Goal: Complete application form: Complete application form

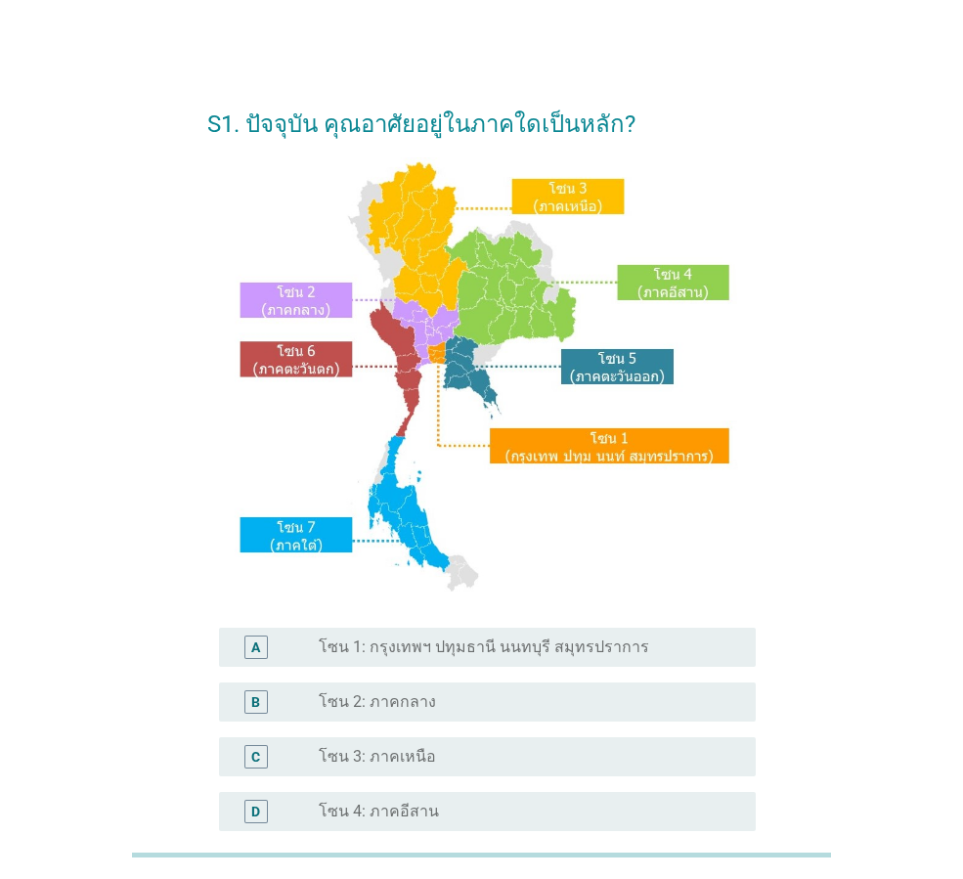
click at [448, 659] on div "A radio_button_unchecked โซน 1: กรุงเทพฯ ปทุมธานี นนทบุรี สมุทรปราการ" at bounding box center [487, 647] width 537 height 39
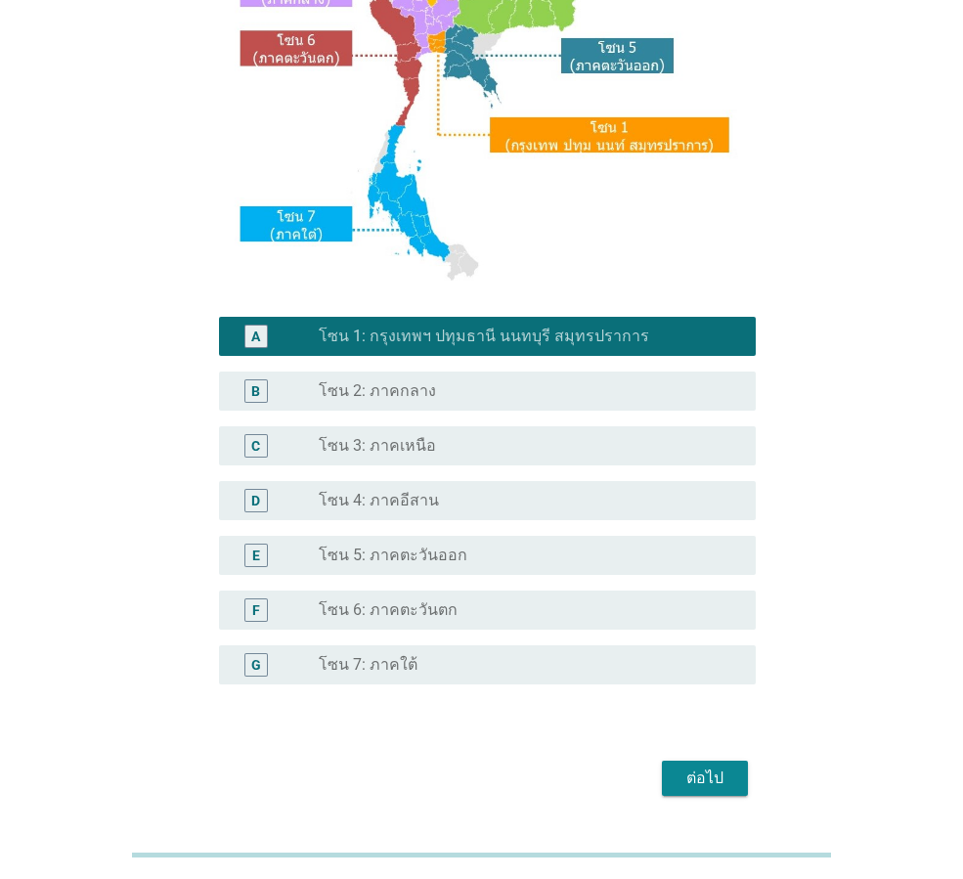
scroll to position [368, 0]
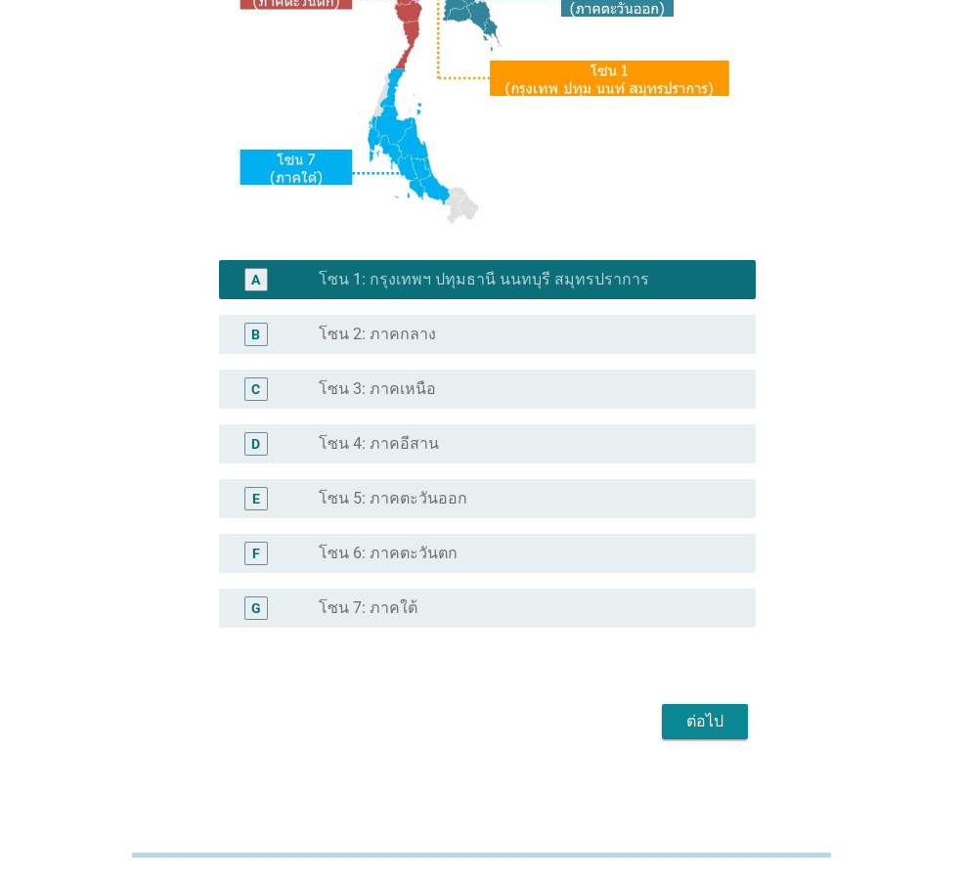
click at [680, 716] on div "ต่อไป" at bounding box center [705, 721] width 55 height 23
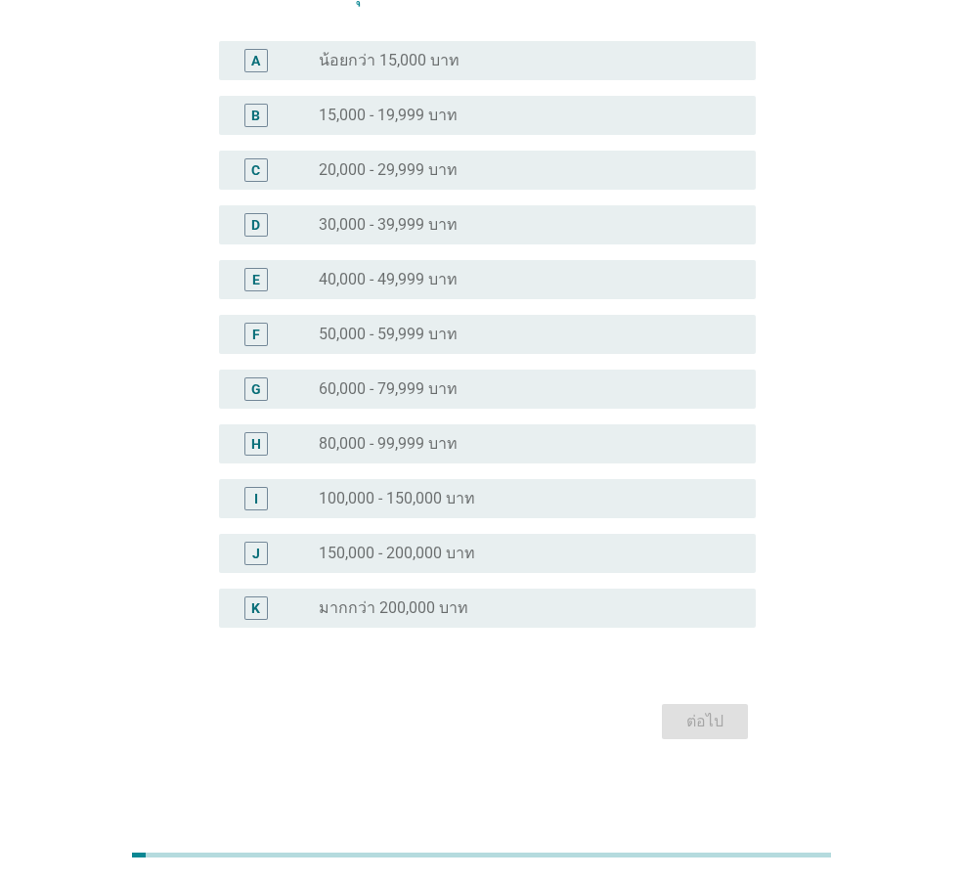
scroll to position [0, 0]
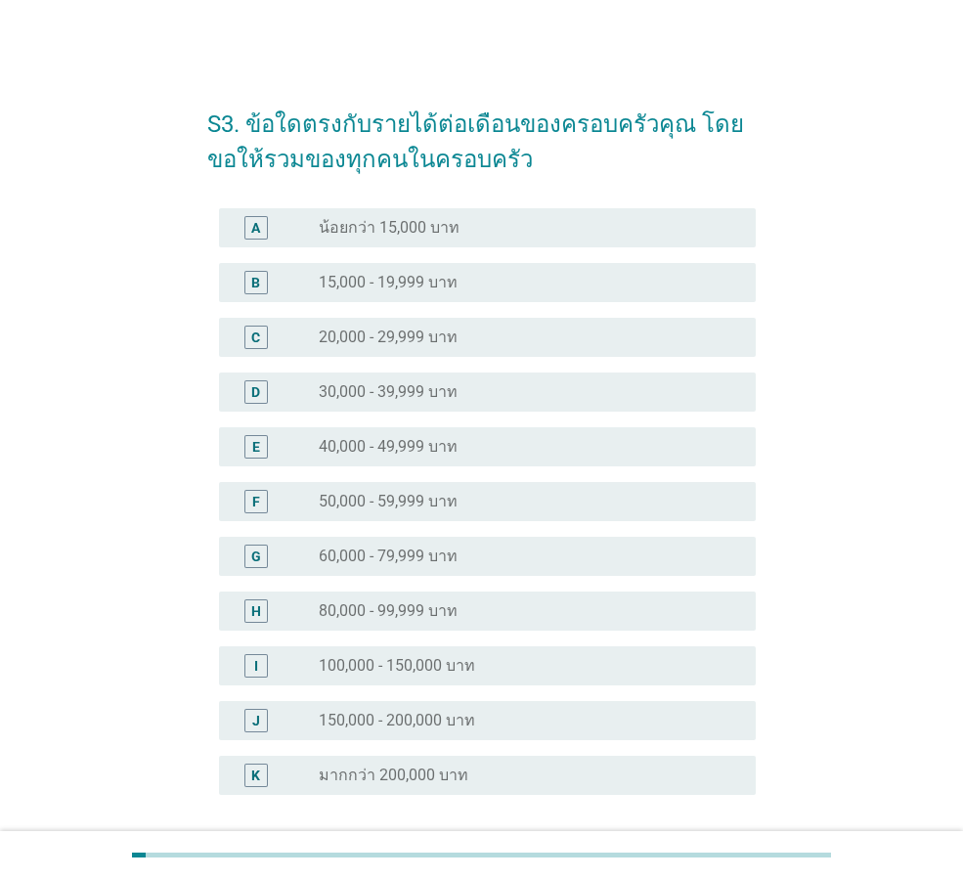
click at [444, 390] on label "30,000 - 39,999 บาท" at bounding box center [388, 392] width 139 height 20
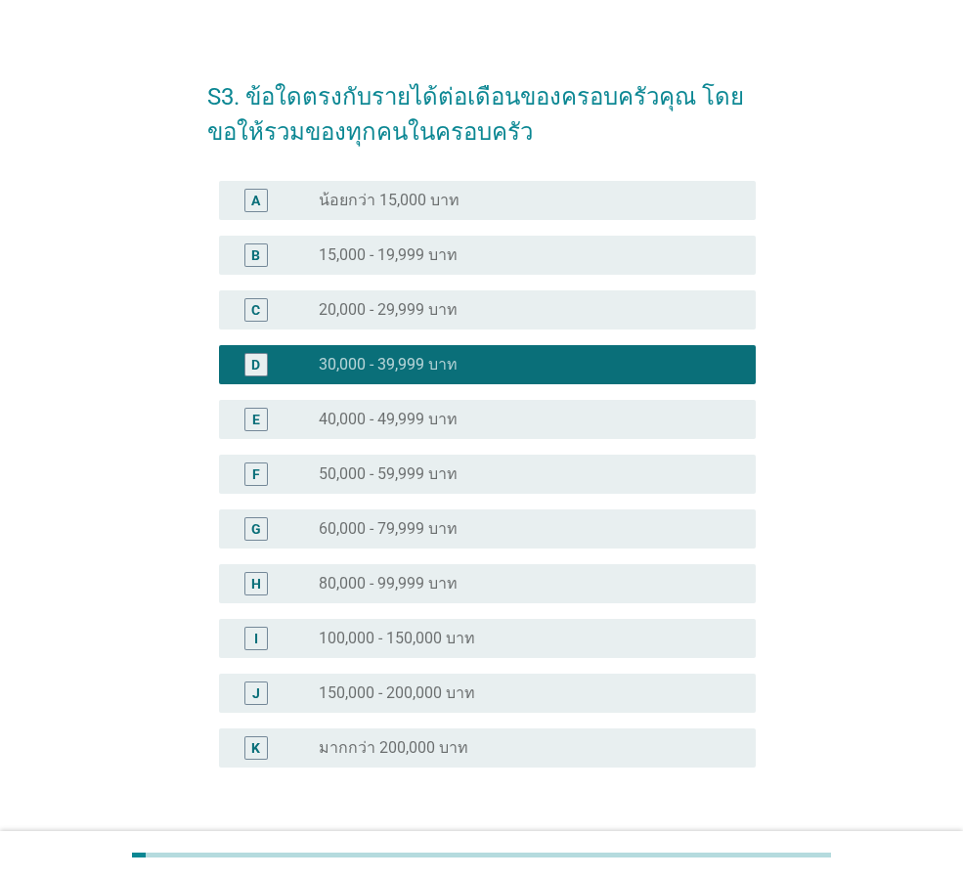
scroll to position [167, 0]
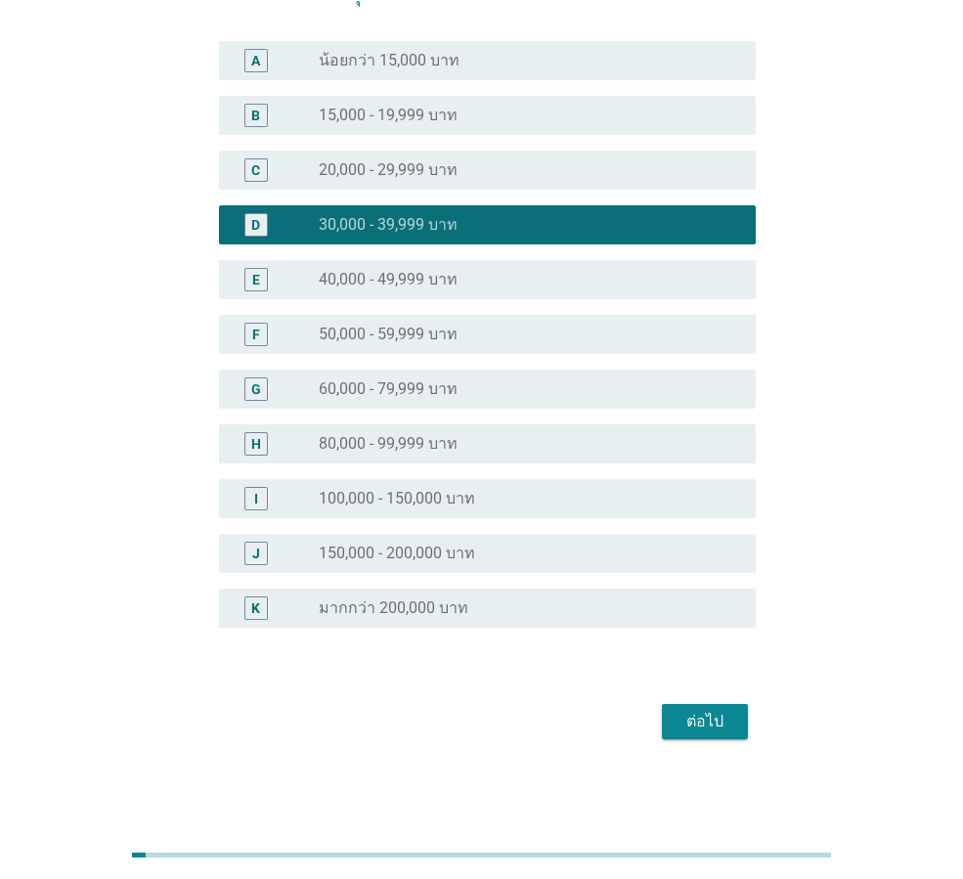
click at [720, 739] on div "ต่อไป" at bounding box center [481, 721] width 549 height 47
click at [720, 723] on div "ต่อไป" at bounding box center [705, 721] width 55 height 23
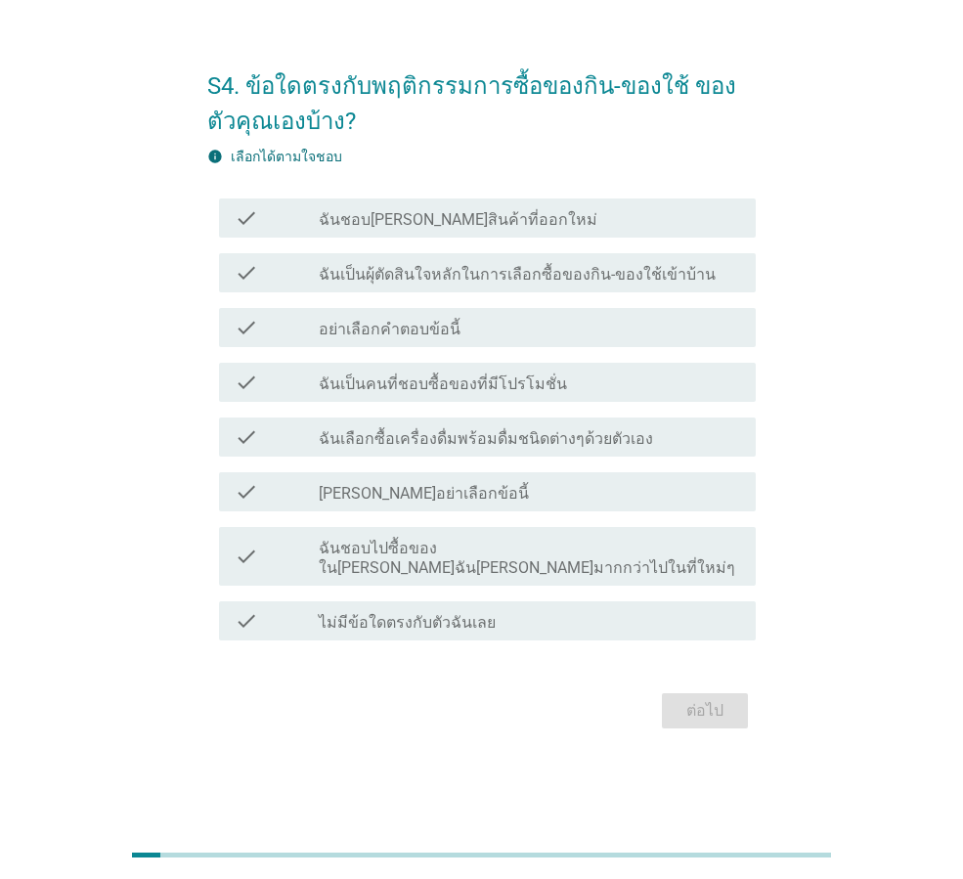
scroll to position [0, 0]
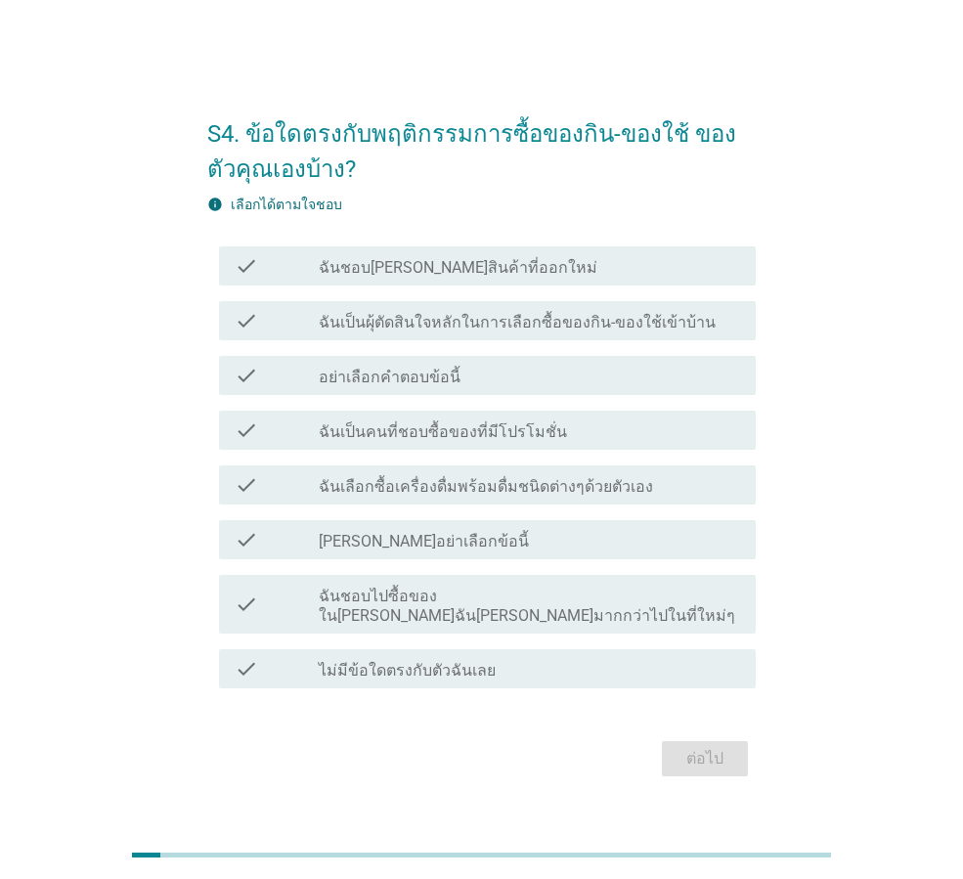
click at [417, 442] on label "ฉันเป็นคนที่ชอบซื้อของที่มีโปรโมชั่น" at bounding box center [443, 432] width 248 height 20
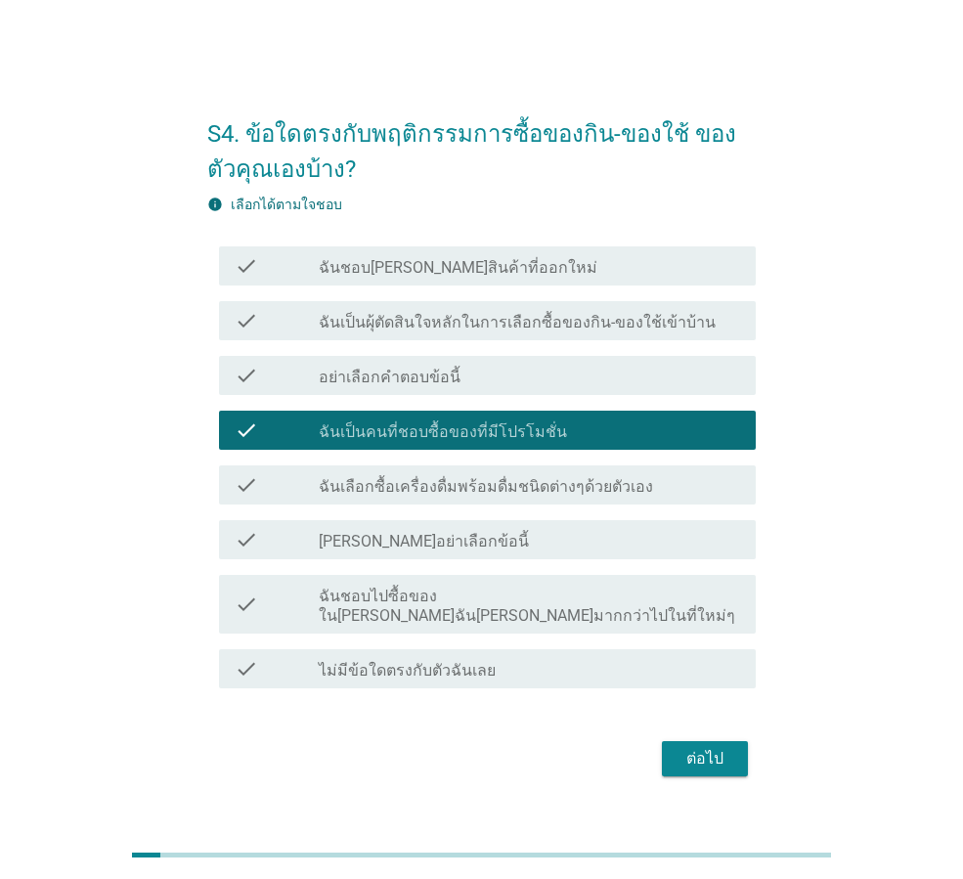
click at [414, 480] on div "check check_box_outline_blank ฉันเลือกซื้อเครื่องดื่มพร้อมดื่มชนิดต่างๆด้วยตัวเ…" at bounding box center [487, 484] width 537 height 39
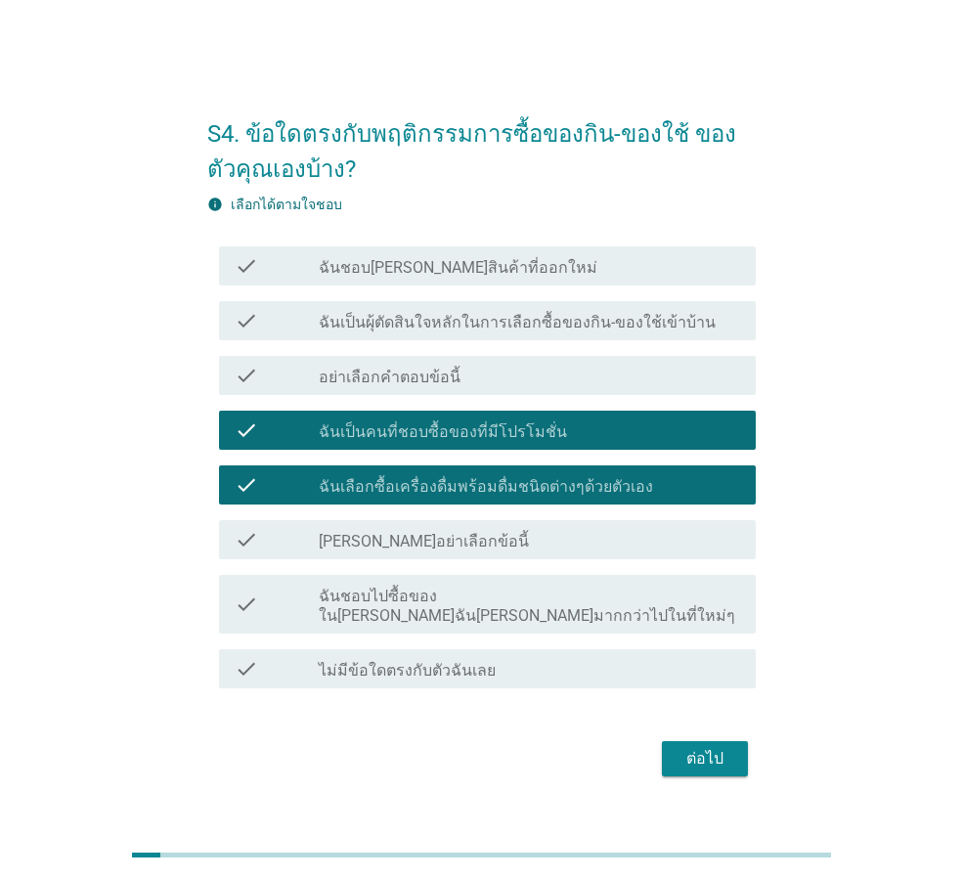
click at [563, 617] on div "check check_box_outline_blank ฉันชอบไปซื้อของใน[PERSON_NAME]ฉัน[PERSON_NAME]มาก…" at bounding box center [487, 604] width 537 height 59
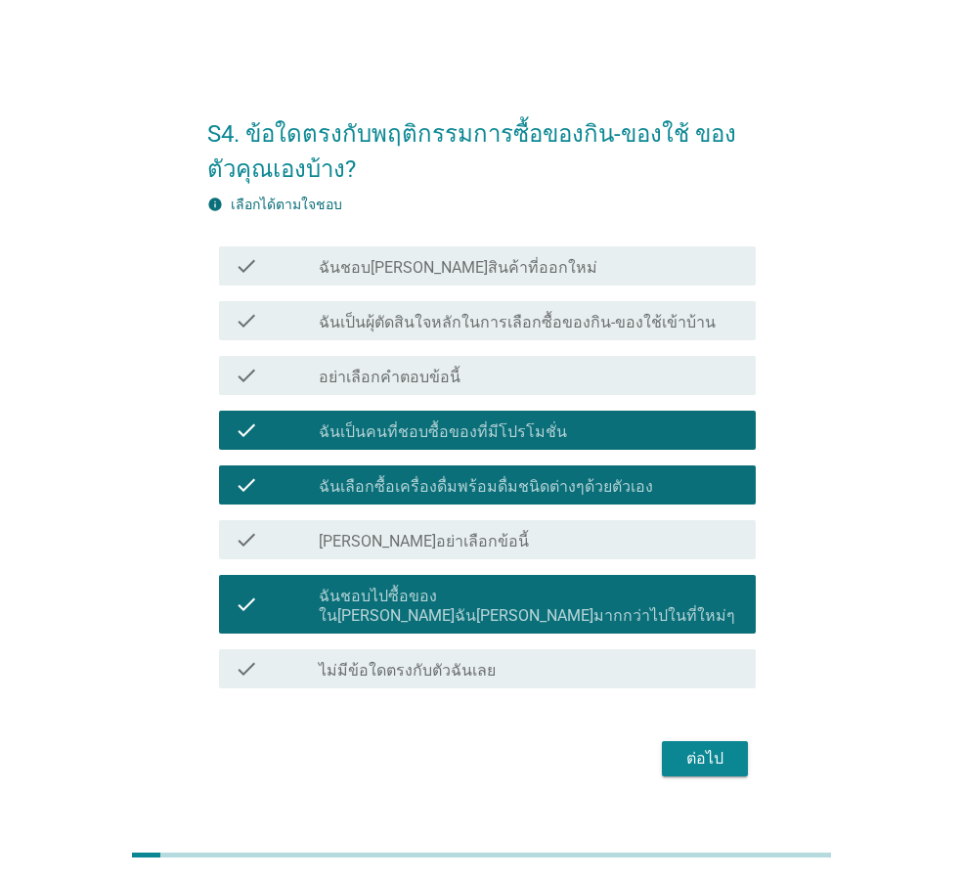
click at [752, 762] on div "ต่อไป" at bounding box center [481, 758] width 549 height 47
click at [743, 755] on button "ต่อไป" at bounding box center [705, 758] width 86 height 35
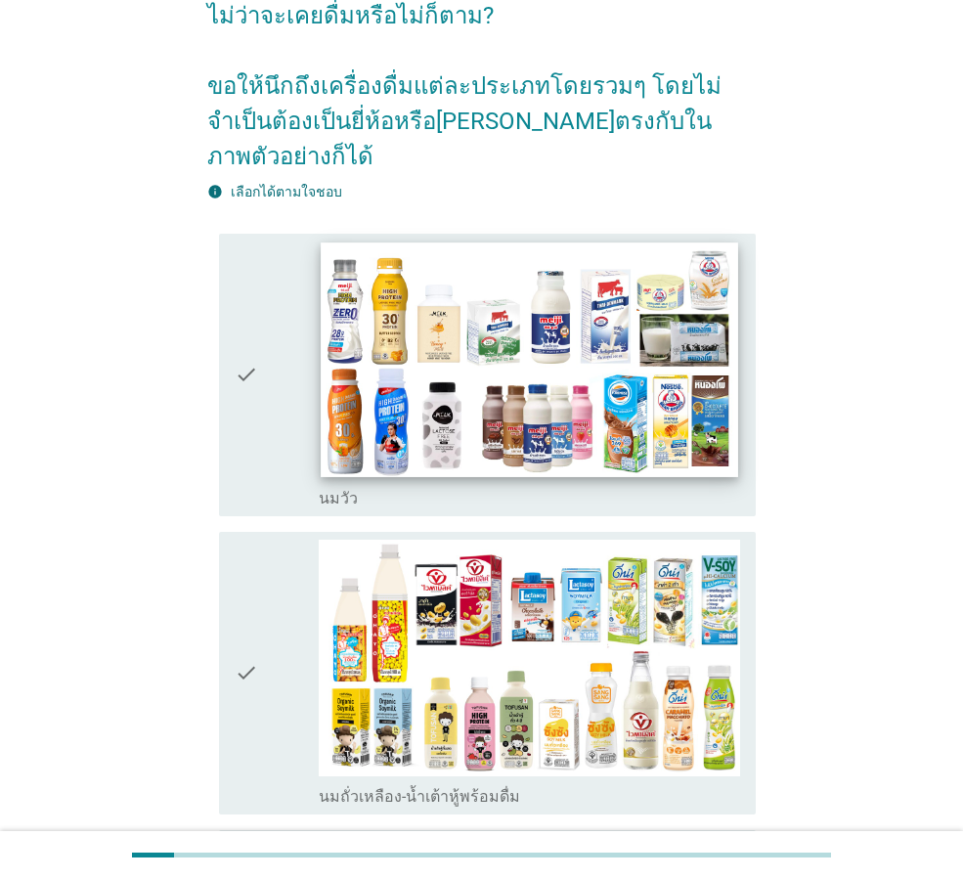
scroll to position [391, 0]
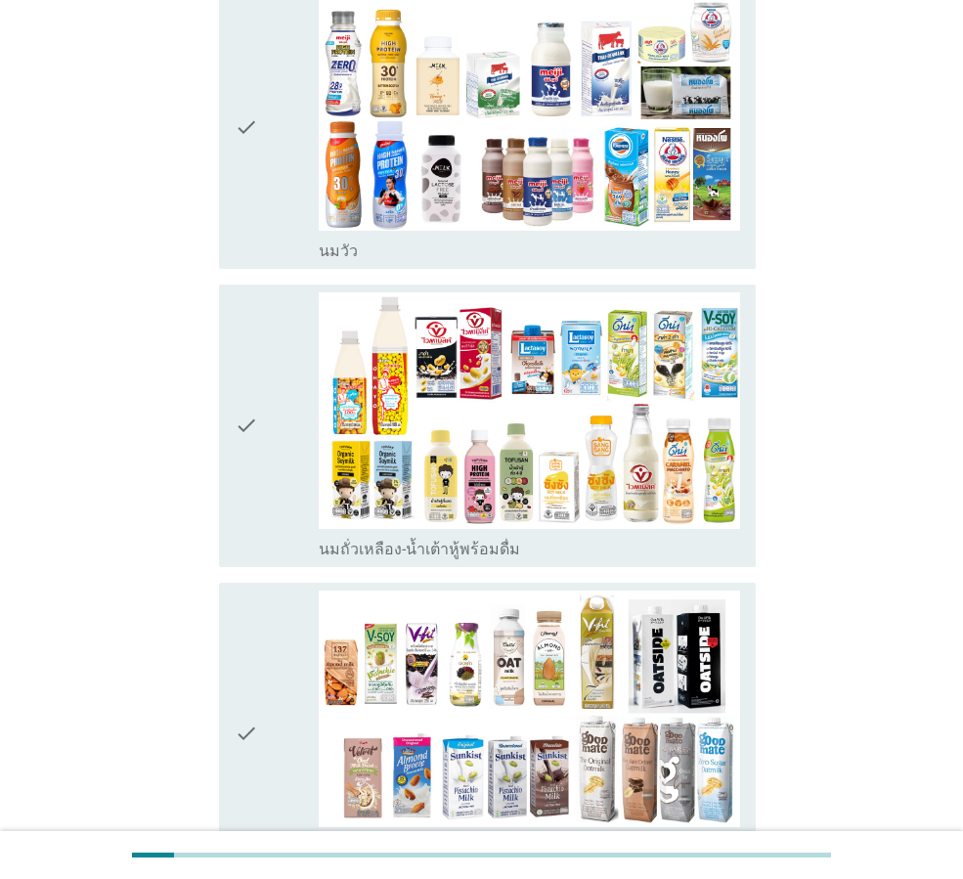
click at [574, 198] on div "check_box_outline_blank [PERSON_NAME]" at bounding box center [529, 127] width 421 height 267
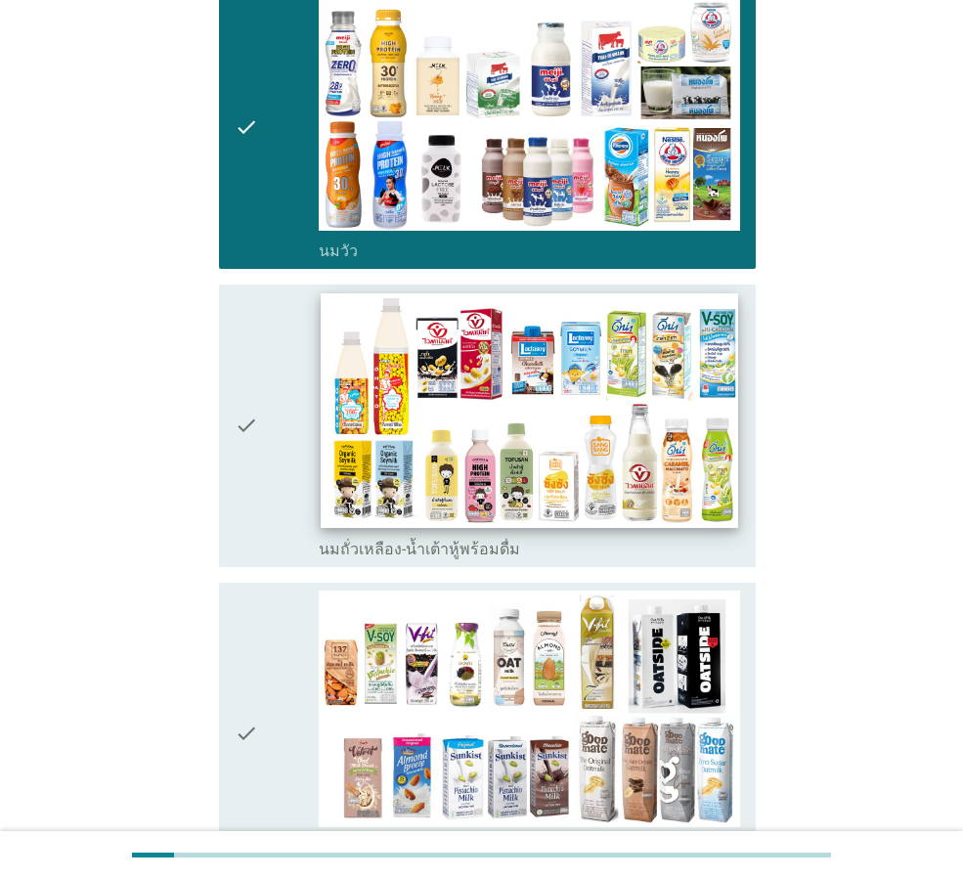
click at [569, 417] on img at bounding box center [529, 410] width 417 height 235
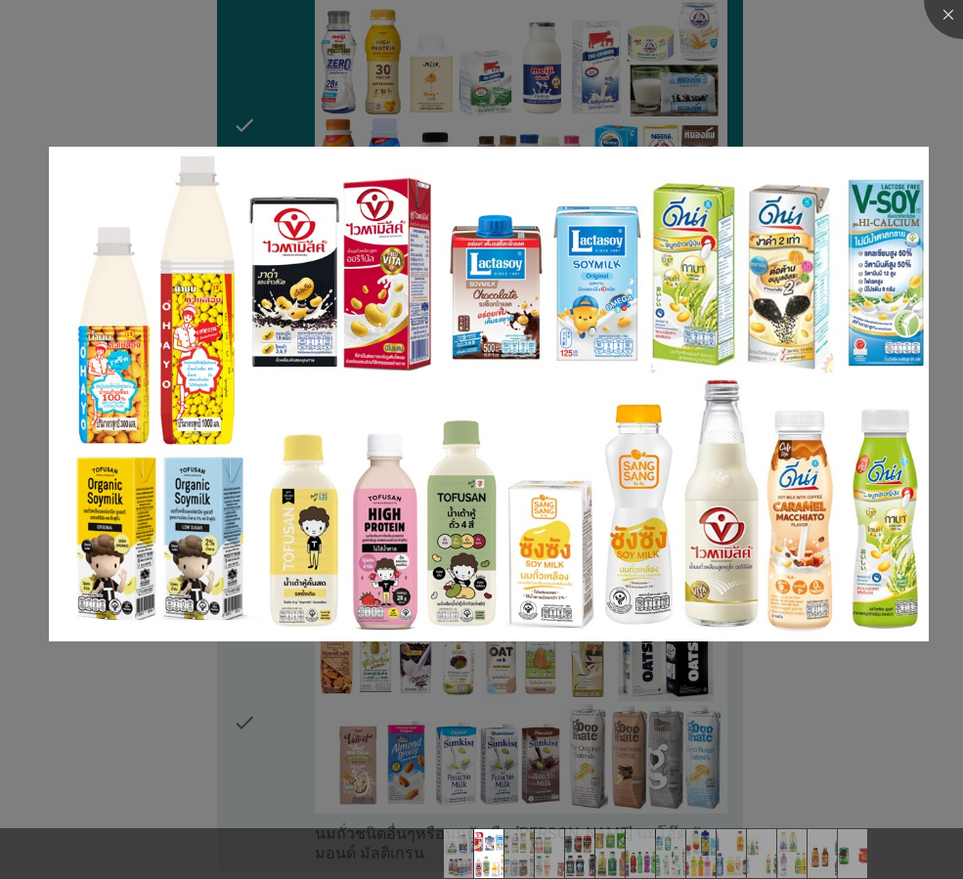
click at [675, 662] on div at bounding box center [481, 439] width 963 height 879
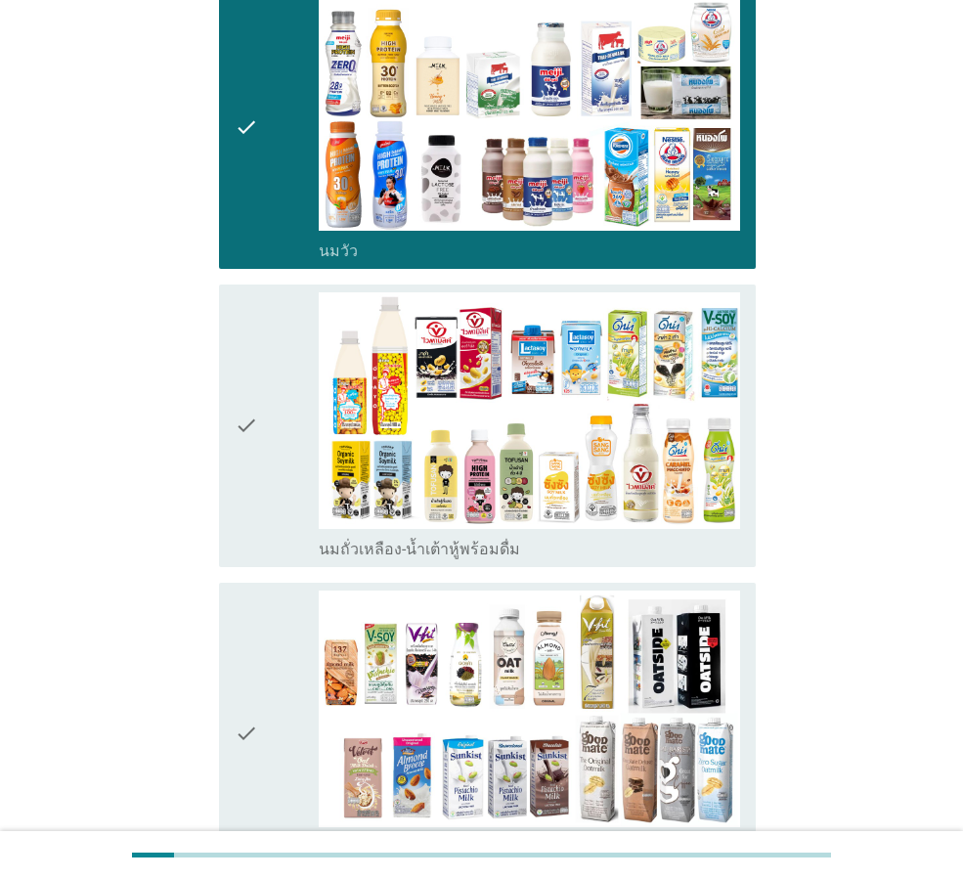
click at [251, 458] on icon "check" at bounding box center [246, 425] width 23 height 267
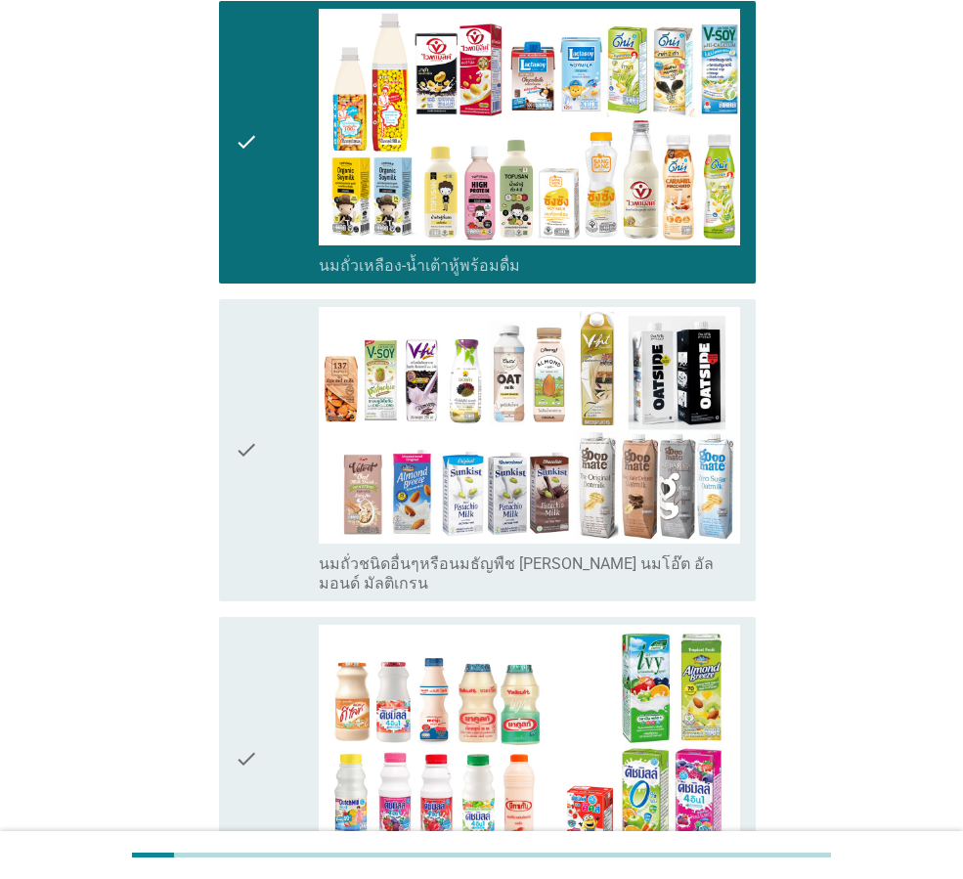
scroll to position [684, 0]
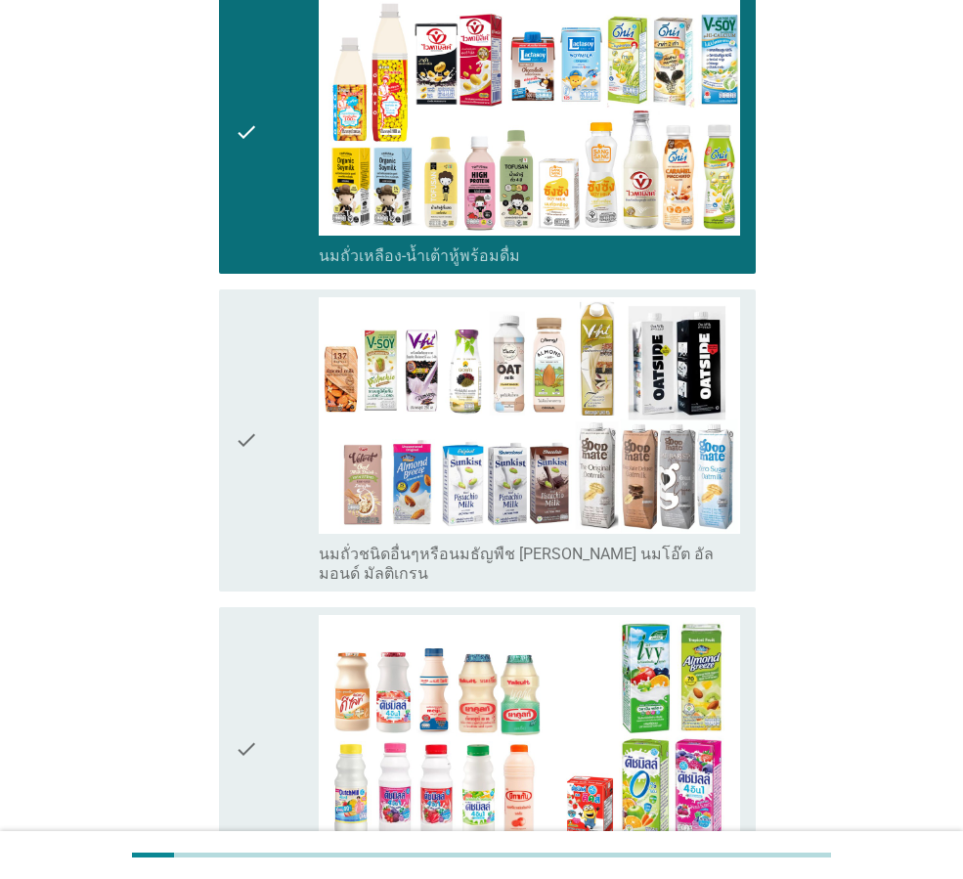
click at [279, 467] on div "check" at bounding box center [277, 440] width 84 height 286
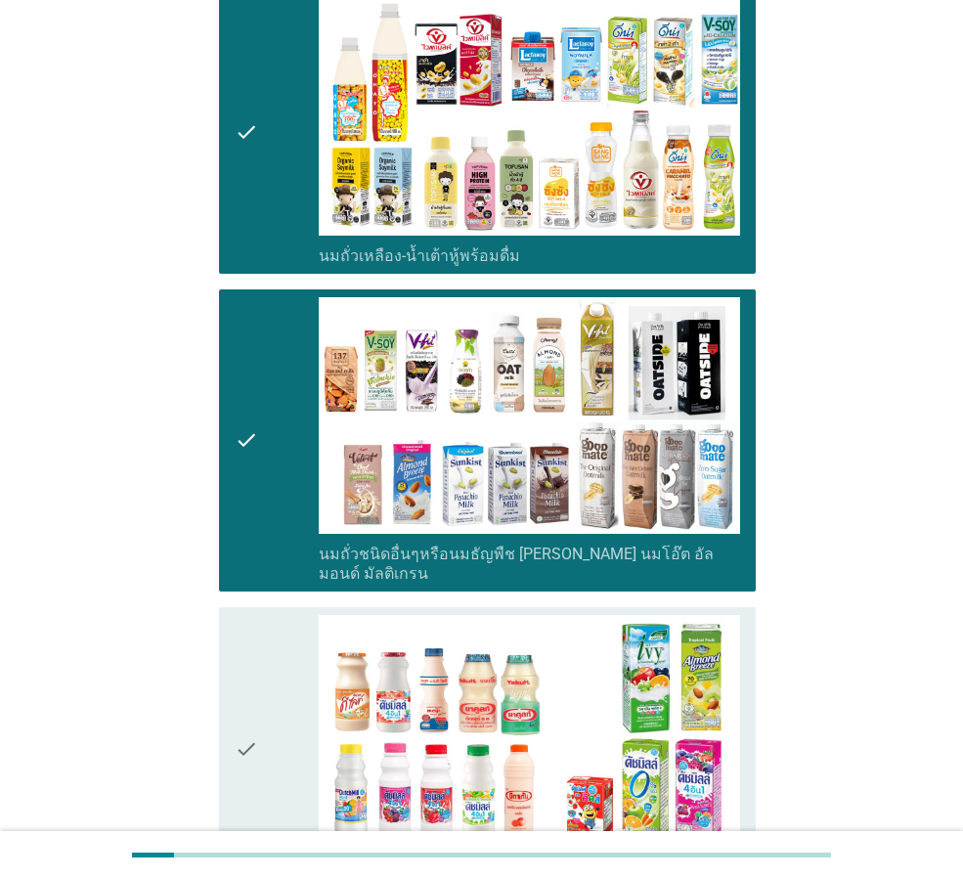
click at [251, 615] on icon "check" at bounding box center [246, 748] width 23 height 267
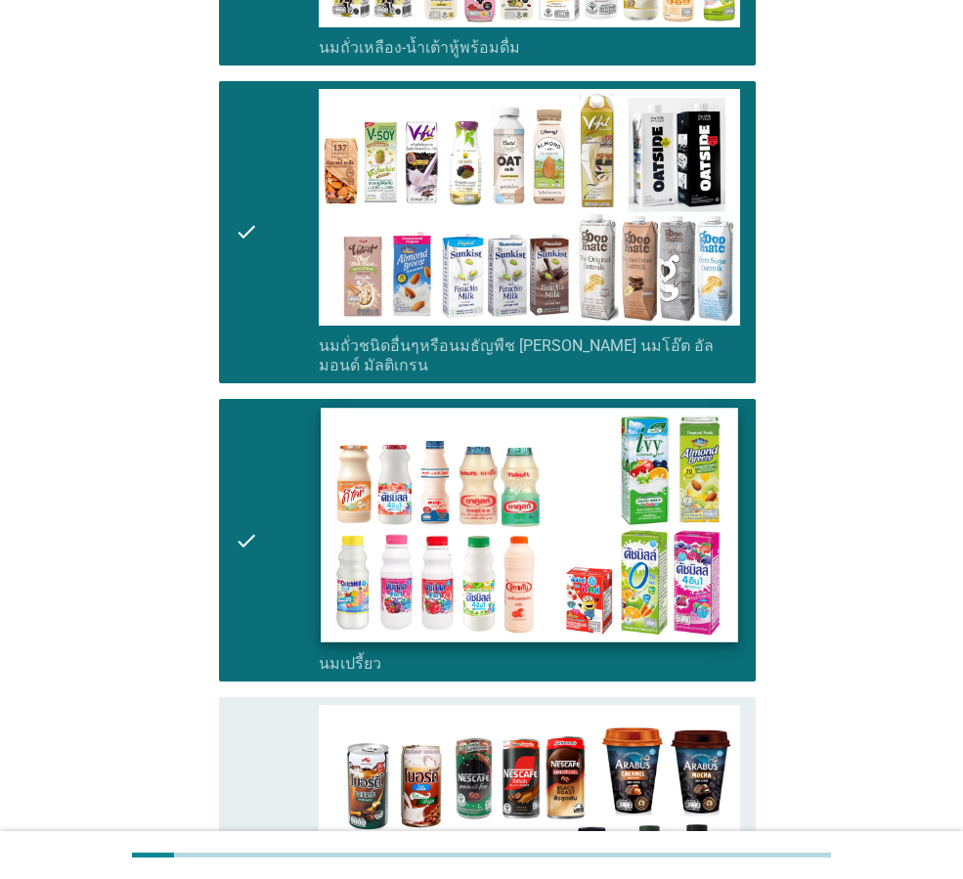
scroll to position [1076, 0]
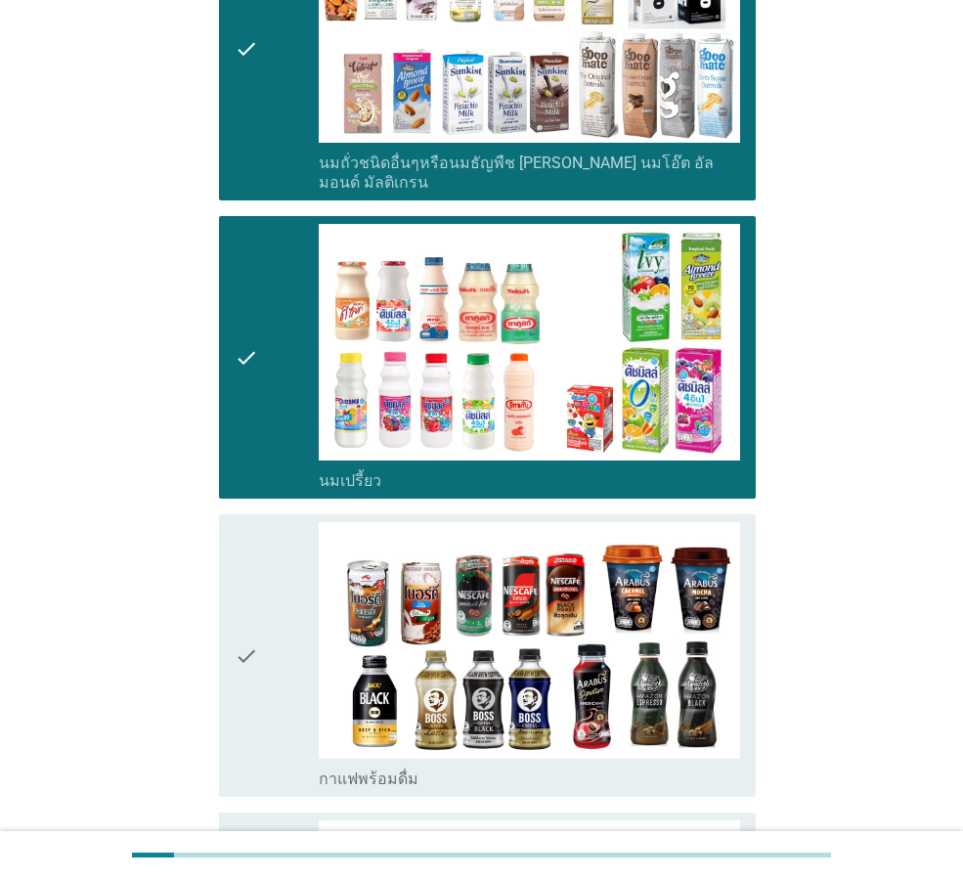
click at [282, 565] on div "check" at bounding box center [277, 655] width 84 height 267
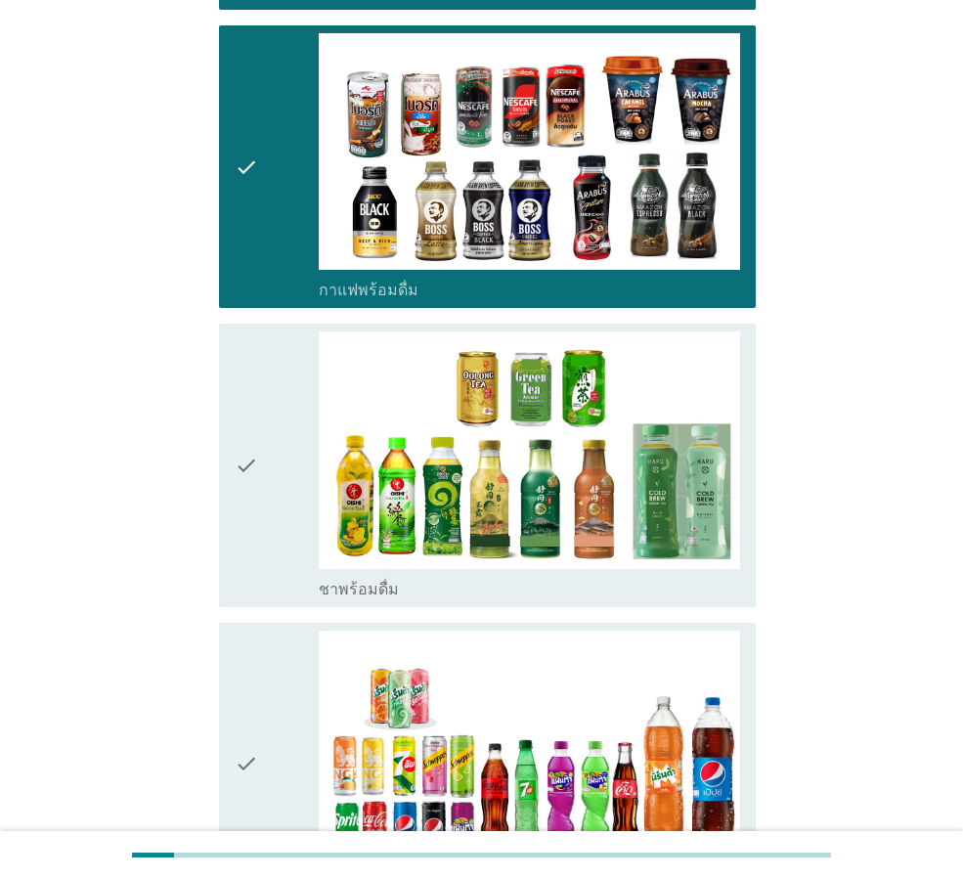
click at [295, 475] on div "check" at bounding box center [277, 464] width 84 height 267
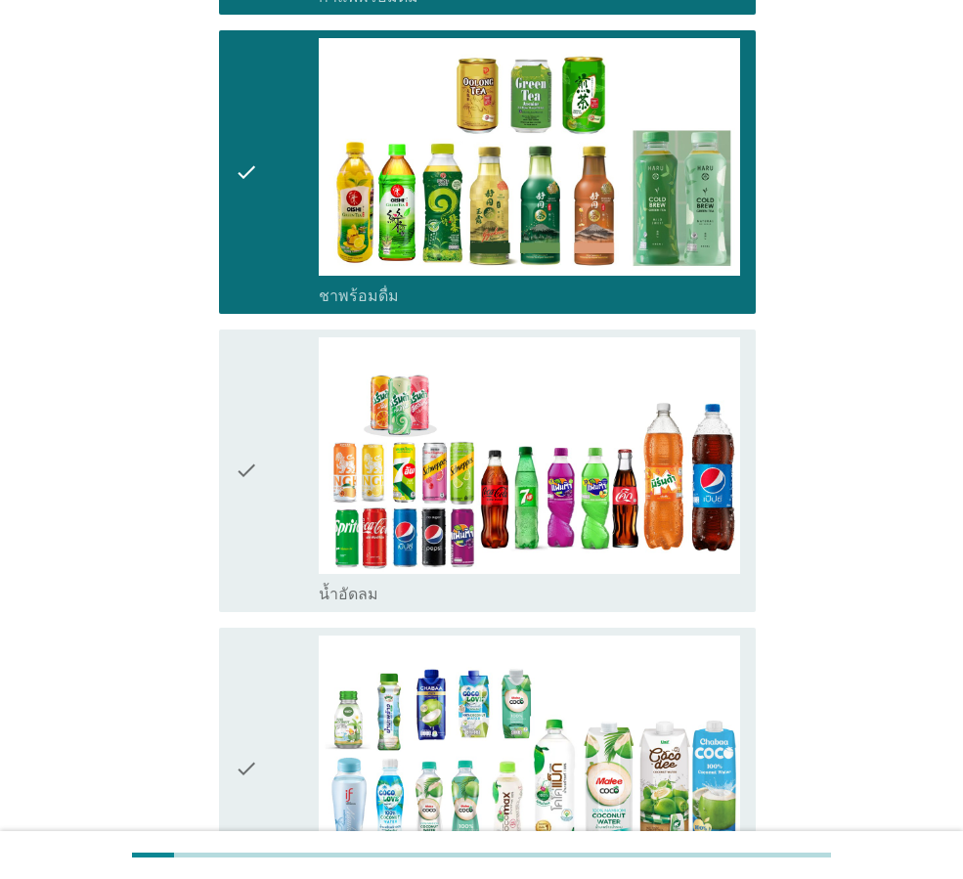
click at [295, 475] on div "check" at bounding box center [277, 470] width 84 height 267
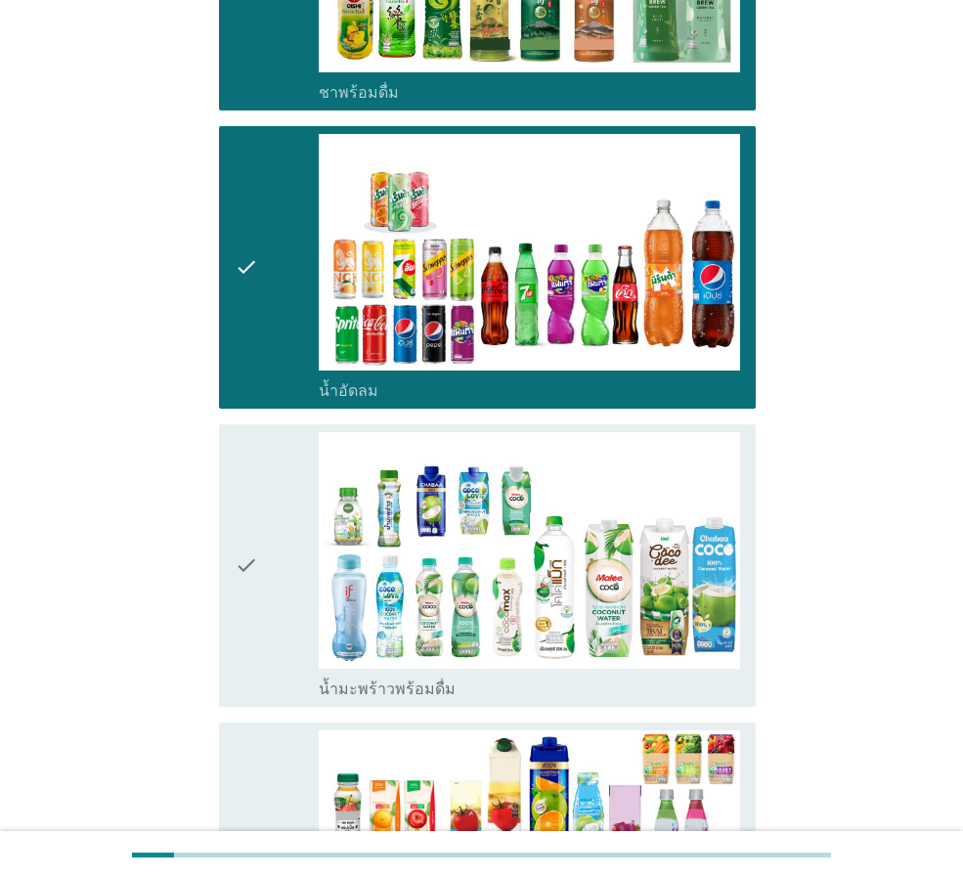
scroll to position [2249, 0]
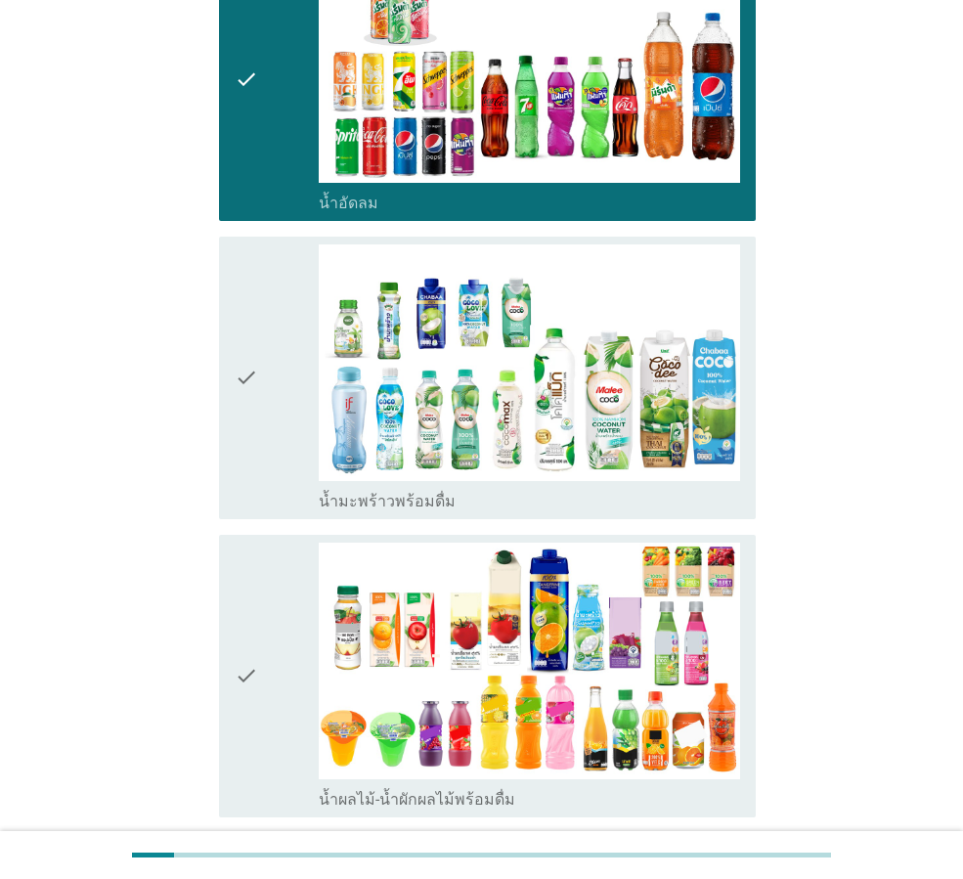
click at [290, 417] on div "check" at bounding box center [277, 377] width 84 height 267
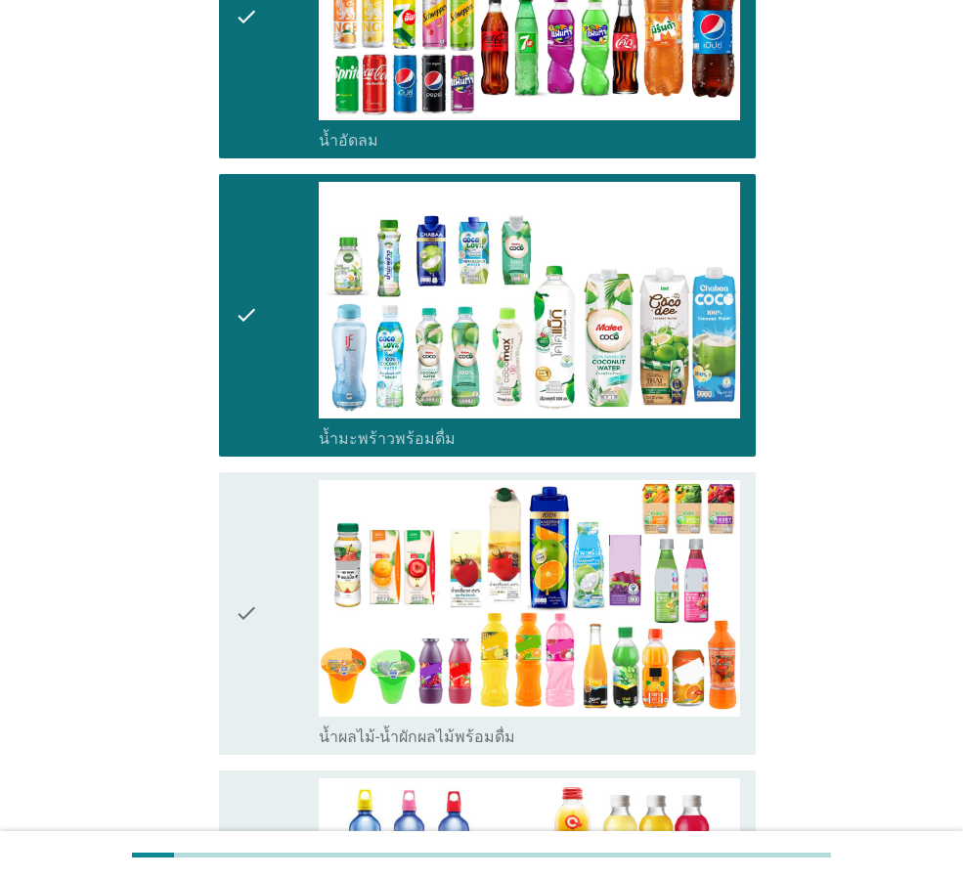
scroll to position [2347, 0]
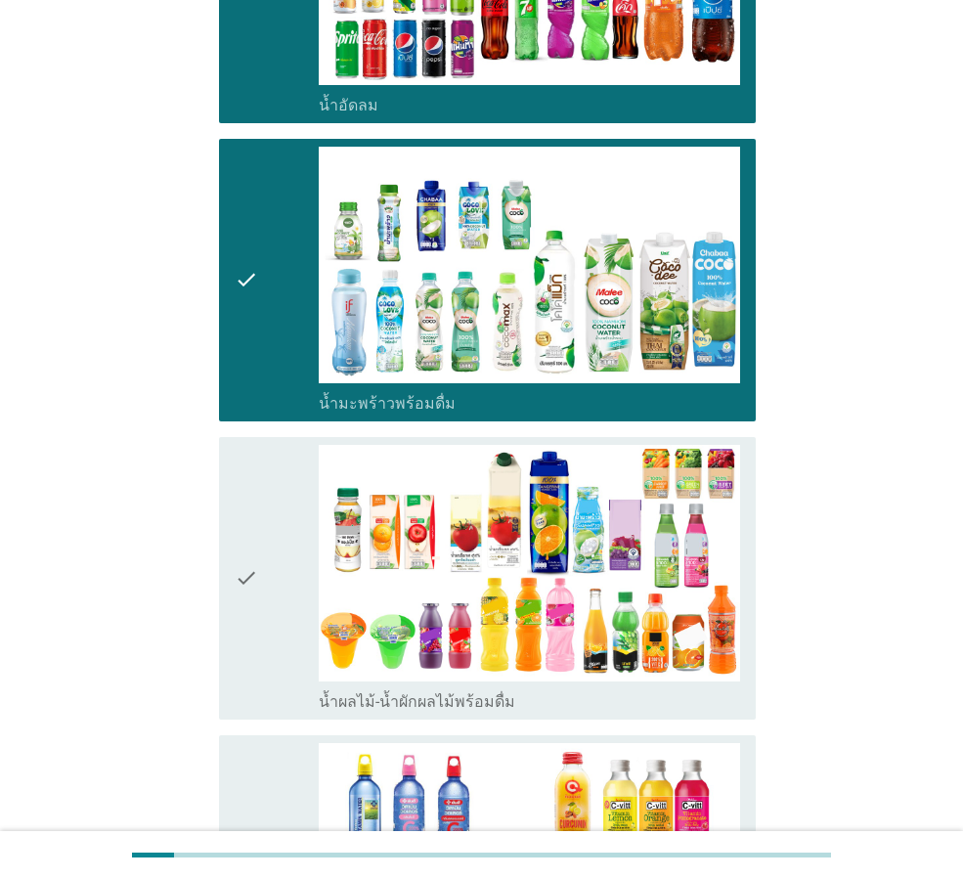
click at [283, 448] on div "check" at bounding box center [277, 578] width 84 height 267
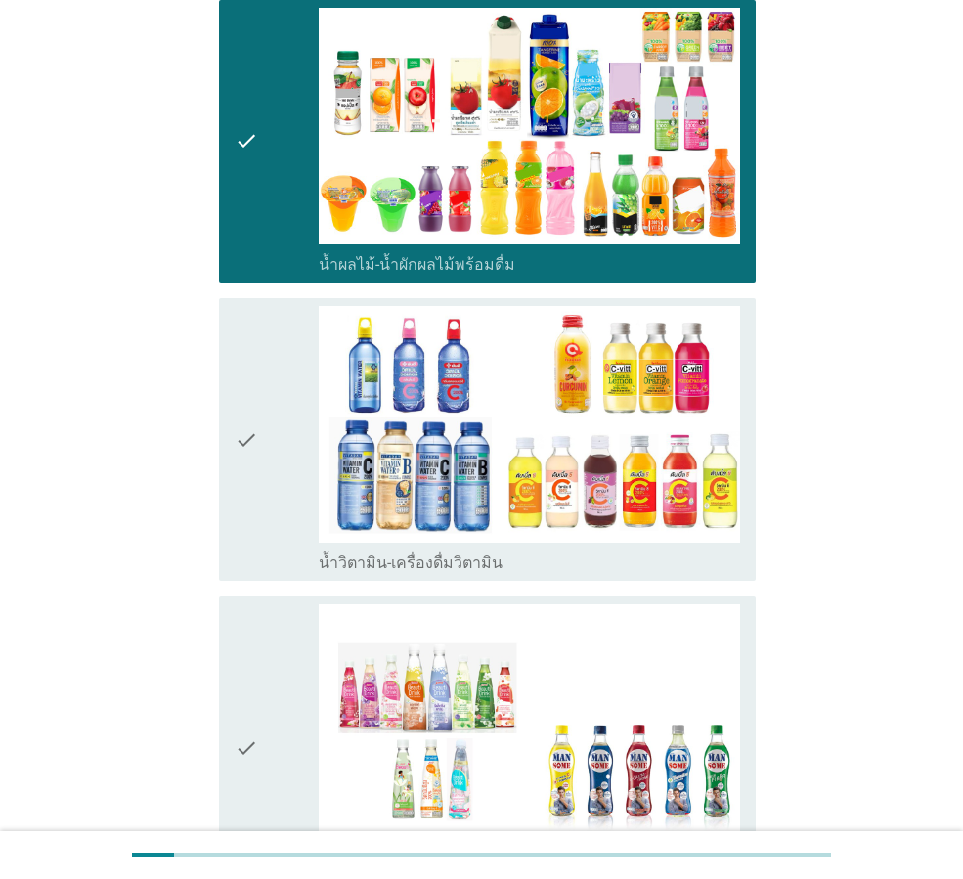
scroll to position [2835, 0]
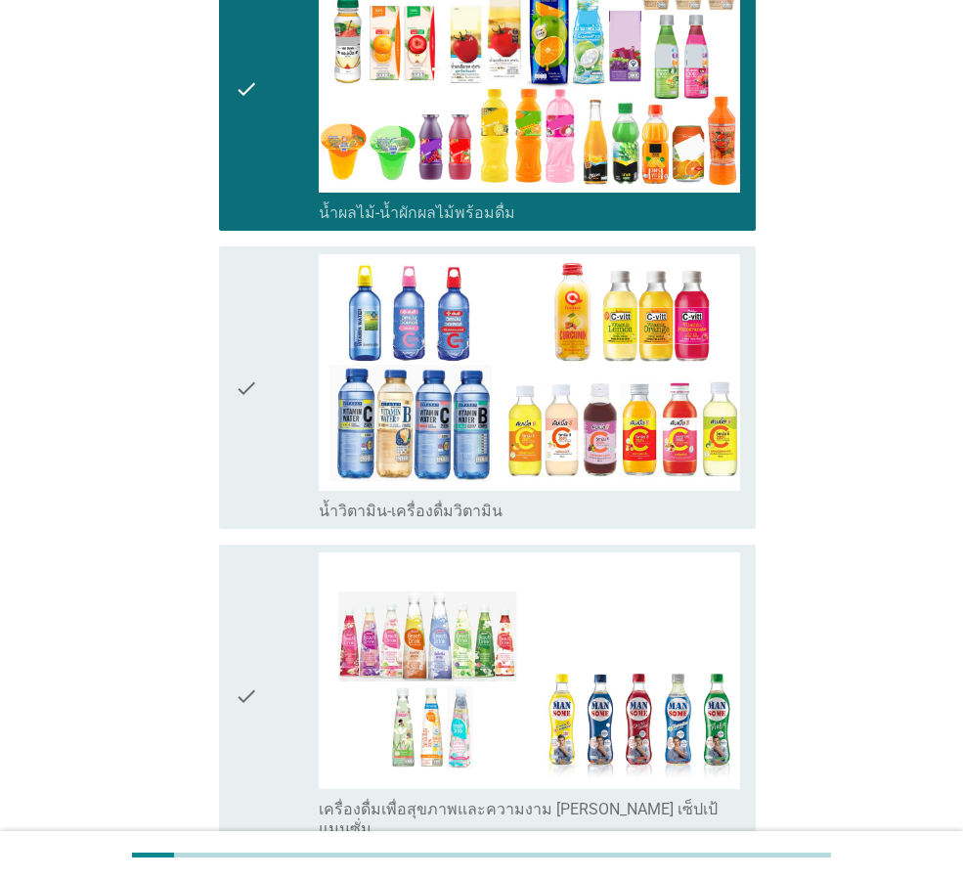
click at [283, 443] on div "check" at bounding box center [277, 387] width 84 height 267
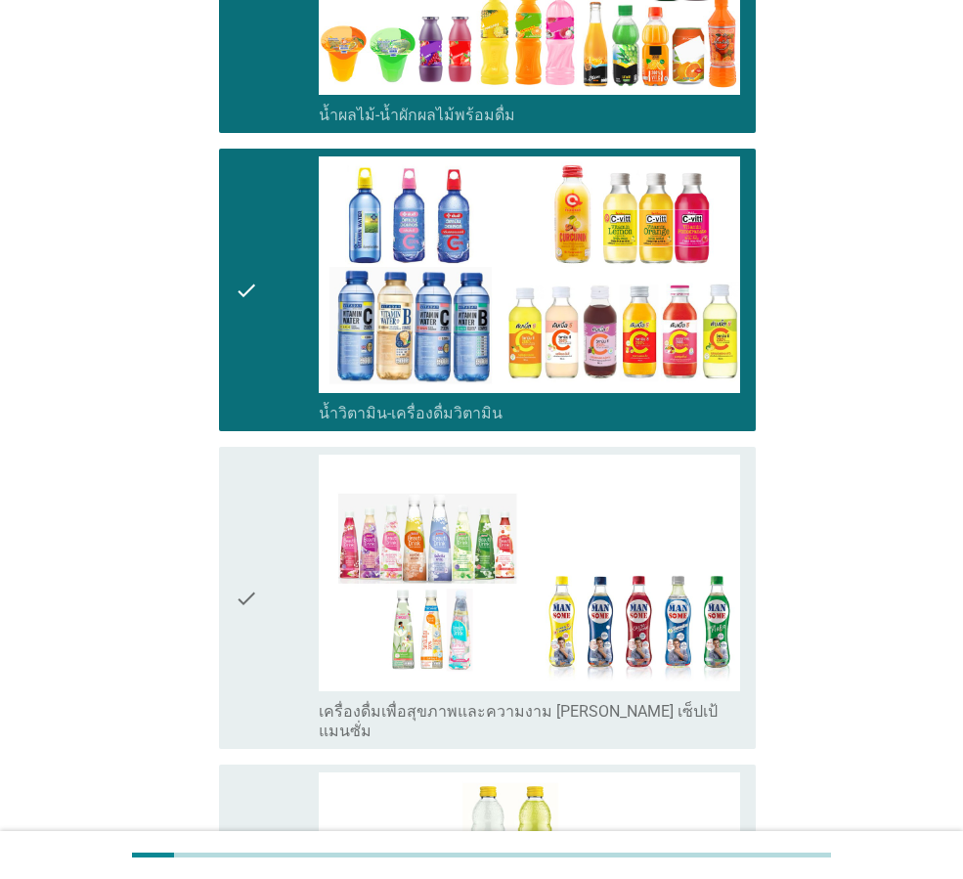
click at [283, 455] on div "check" at bounding box center [277, 598] width 84 height 286
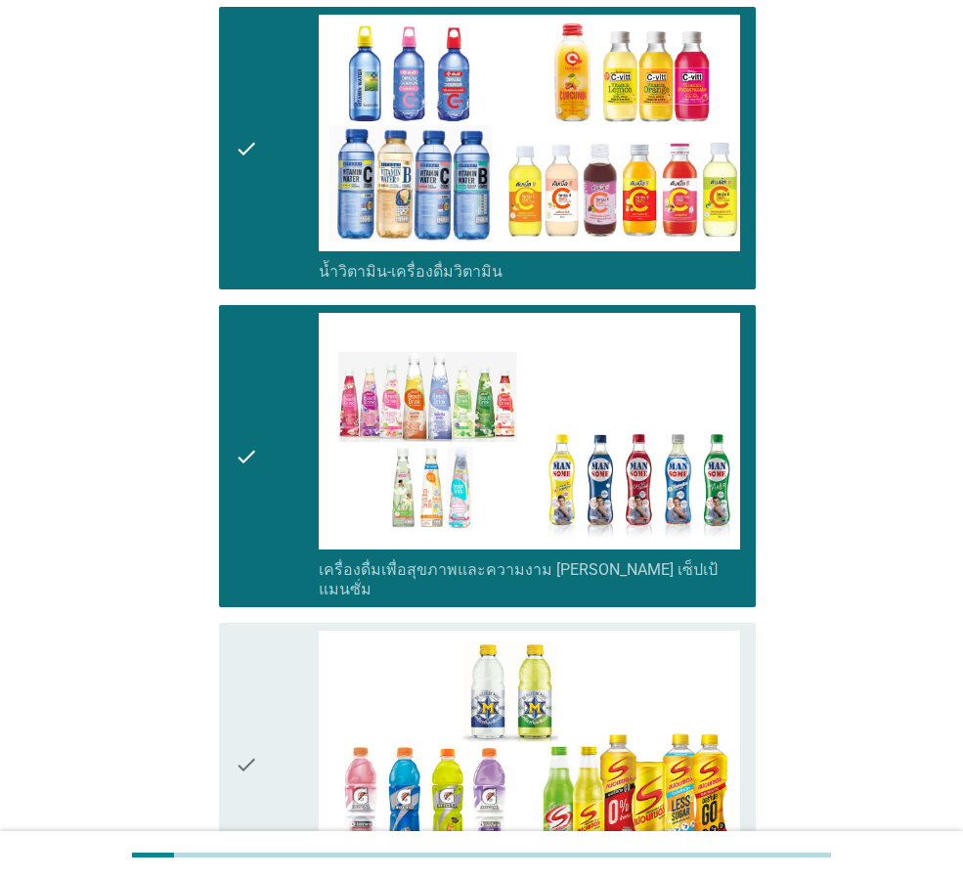
scroll to position [3227, 0]
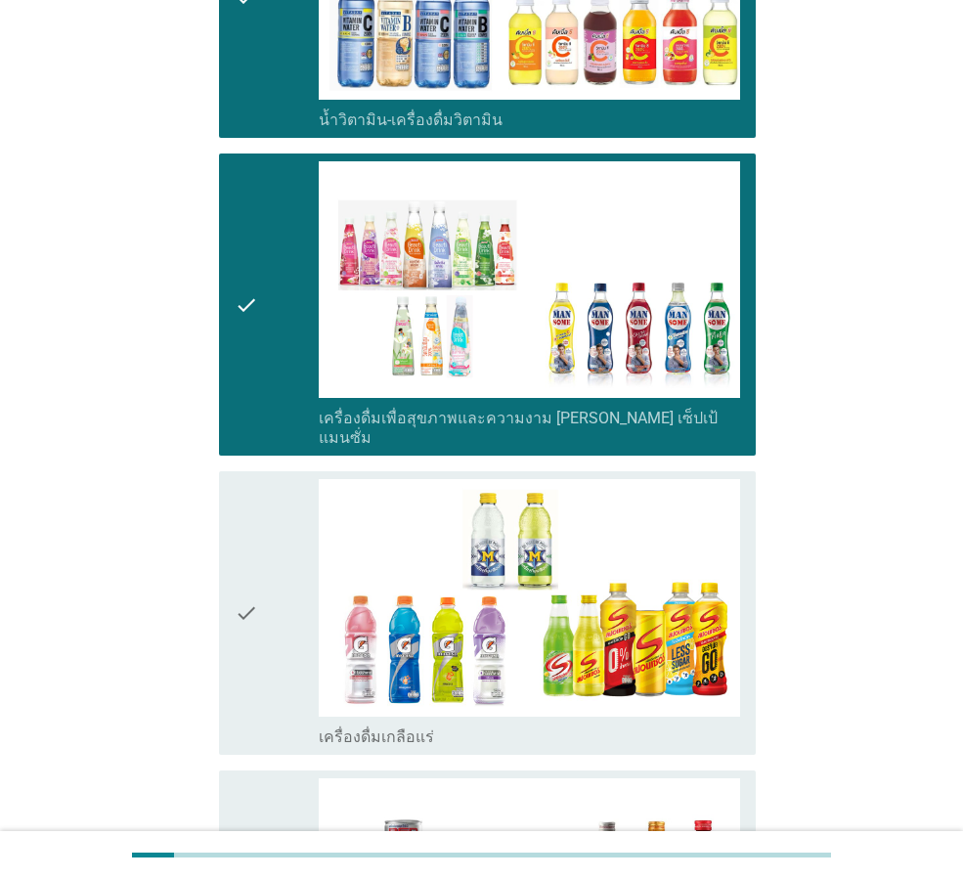
click at [283, 479] on div "check" at bounding box center [277, 612] width 84 height 267
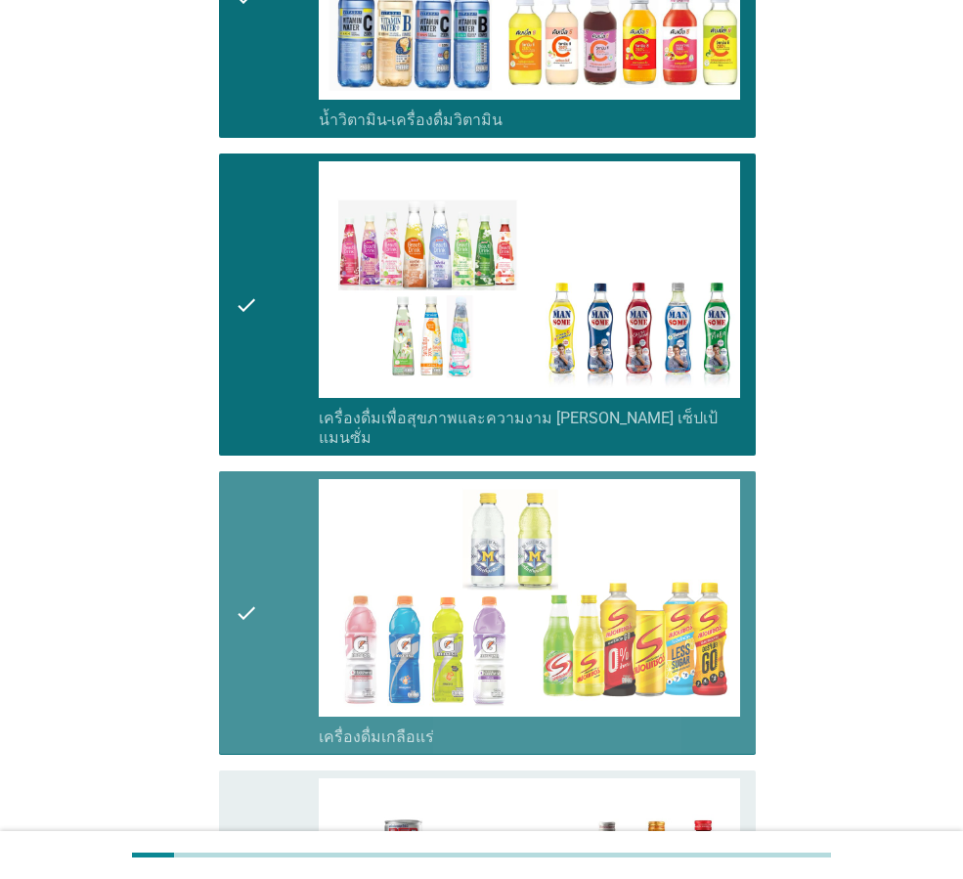
scroll to position [3520, 0]
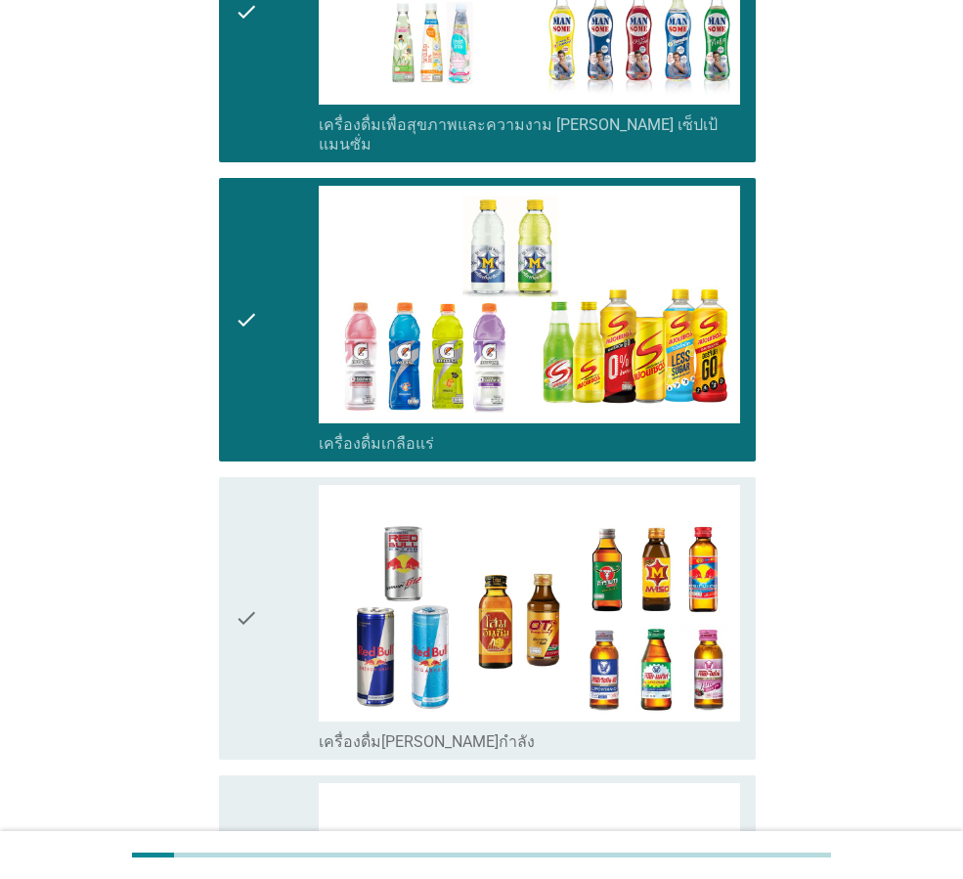
click at [283, 485] on div "check" at bounding box center [277, 618] width 84 height 267
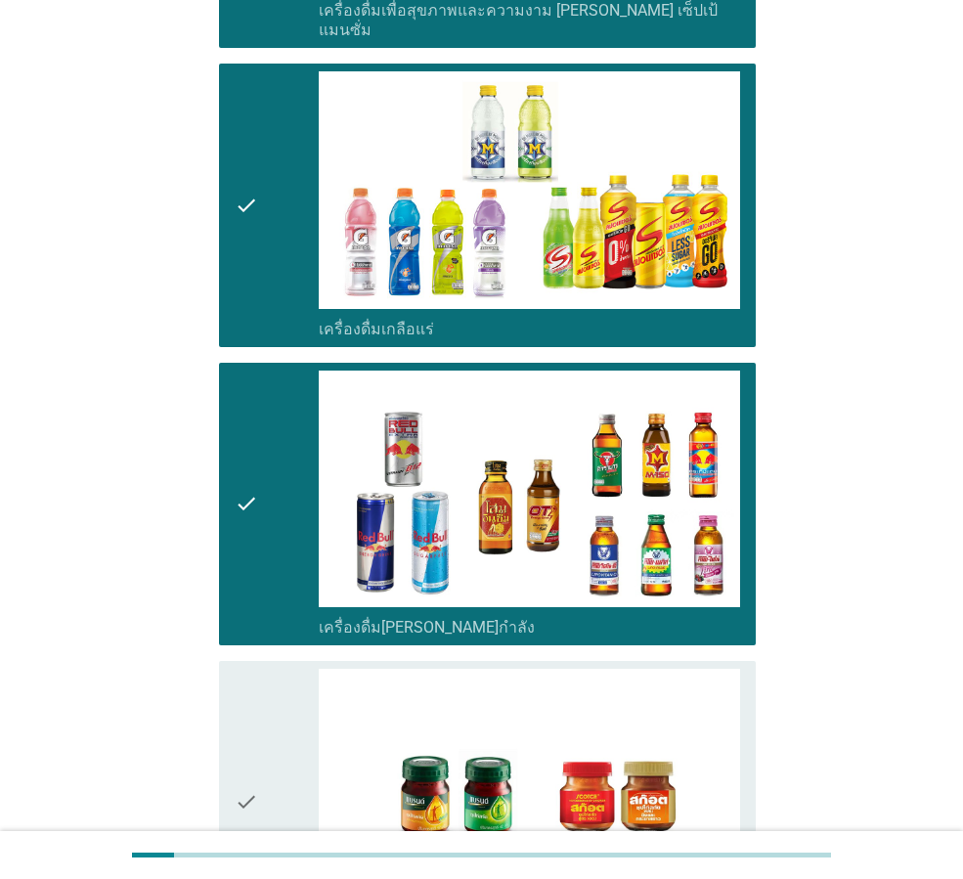
scroll to position [3813, 0]
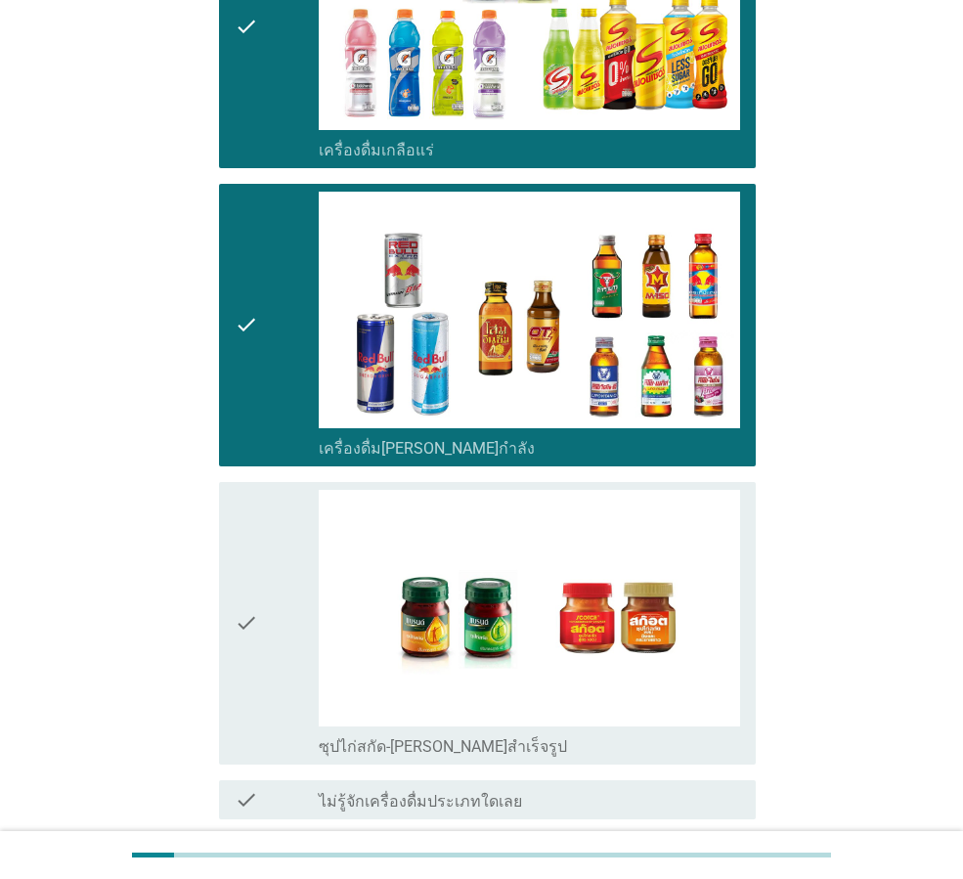
click at [283, 490] on div "check" at bounding box center [277, 623] width 84 height 267
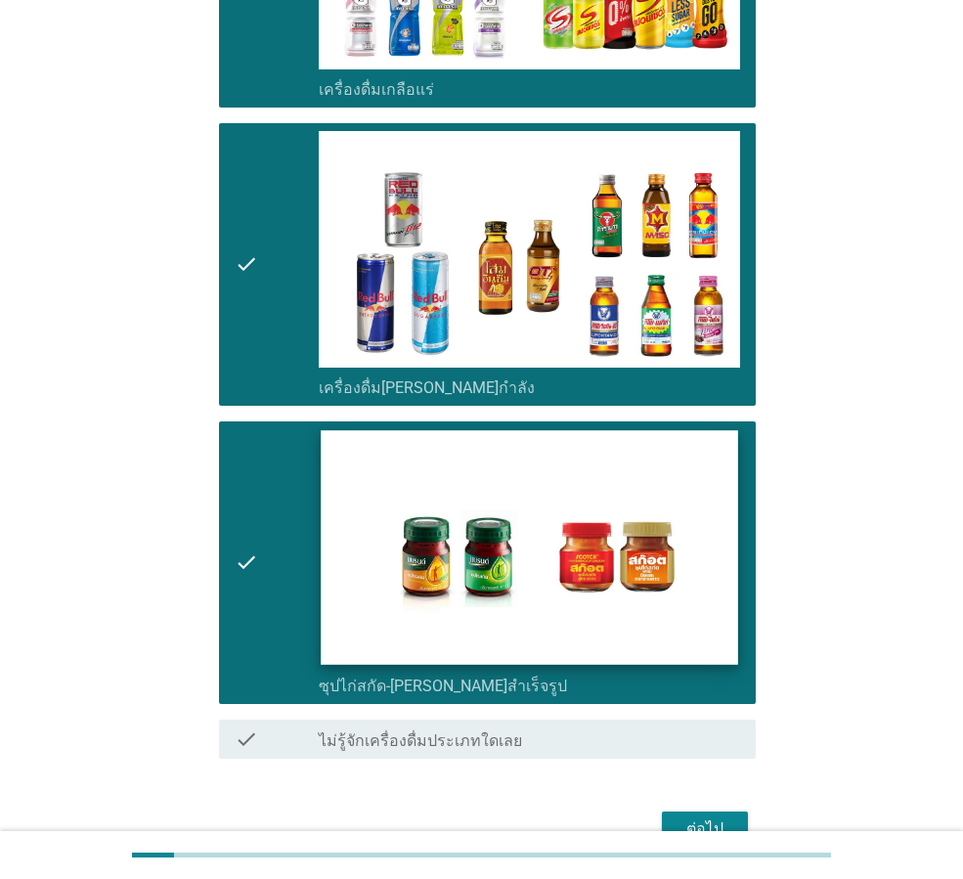
scroll to position [3907, 0]
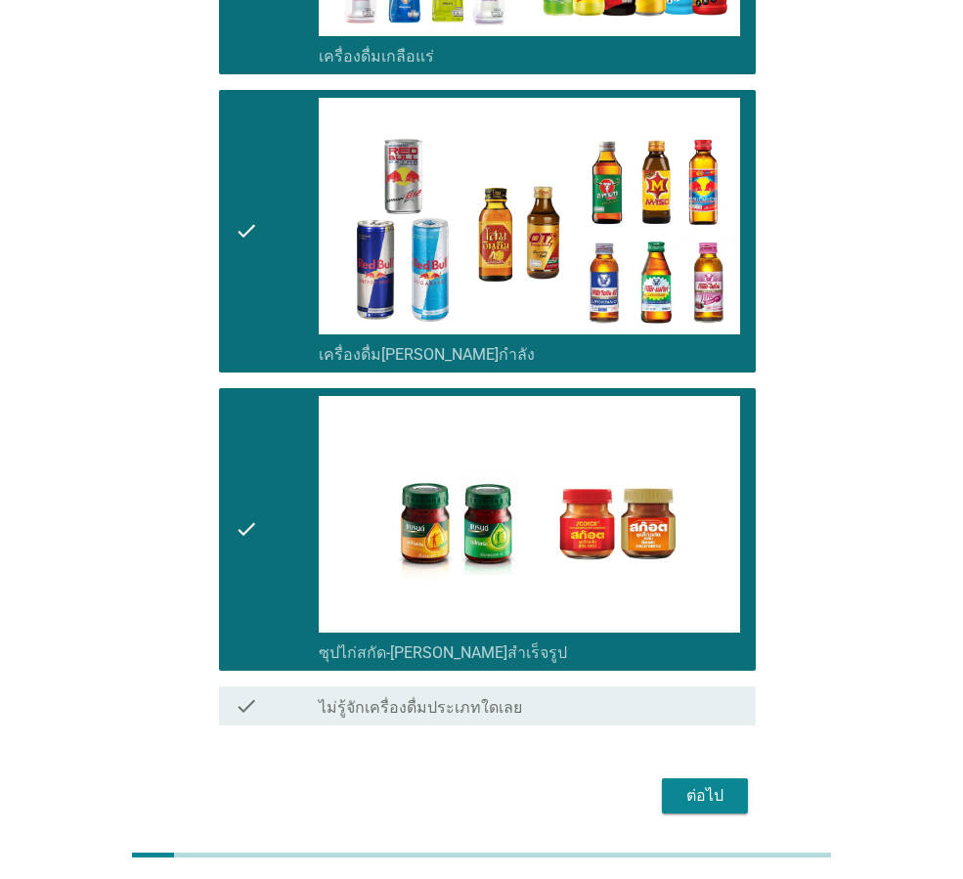
click at [715, 784] on div "ต่อไป" at bounding box center [705, 795] width 55 height 23
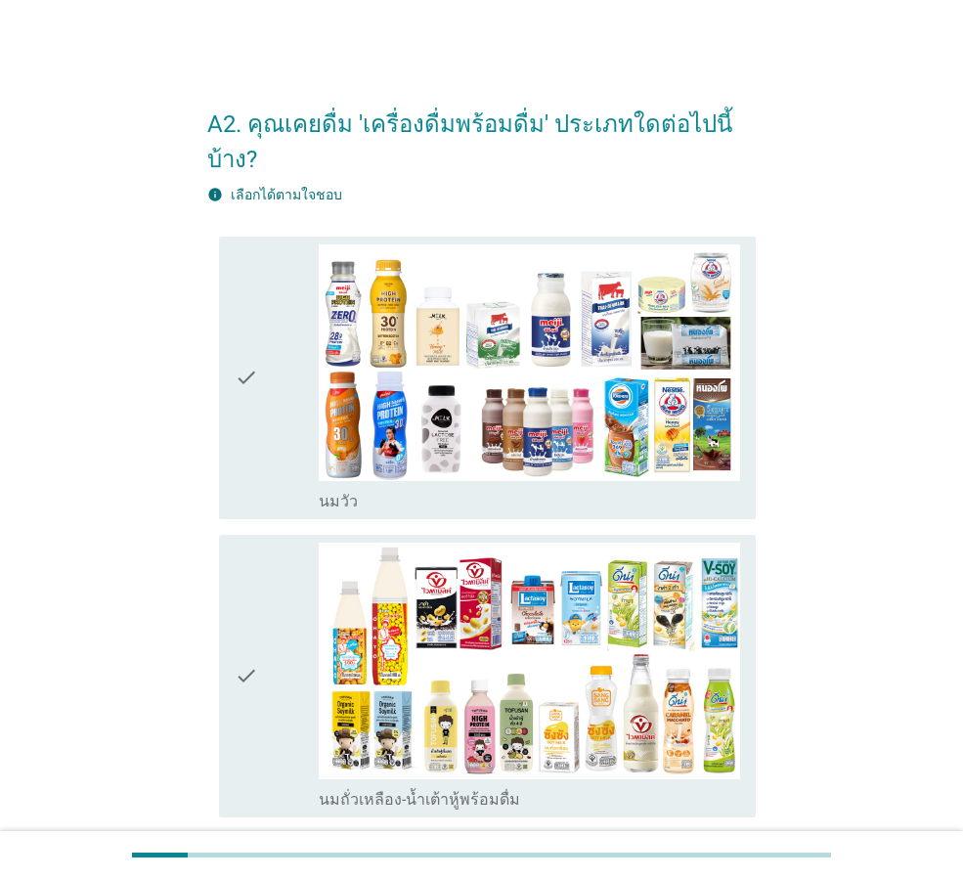
click at [246, 405] on icon "check" at bounding box center [246, 377] width 23 height 267
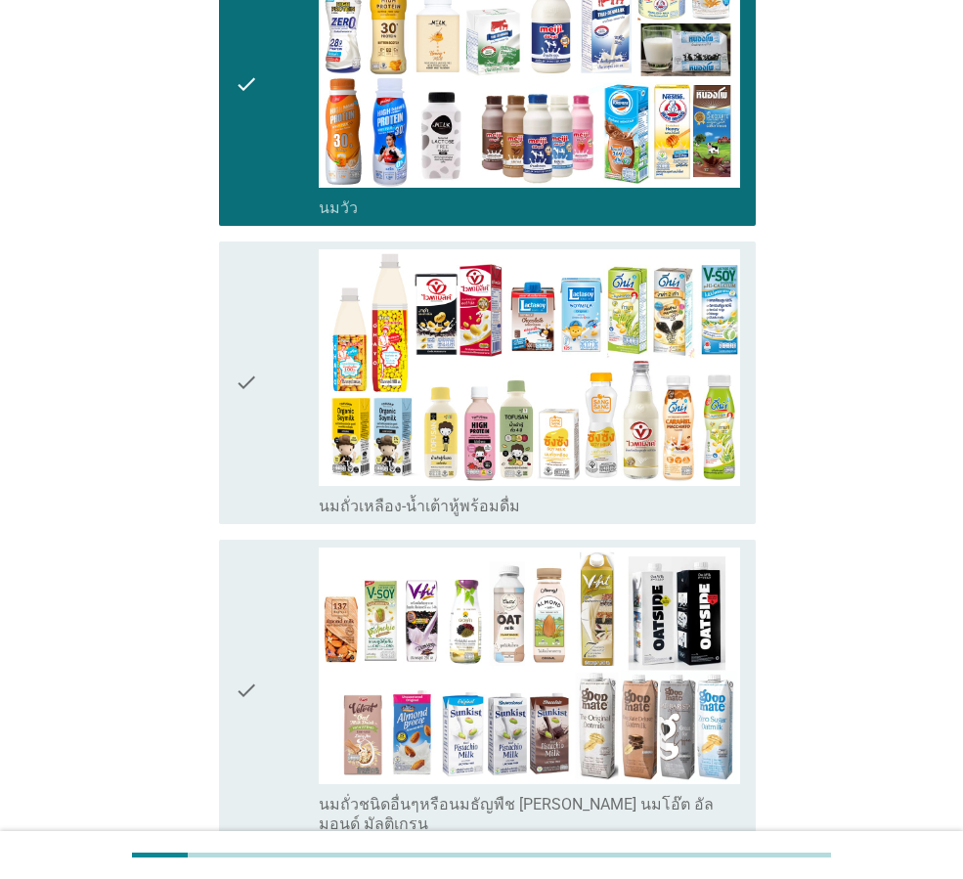
click at [246, 405] on icon "check" at bounding box center [246, 382] width 23 height 267
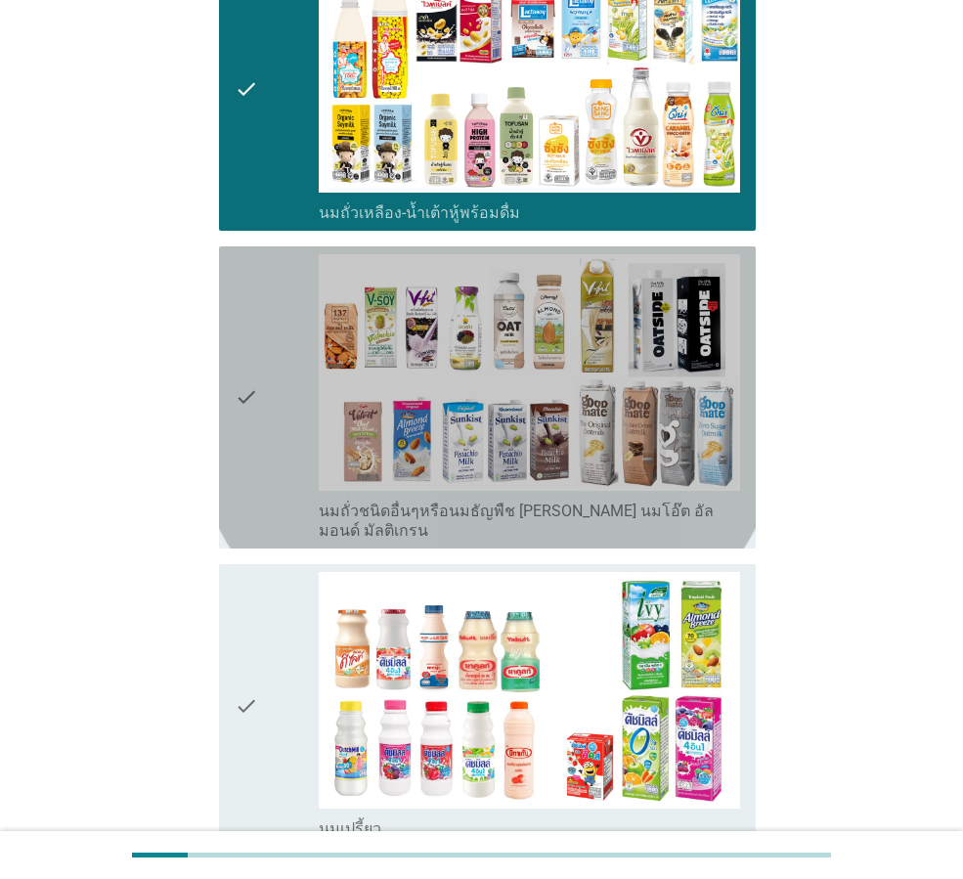
click at [246, 405] on icon "check" at bounding box center [246, 397] width 23 height 286
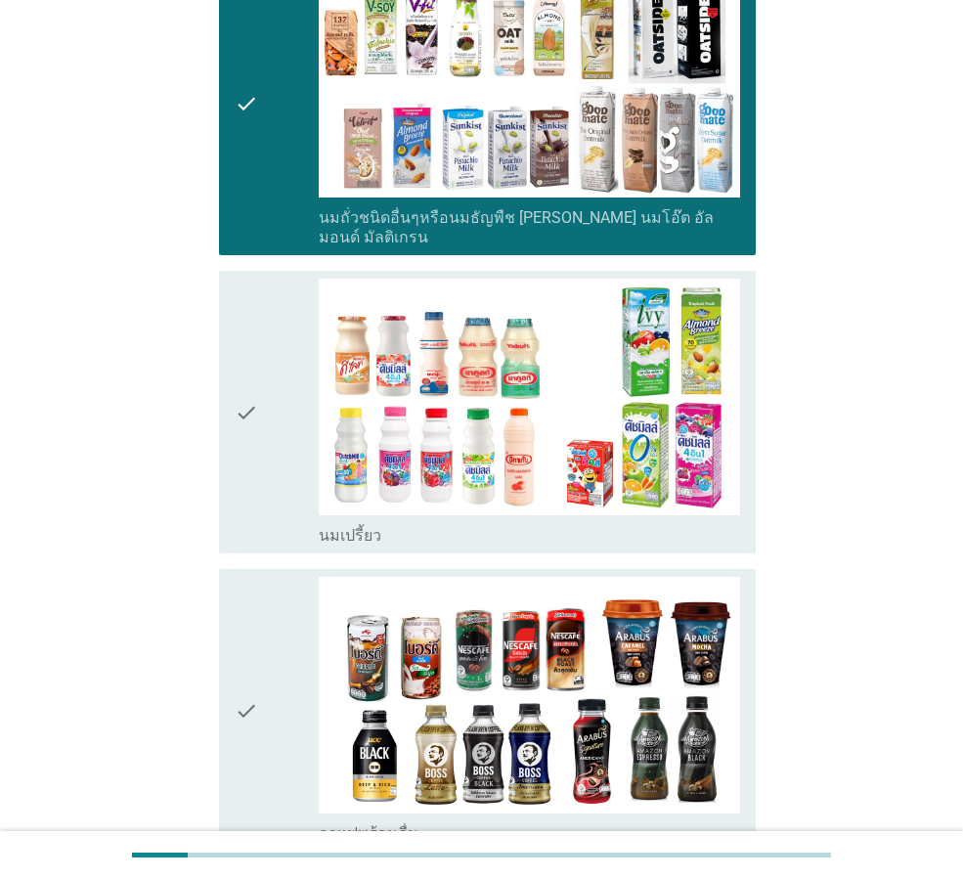
click at [246, 405] on icon "check" at bounding box center [246, 412] width 23 height 267
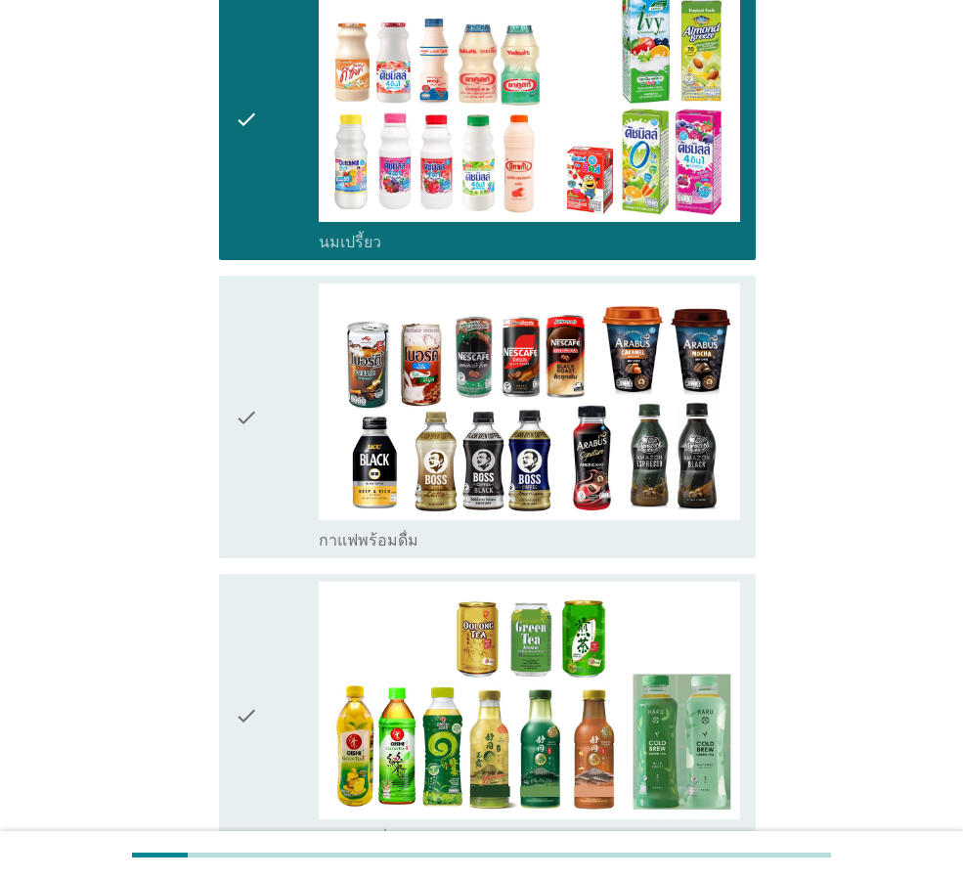
click at [246, 405] on icon "check" at bounding box center [246, 417] width 23 height 267
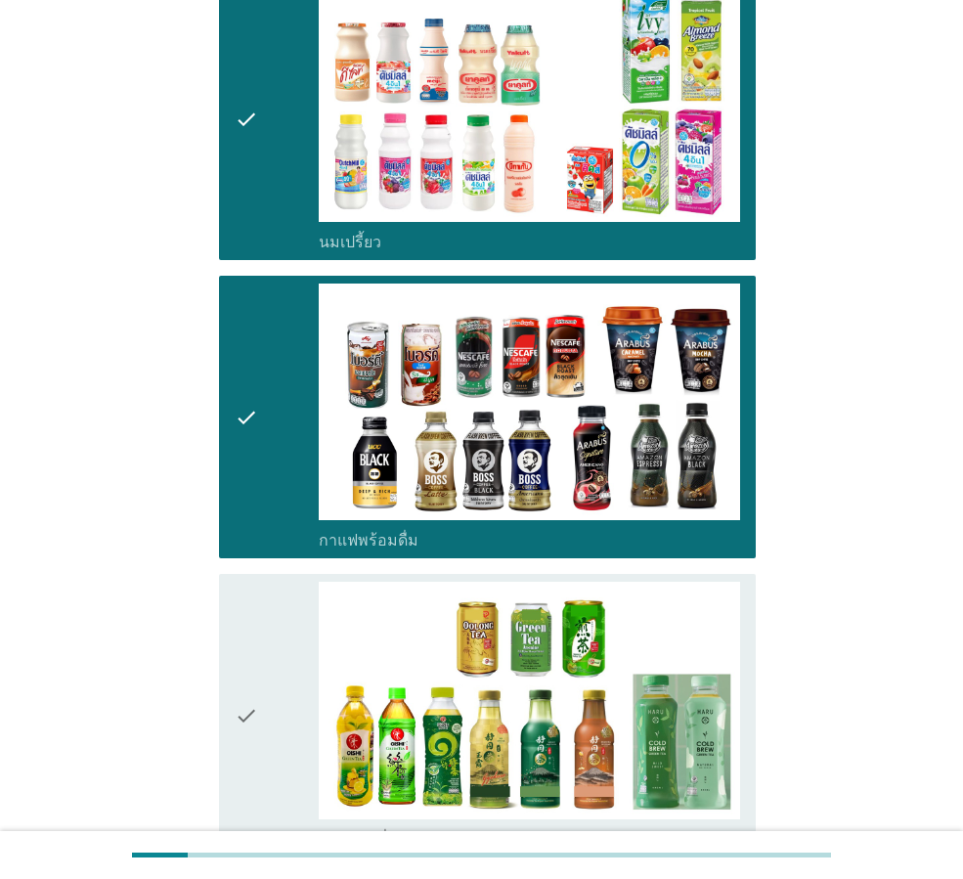
scroll to position [1467, 0]
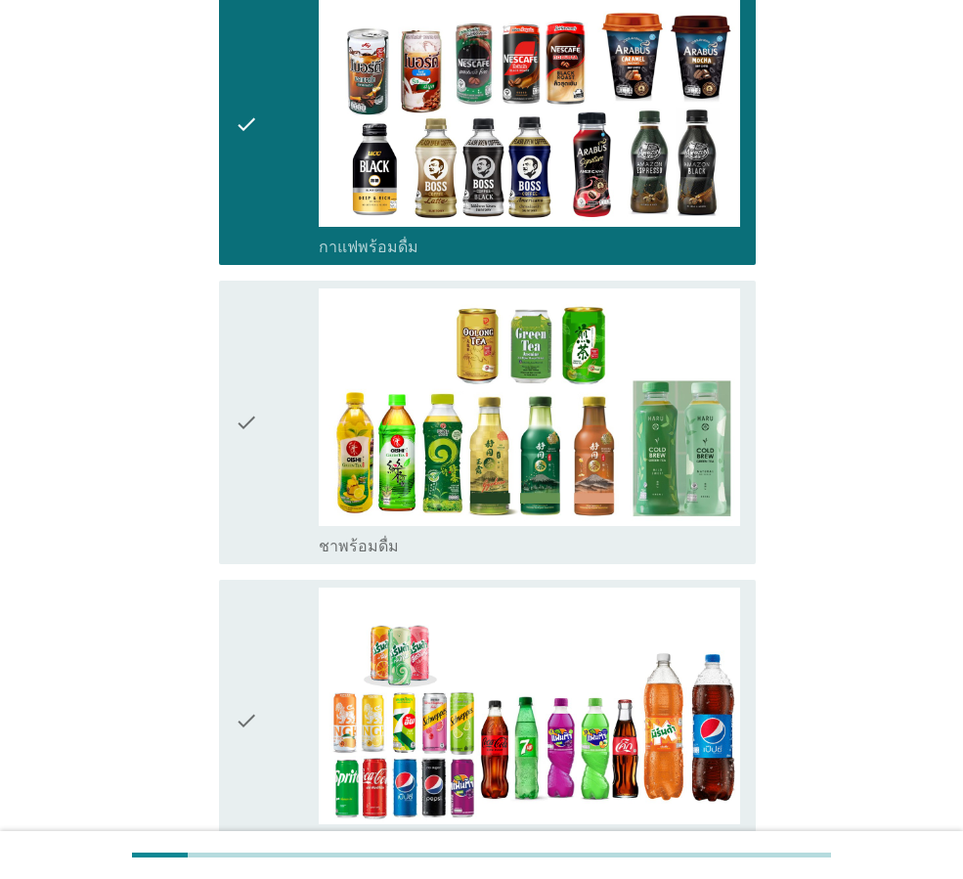
click at [246, 405] on icon "check" at bounding box center [246, 421] width 23 height 267
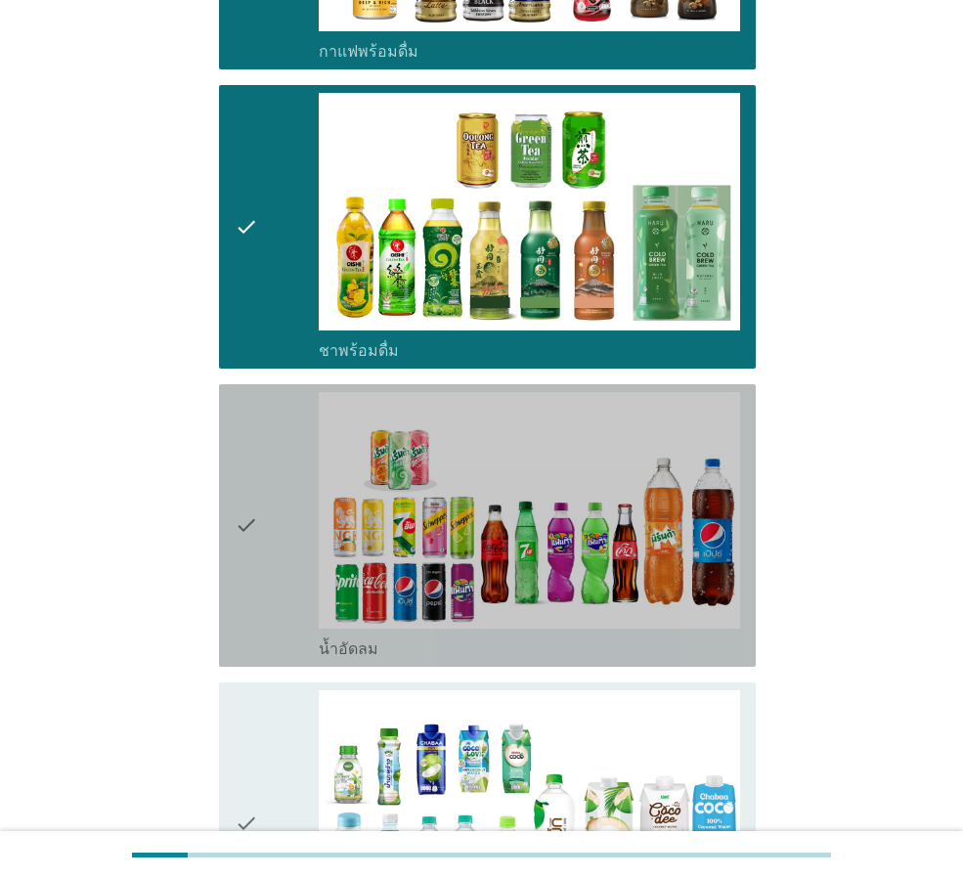
click at [246, 405] on icon "check" at bounding box center [246, 525] width 23 height 267
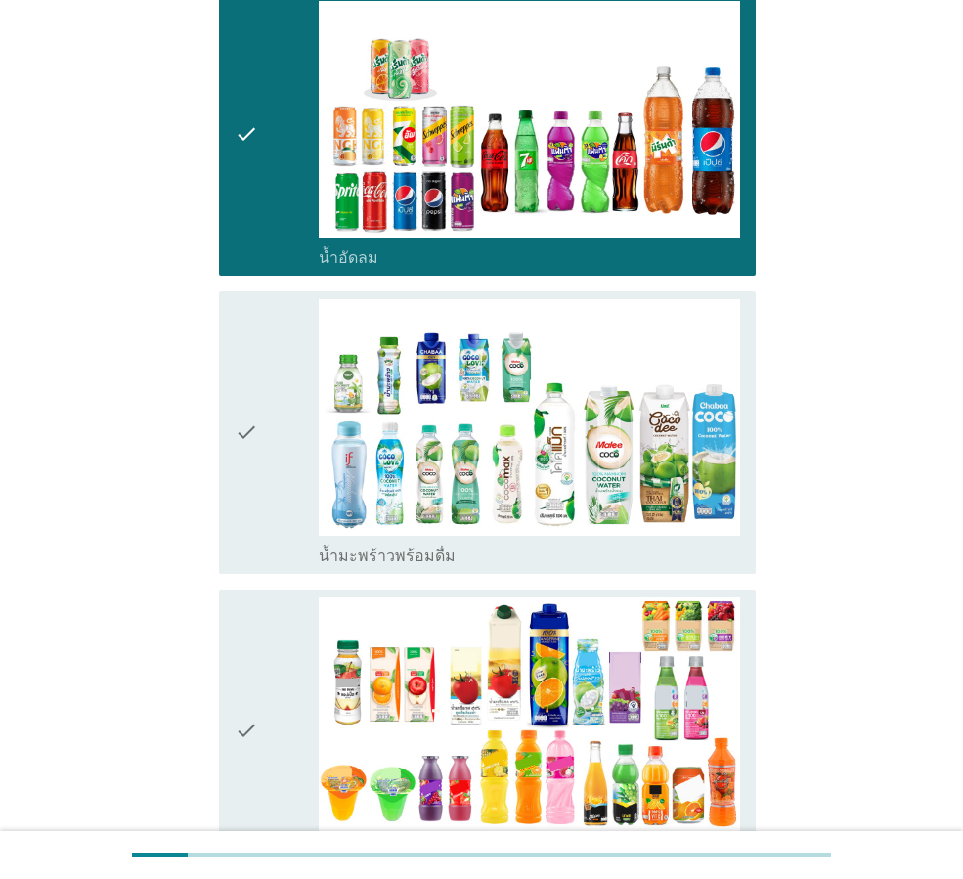
click at [246, 405] on icon "check" at bounding box center [246, 432] width 23 height 267
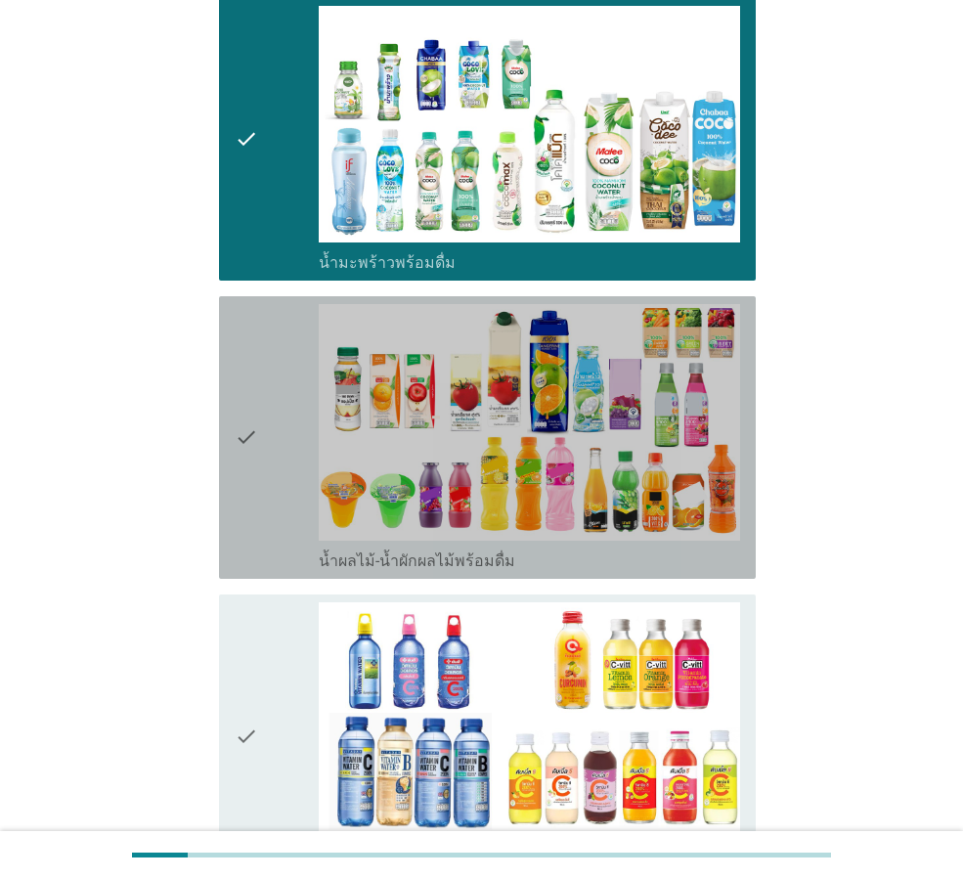
click at [246, 405] on icon "check" at bounding box center [246, 437] width 23 height 267
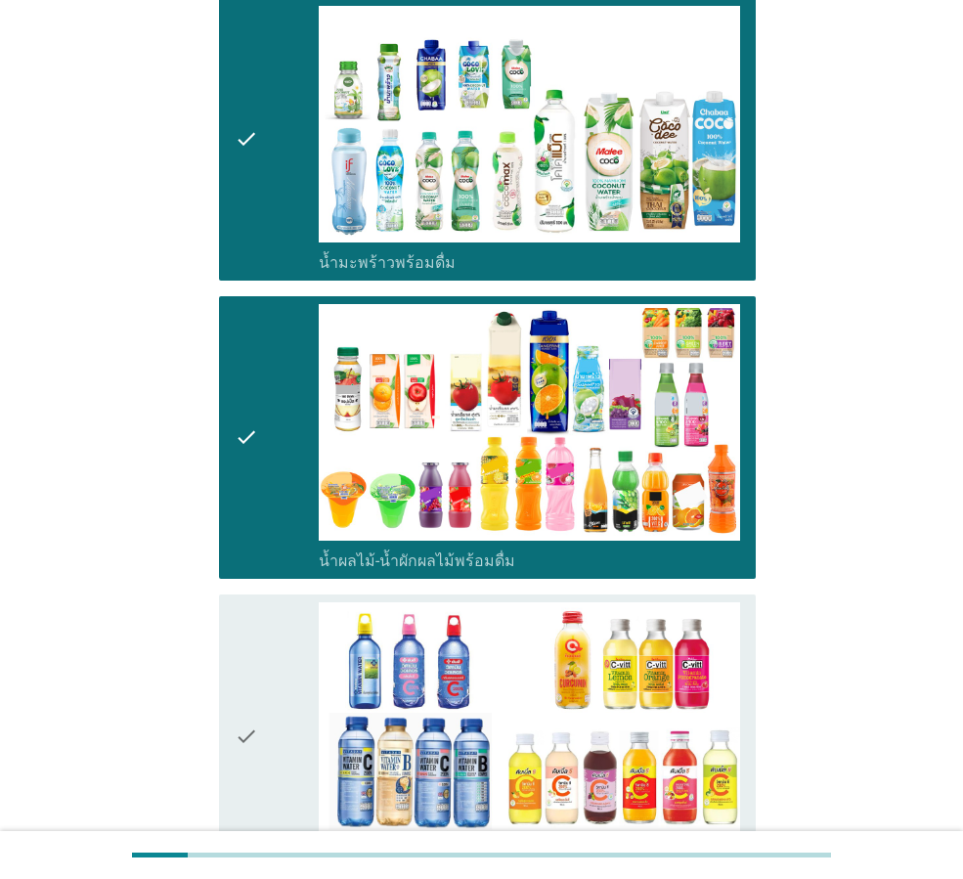
scroll to position [2640, 0]
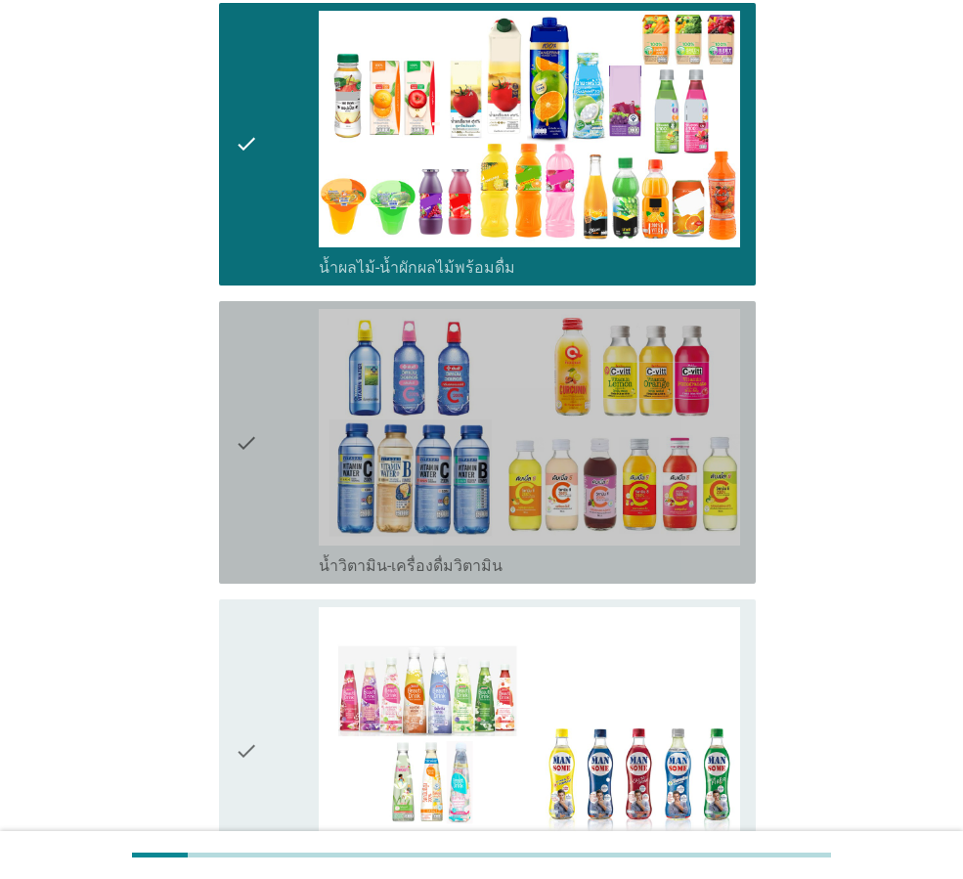
click at [246, 405] on icon "check" at bounding box center [246, 442] width 23 height 267
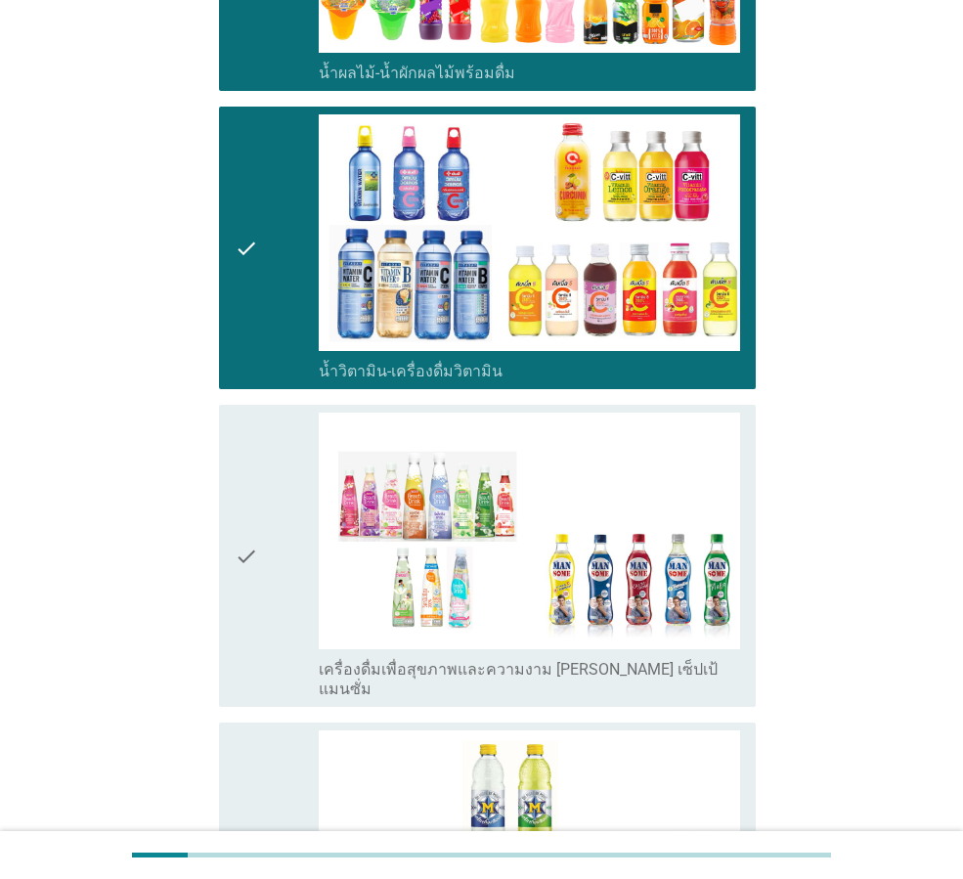
scroll to position [2835, 0]
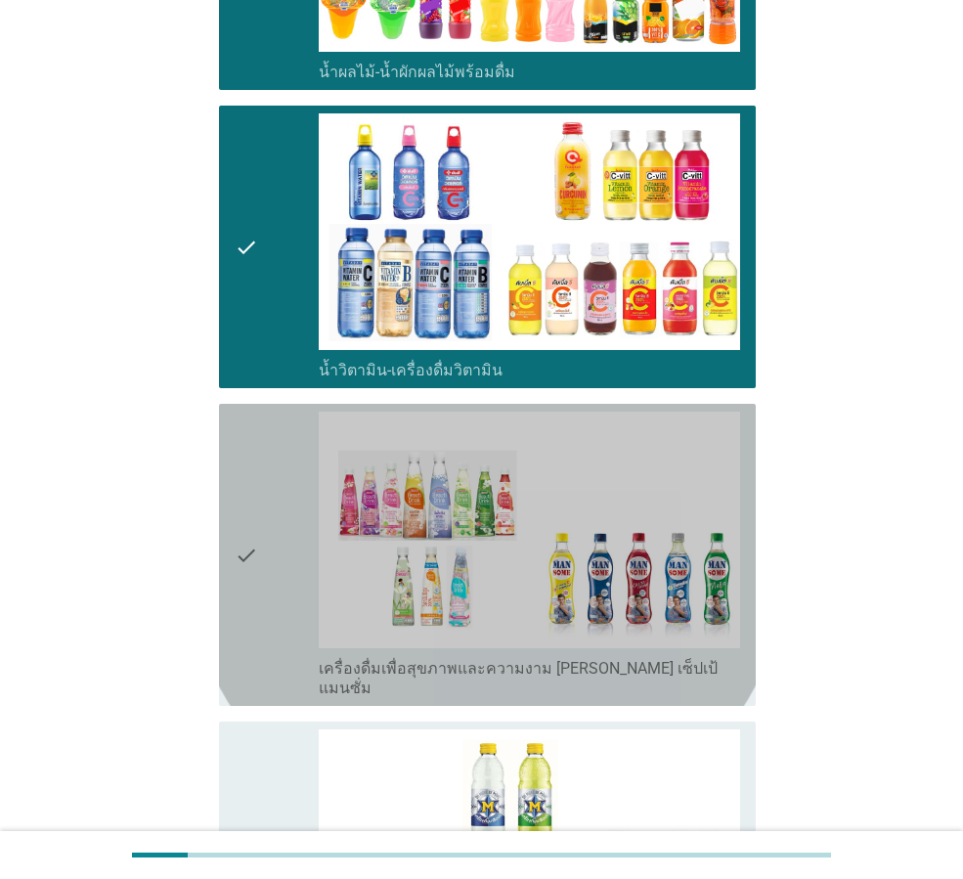
click at [246, 412] on icon "check" at bounding box center [246, 555] width 23 height 286
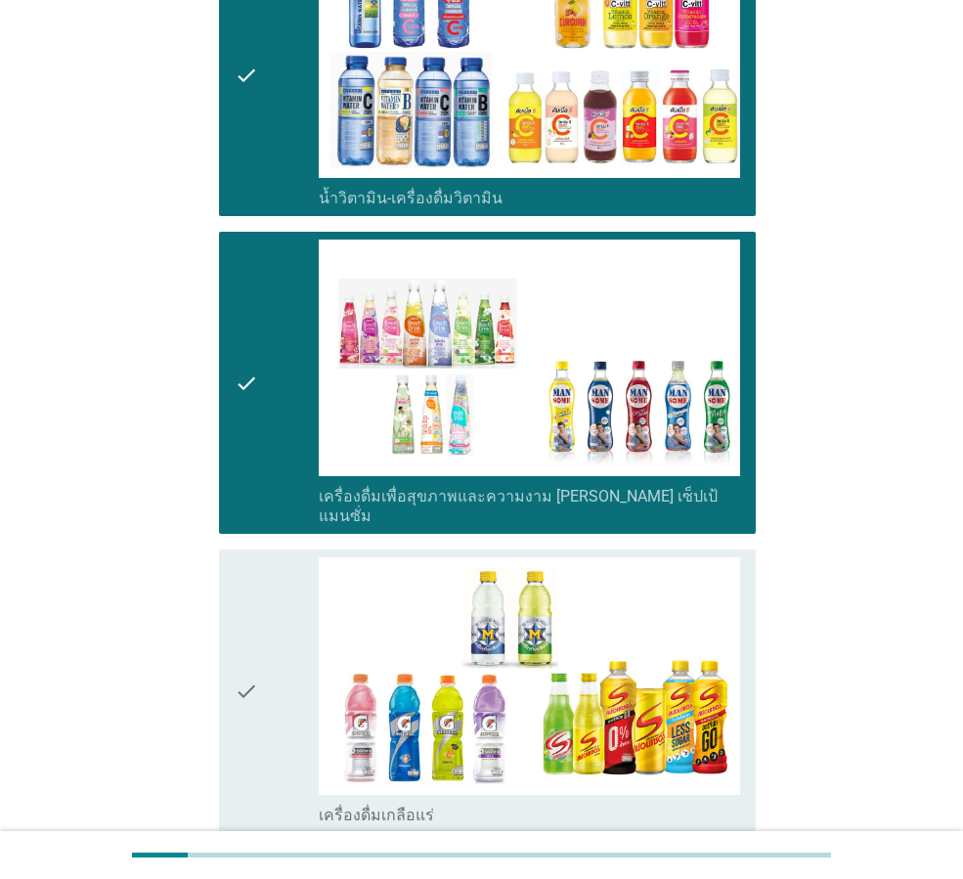
scroll to position [3227, 0]
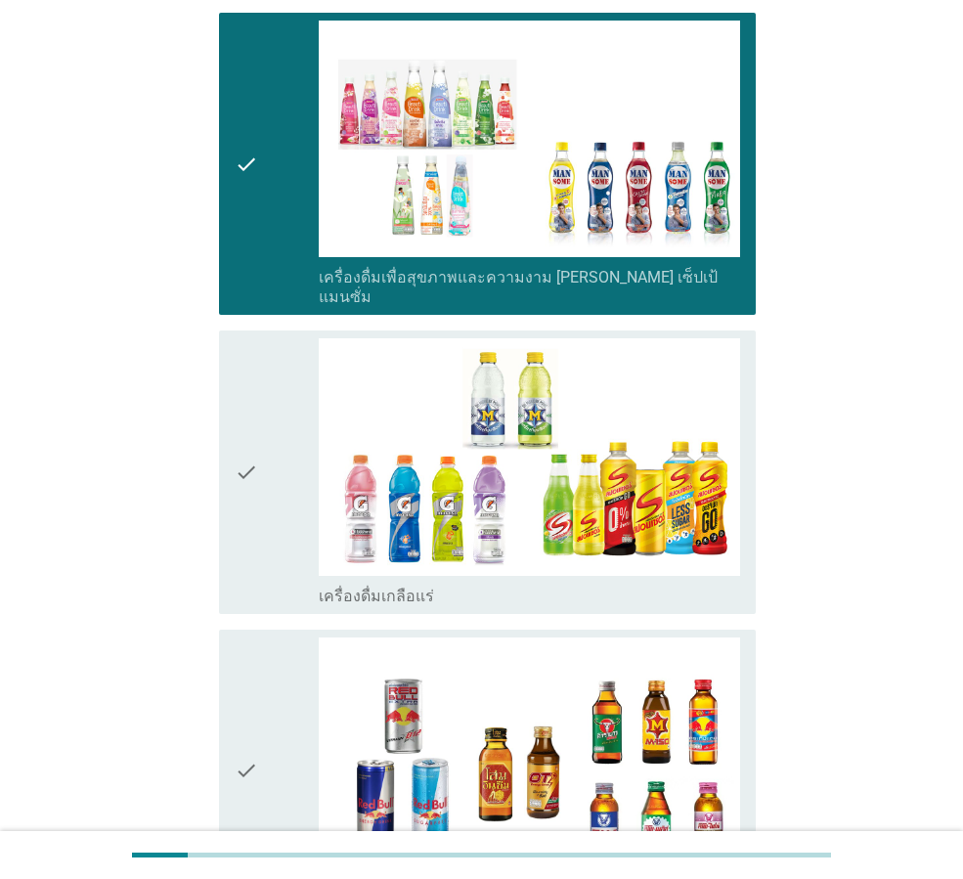
click at [246, 405] on icon "check" at bounding box center [246, 471] width 23 height 267
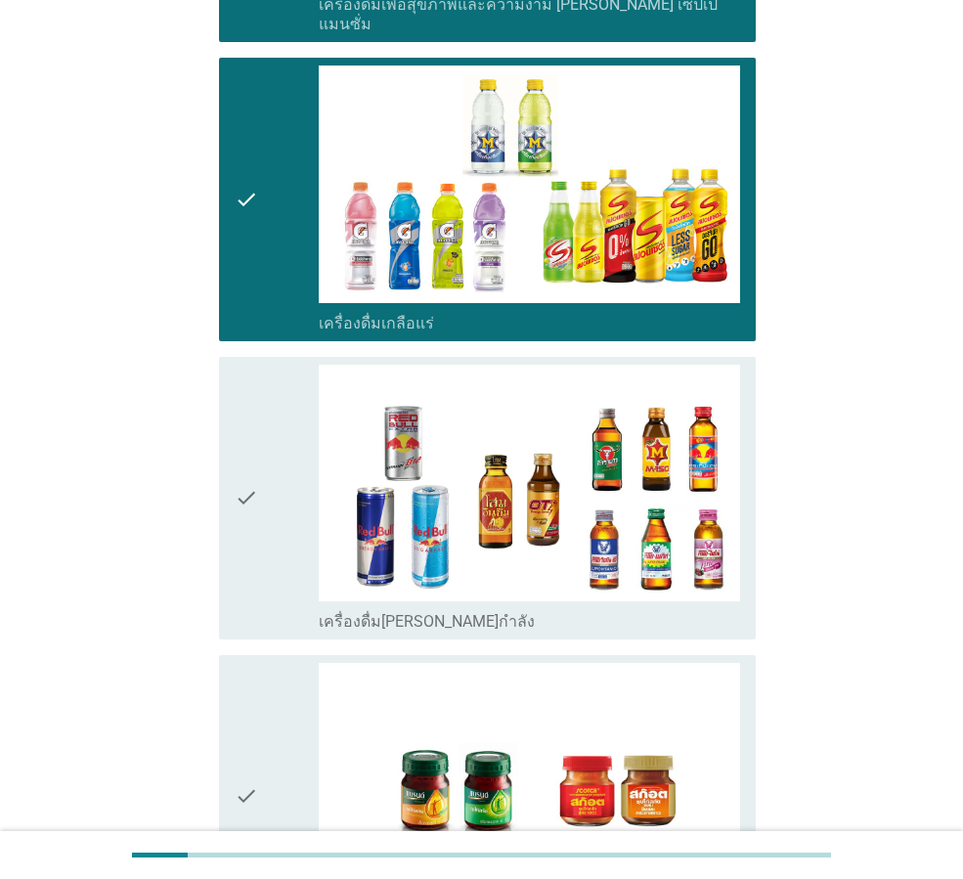
scroll to position [3520, 0]
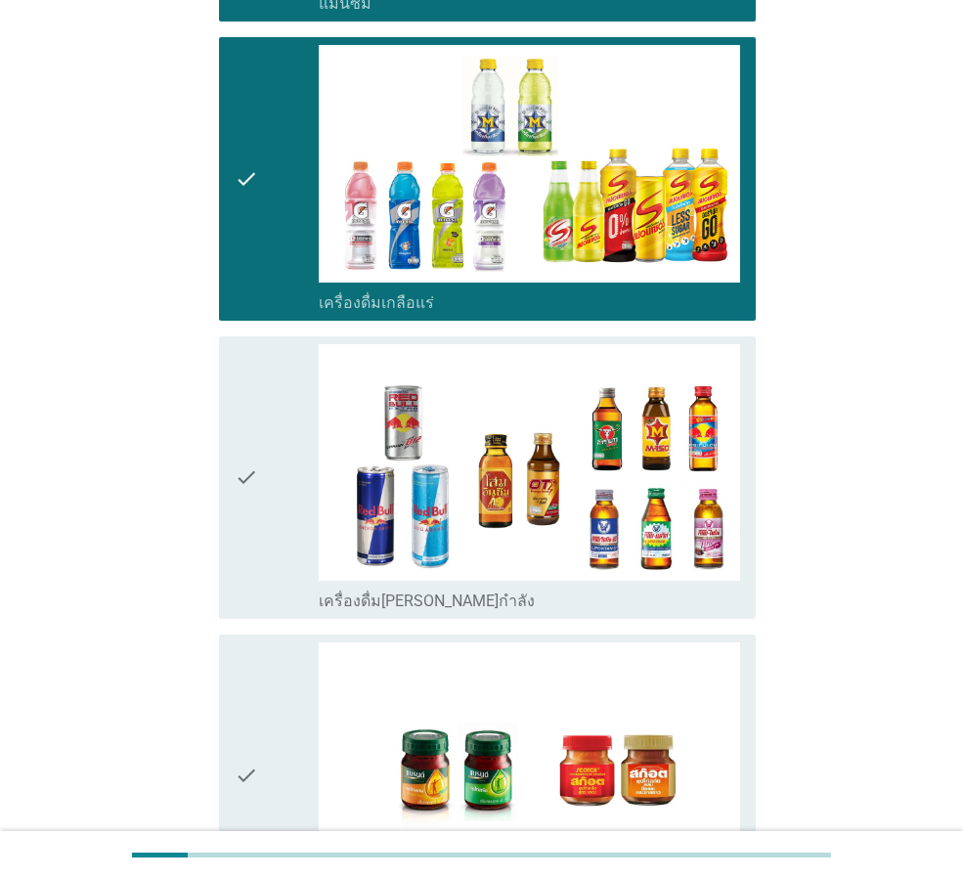
click at [246, 405] on icon "check" at bounding box center [246, 477] width 23 height 267
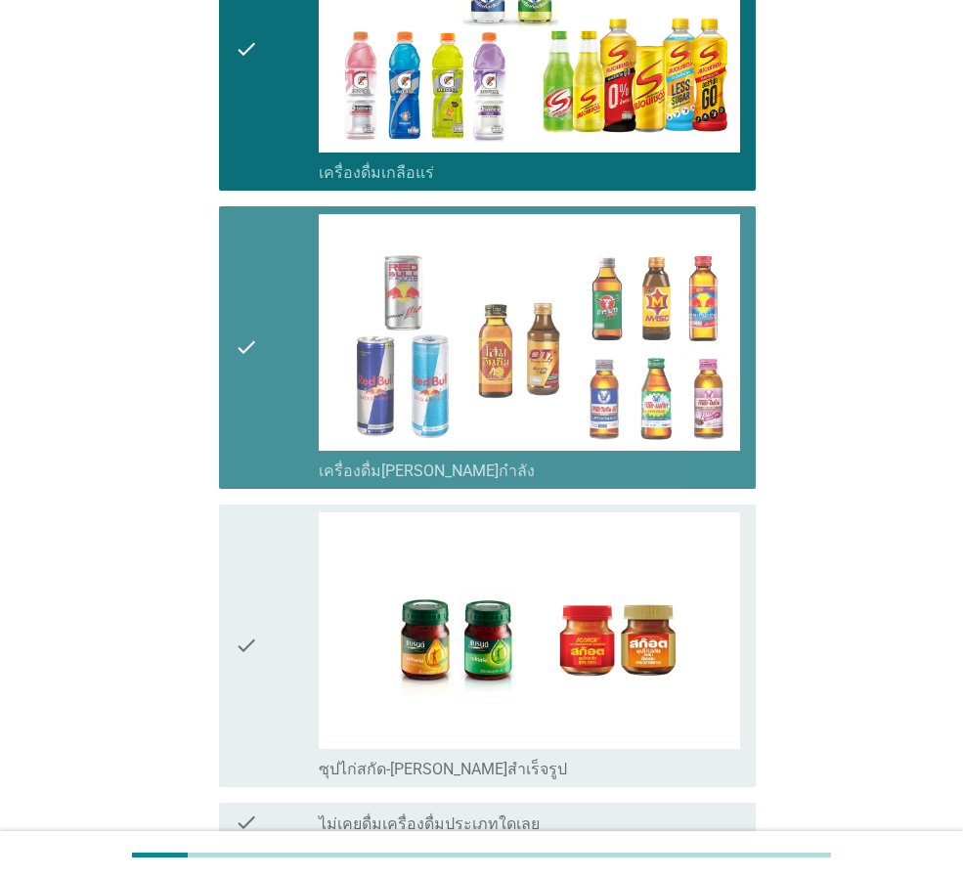
scroll to position [3766, 0]
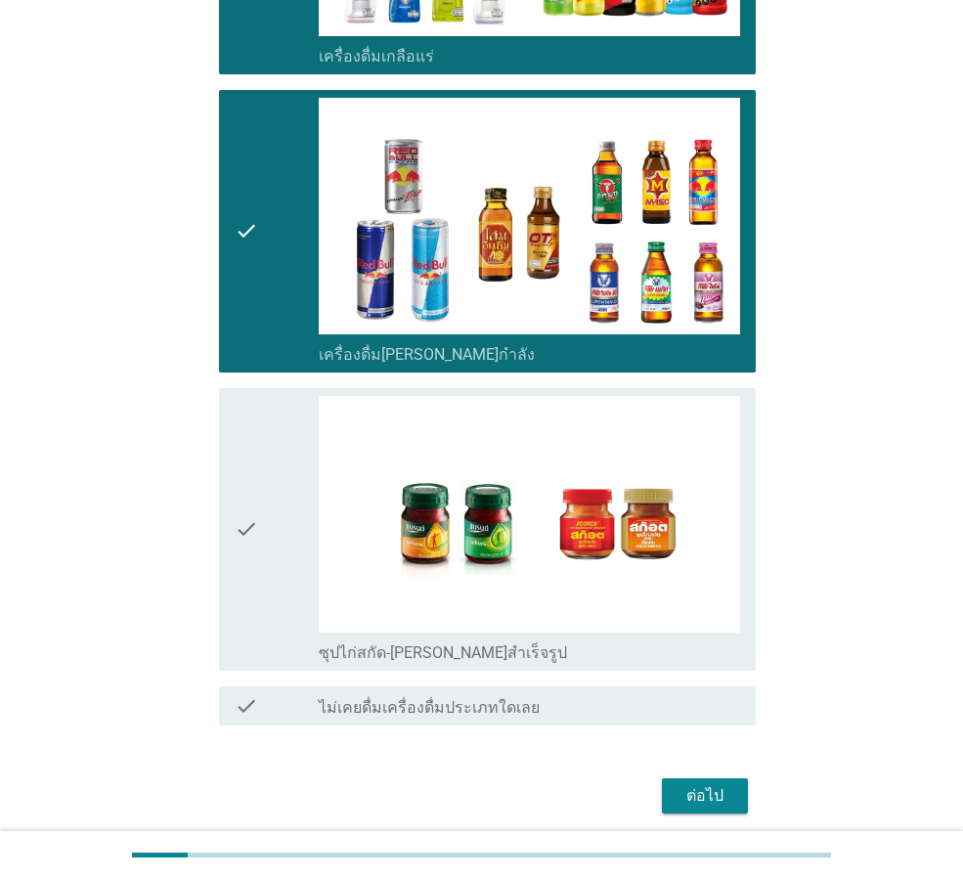
click at [246, 405] on icon "check" at bounding box center [246, 529] width 23 height 267
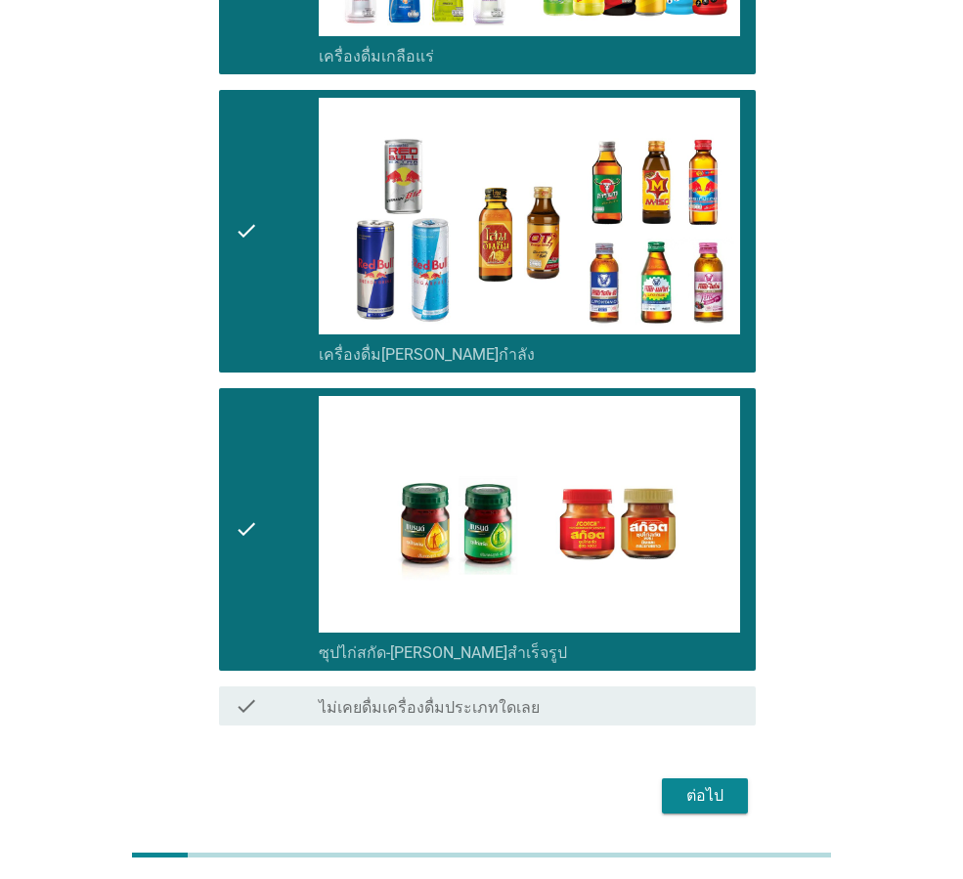
click at [687, 772] on div "ต่อไป" at bounding box center [481, 795] width 549 height 47
click at [691, 778] on button "ต่อไป" at bounding box center [705, 795] width 86 height 35
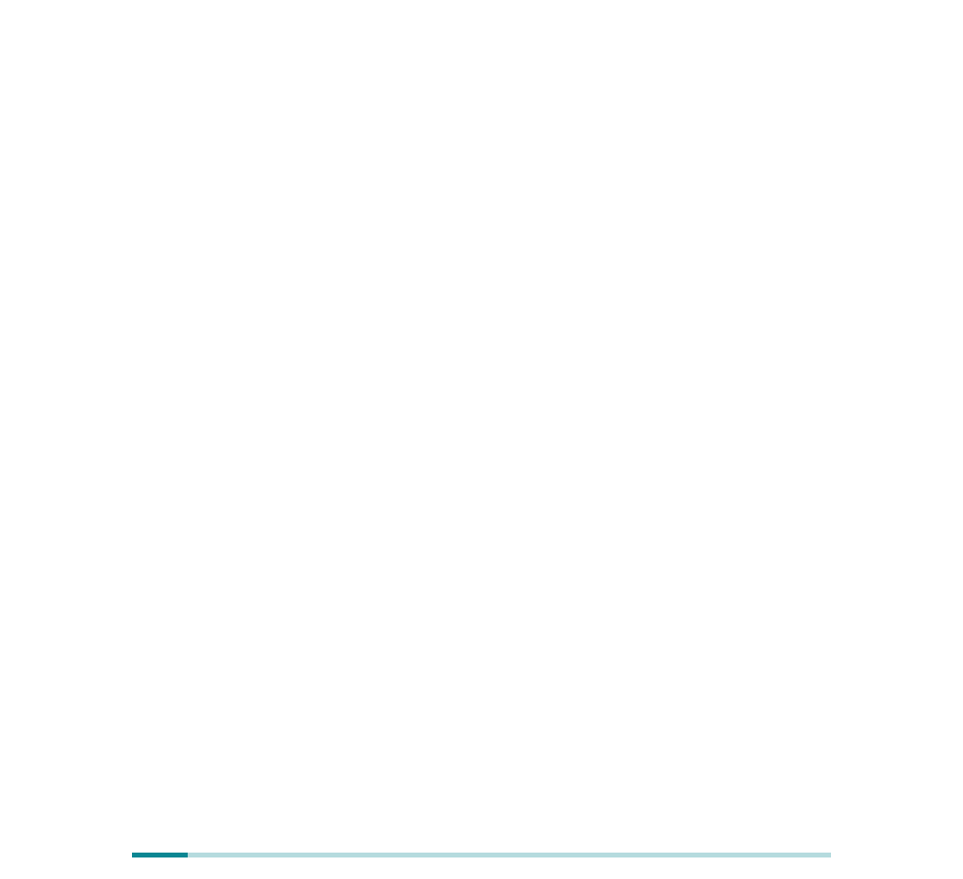
scroll to position [0, 0]
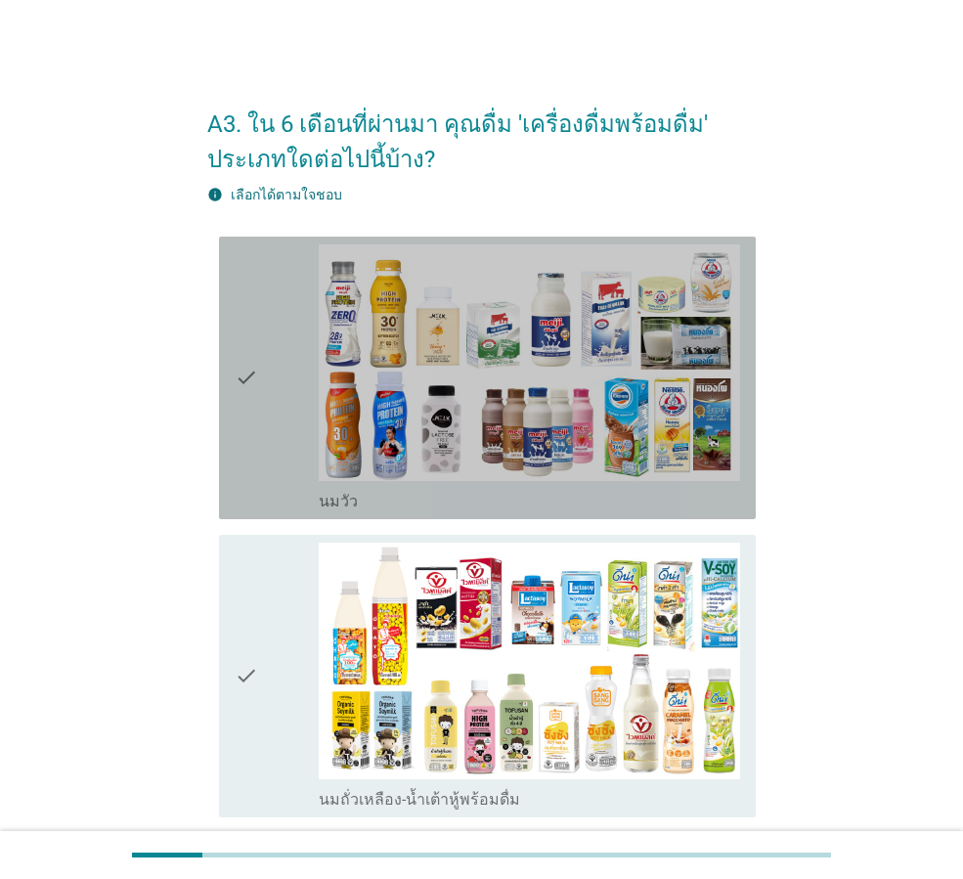
click at [283, 458] on div "check" at bounding box center [277, 377] width 84 height 267
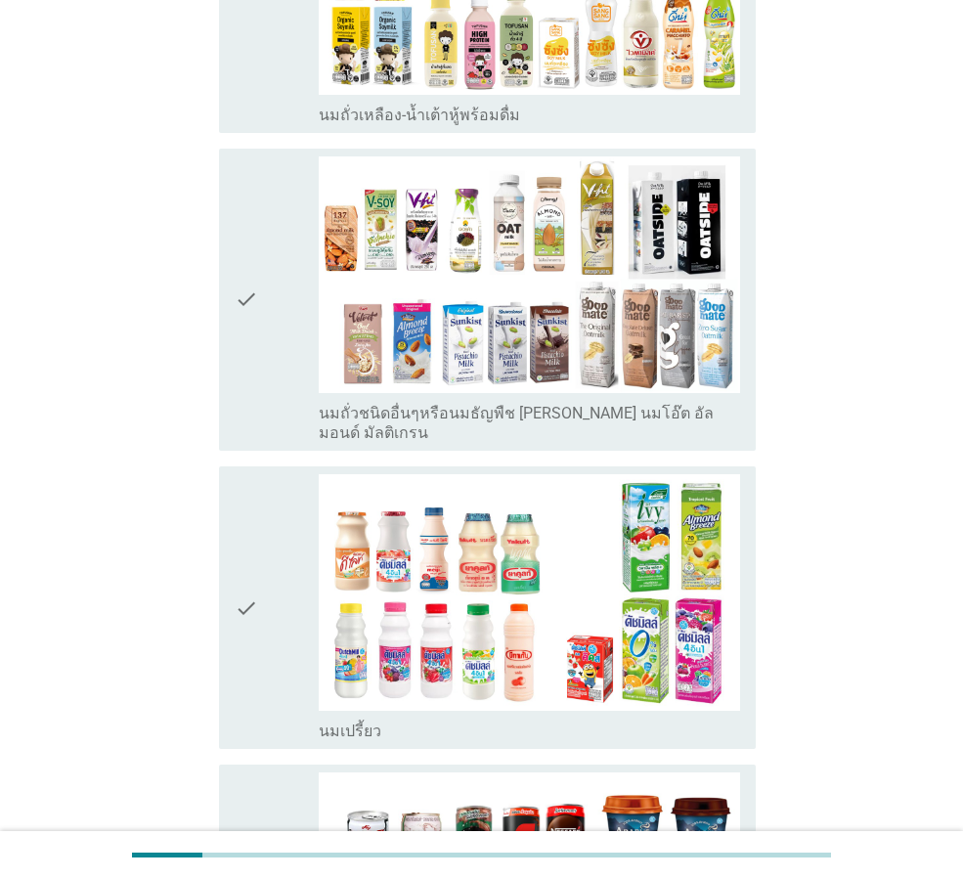
click at [280, 579] on div "check" at bounding box center [277, 607] width 84 height 267
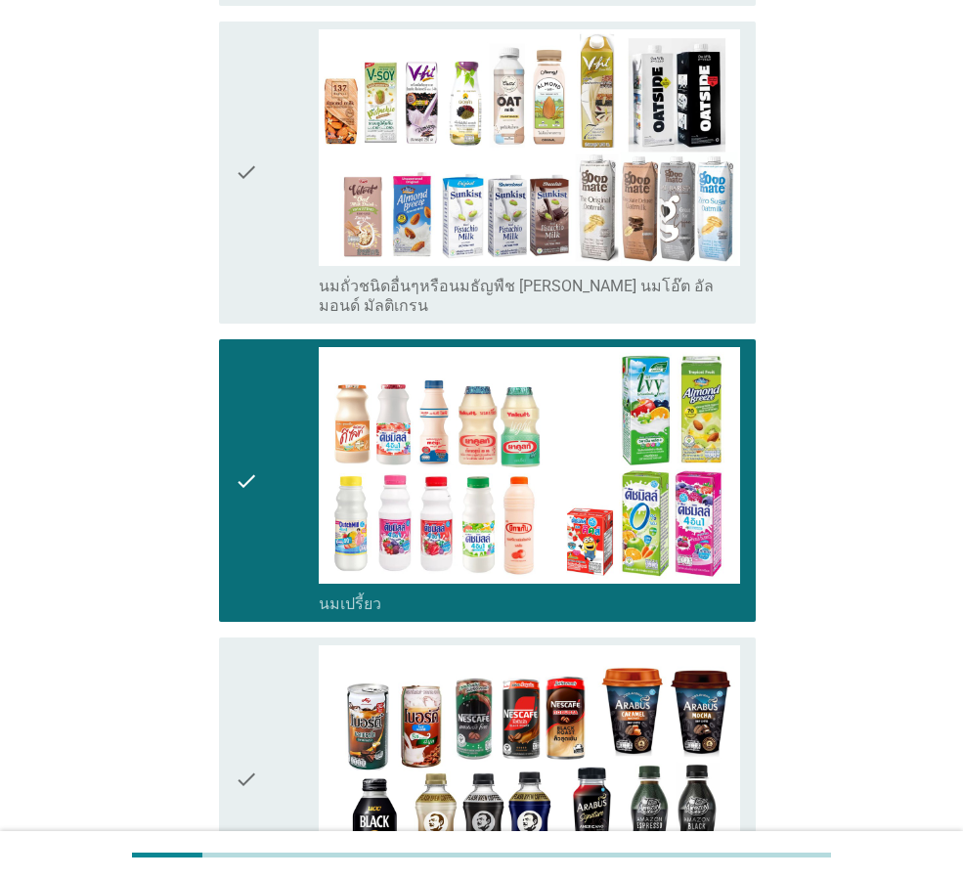
scroll to position [978, 0]
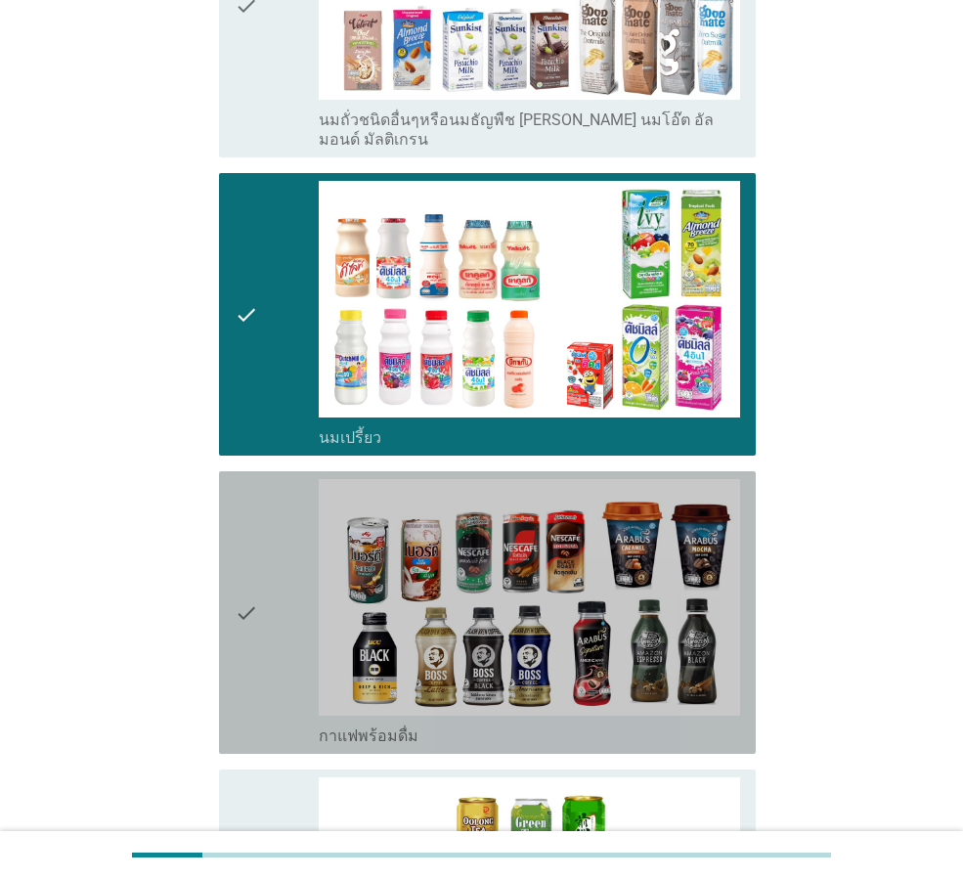
click at [286, 538] on div "check" at bounding box center [277, 612] width 84 height 267
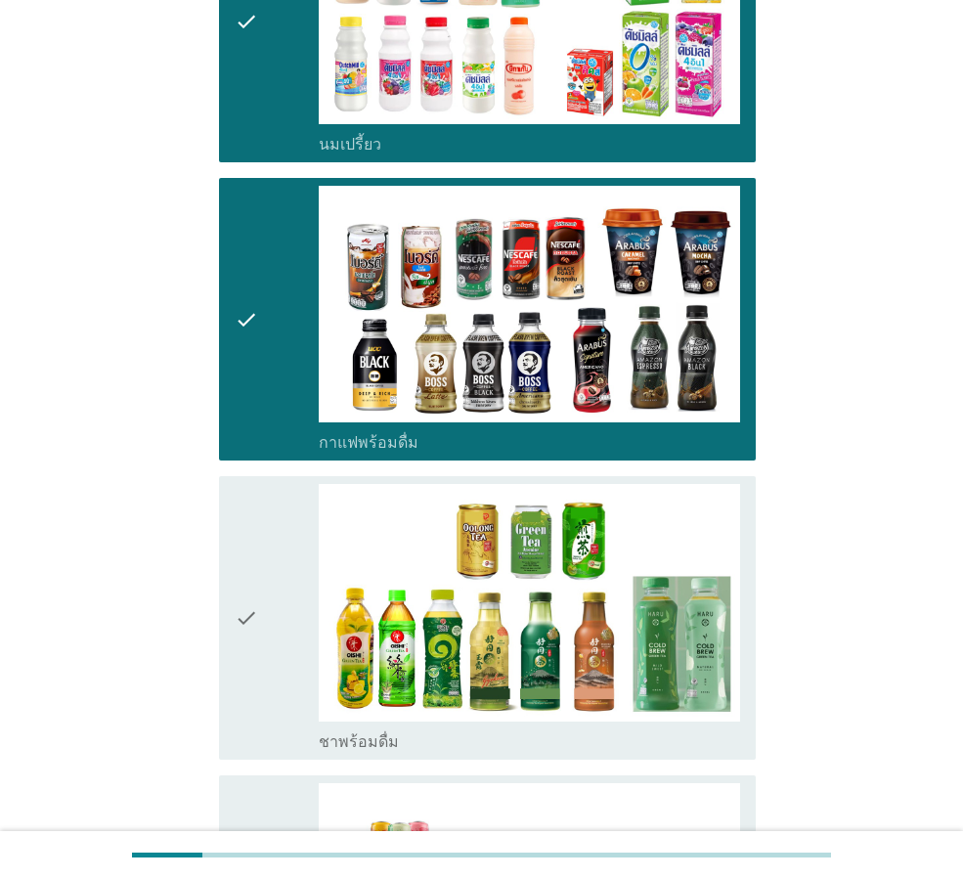
click at [286, 538] on div "check" at bounding box center [277, 617] width 84 height 267
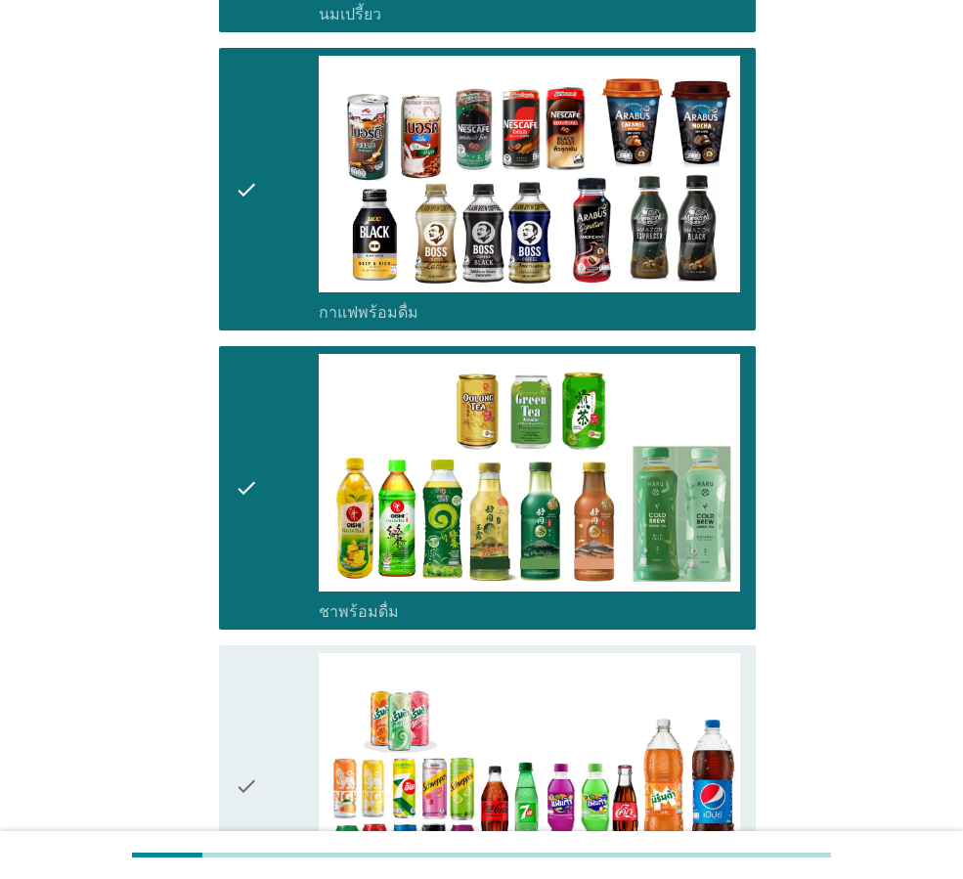
scroll to position [1564, 0]
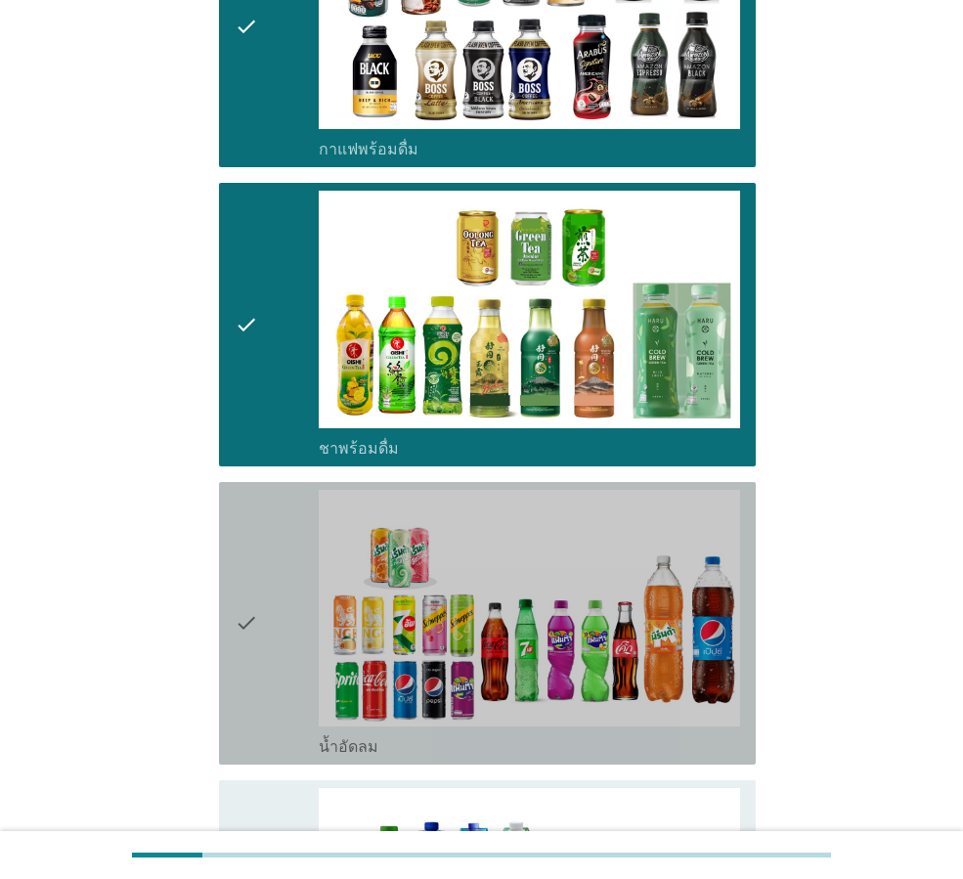
click at [286, 538] on div "check" at bounding box center [277, 623] width 84 height 267
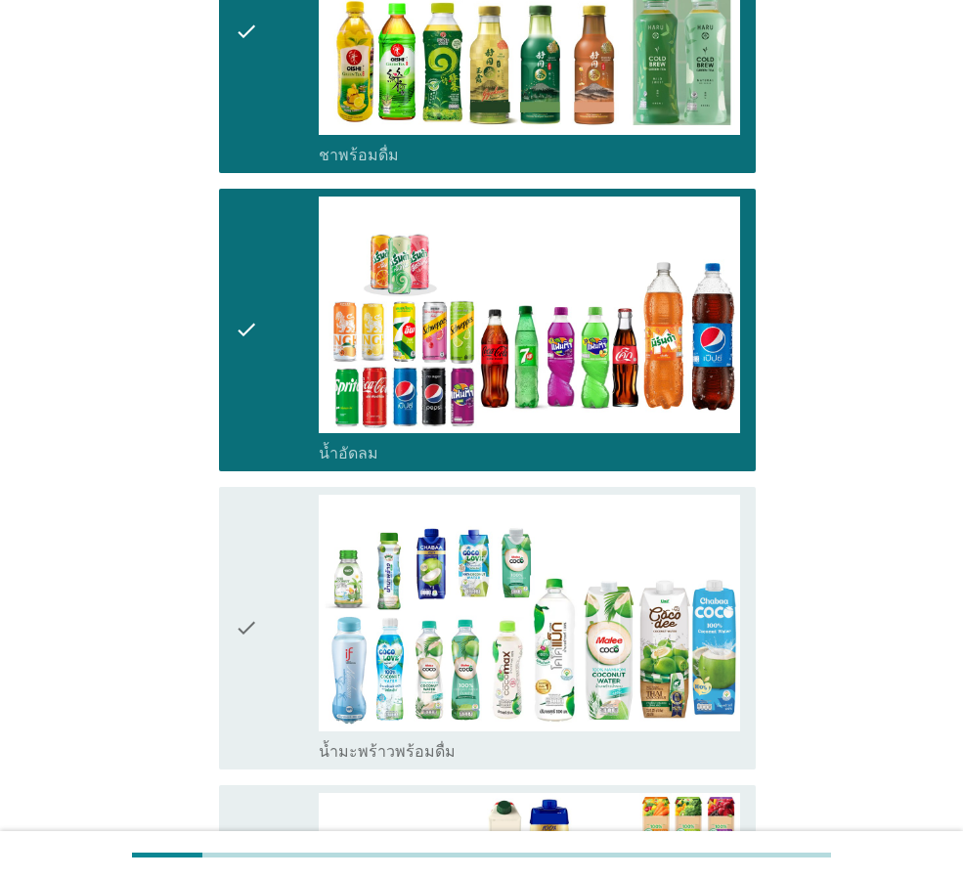
click at [286, 538] on div "check" at bounding box center [277, 628] width 84 height 267
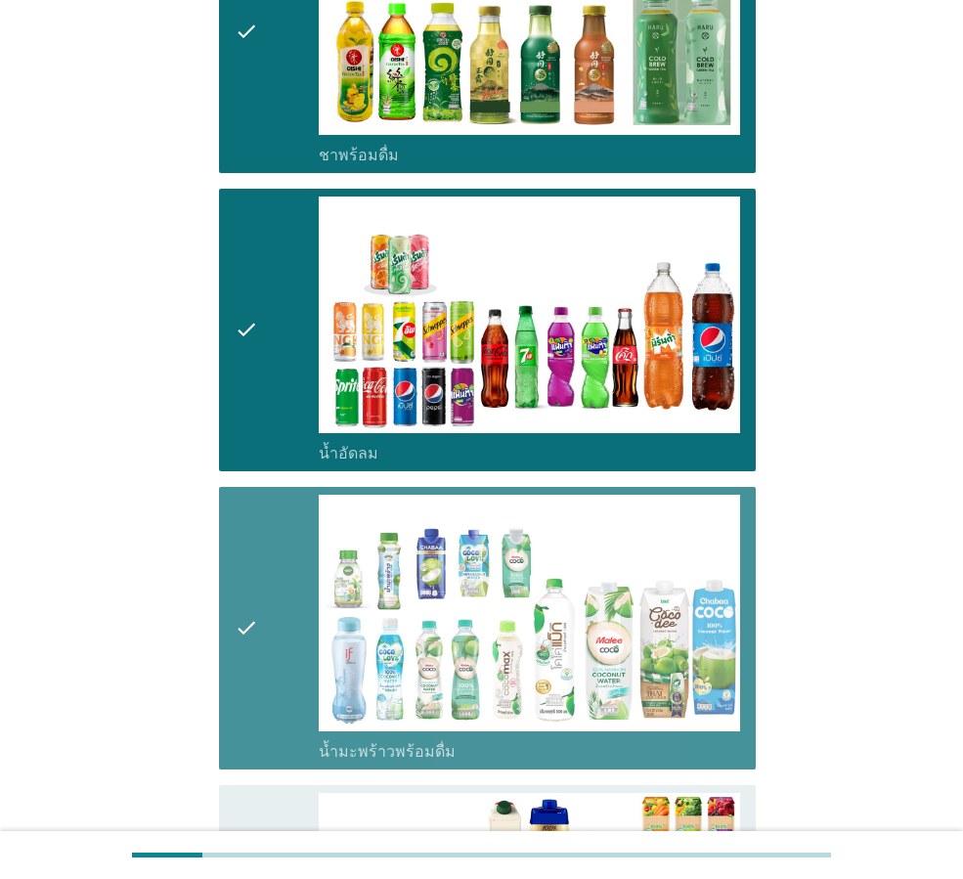
scroll to position [2151, 0]
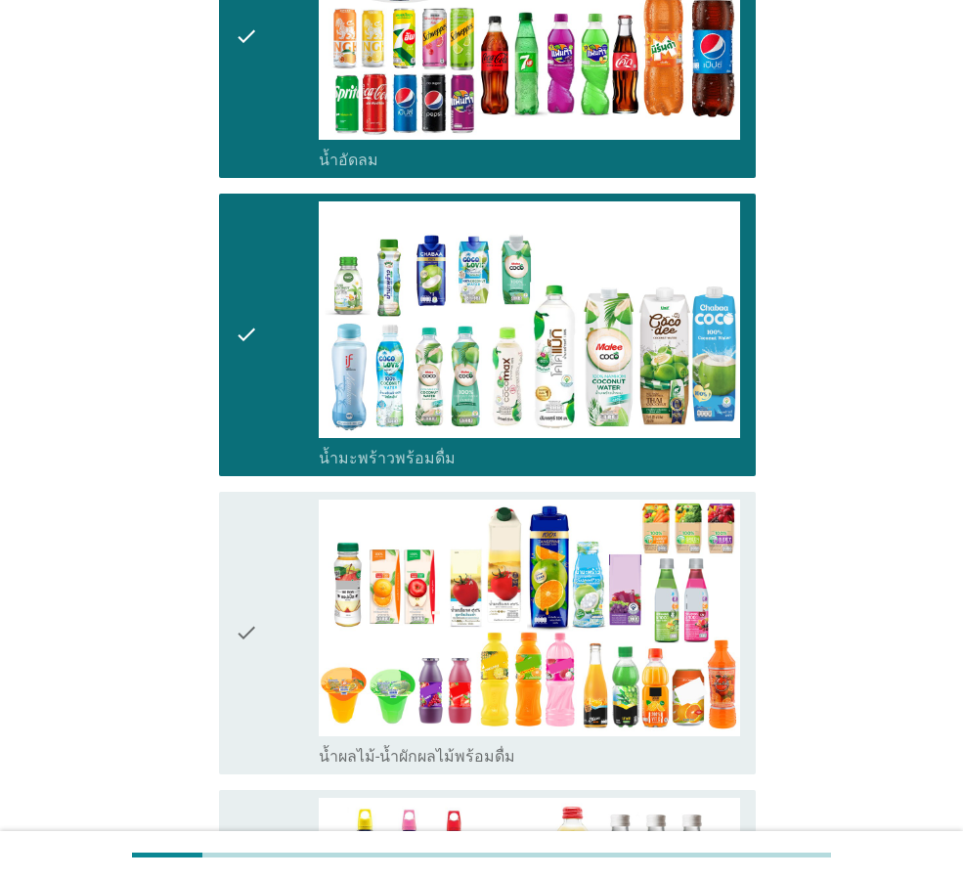
click at [286, 538] on div "check" at bounding box center [277, 633] width 84 height 267
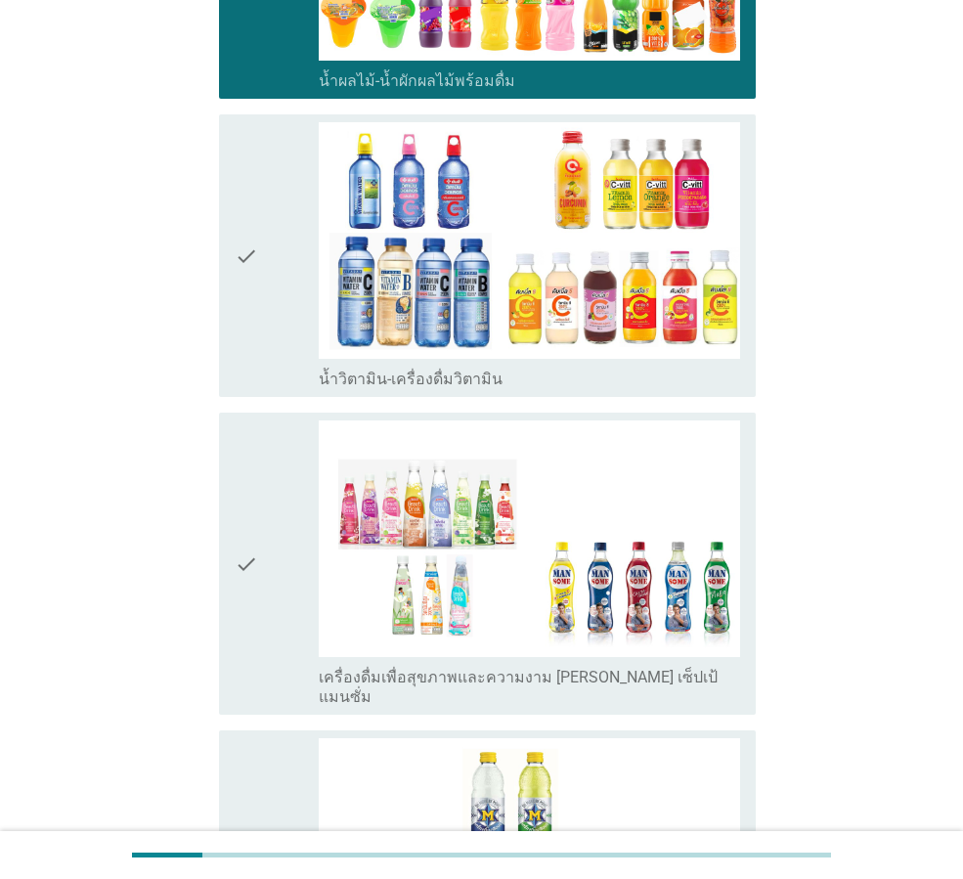
scroll to position [2835, 0]
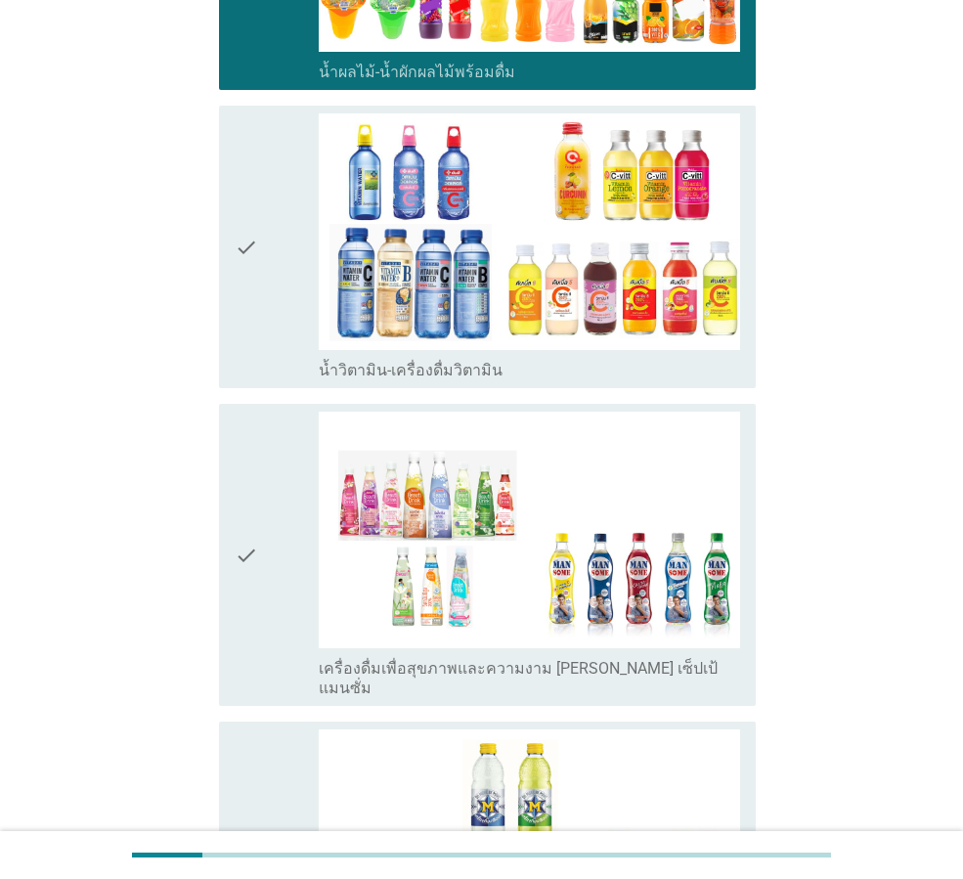
click at [288, 343] on div "check" at bounding box center [277, 246] width 84 height 267
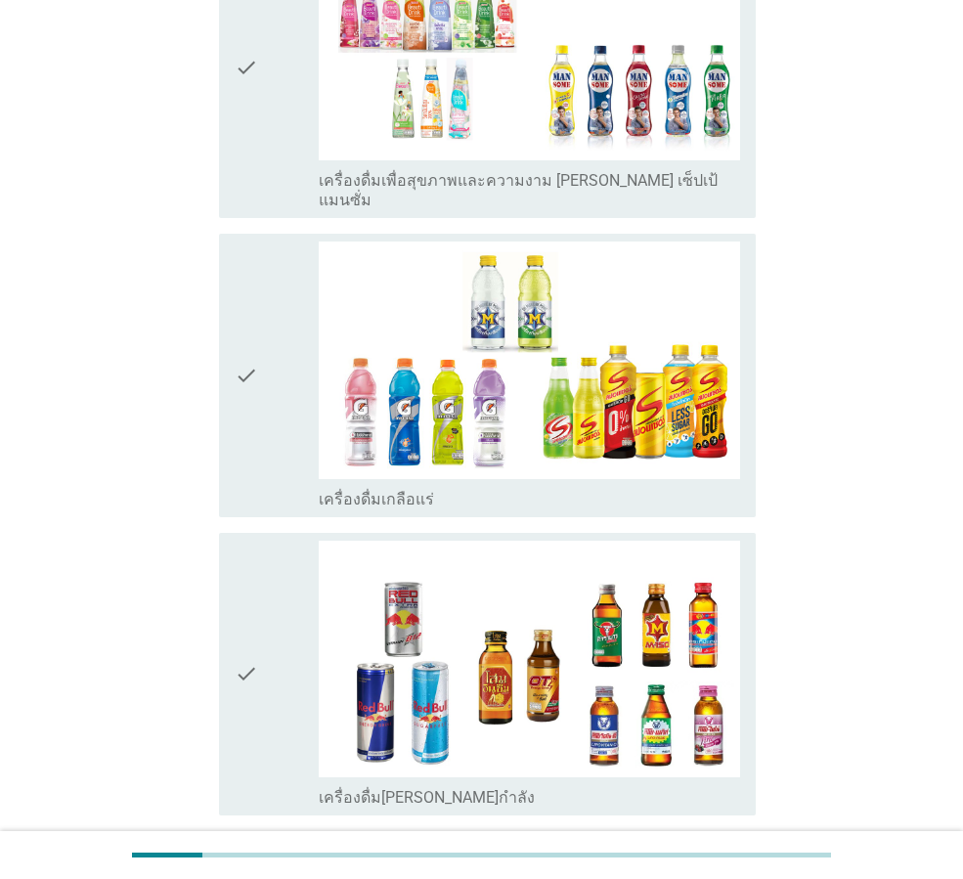
scroll to position [3324, 0]
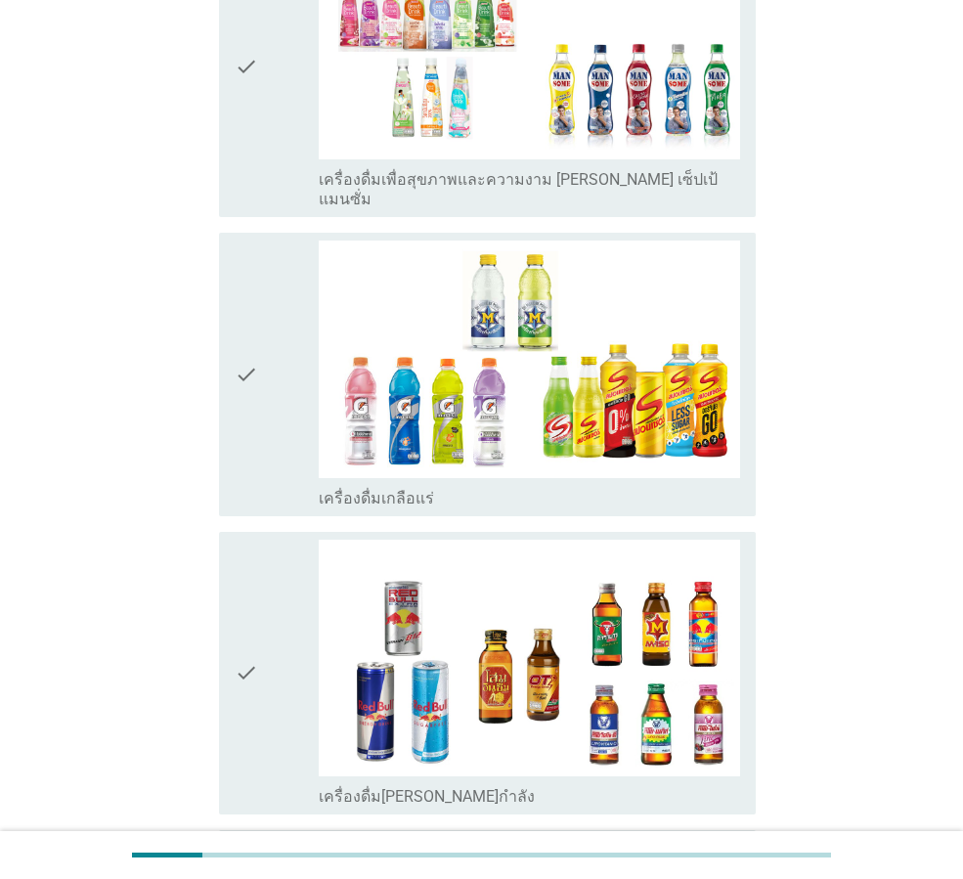
click at [288, 442] on div "check" at bounding box center [277, 374] width 84 height 267
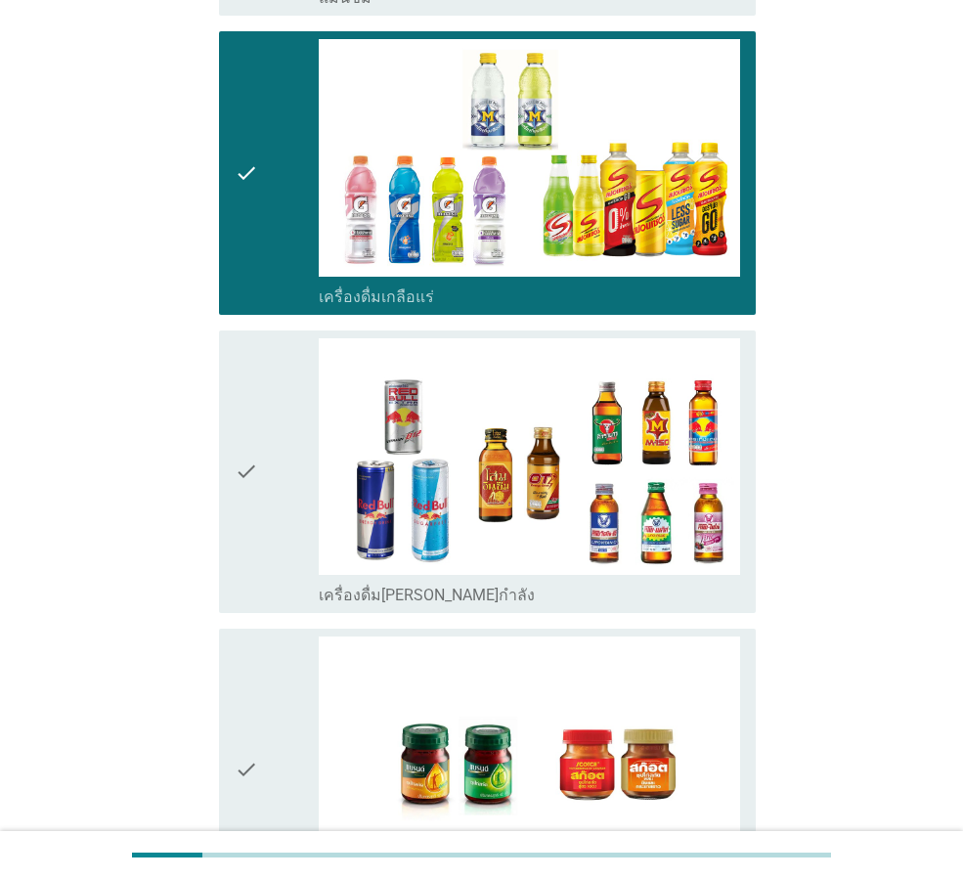
scroll to position [3715, 0]
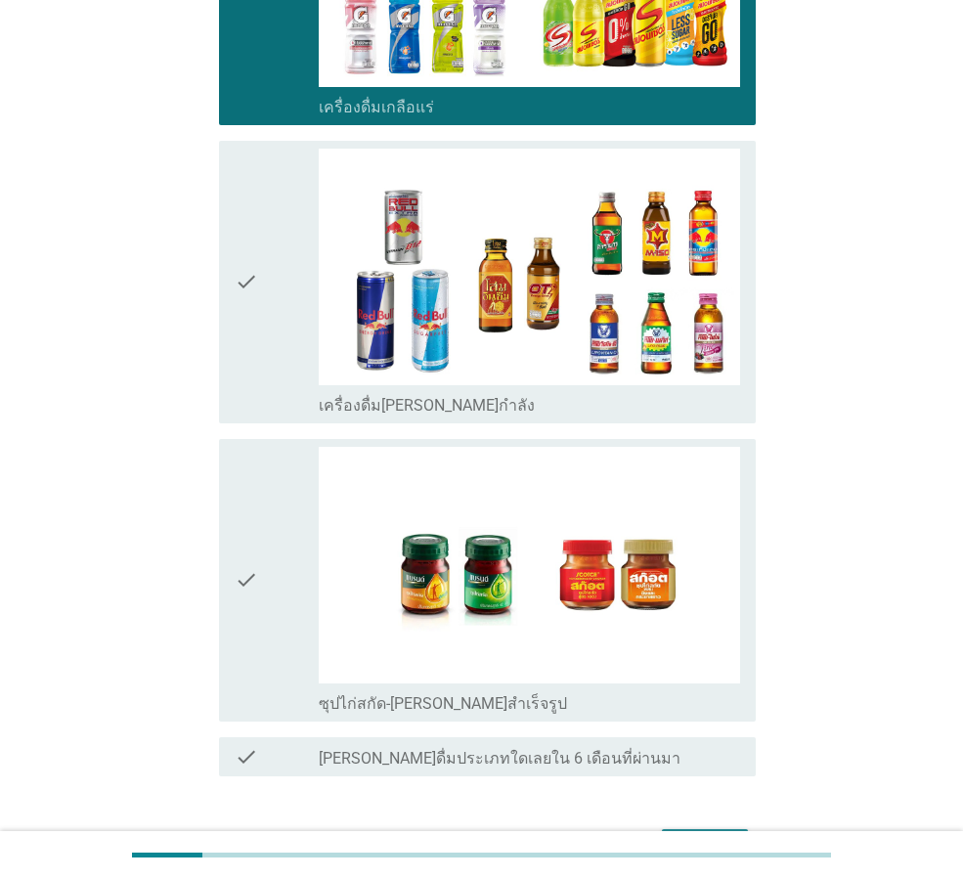
click at [733, 829] on button "ต่อไป" at bounding box center [705, 846] width 86 height 35
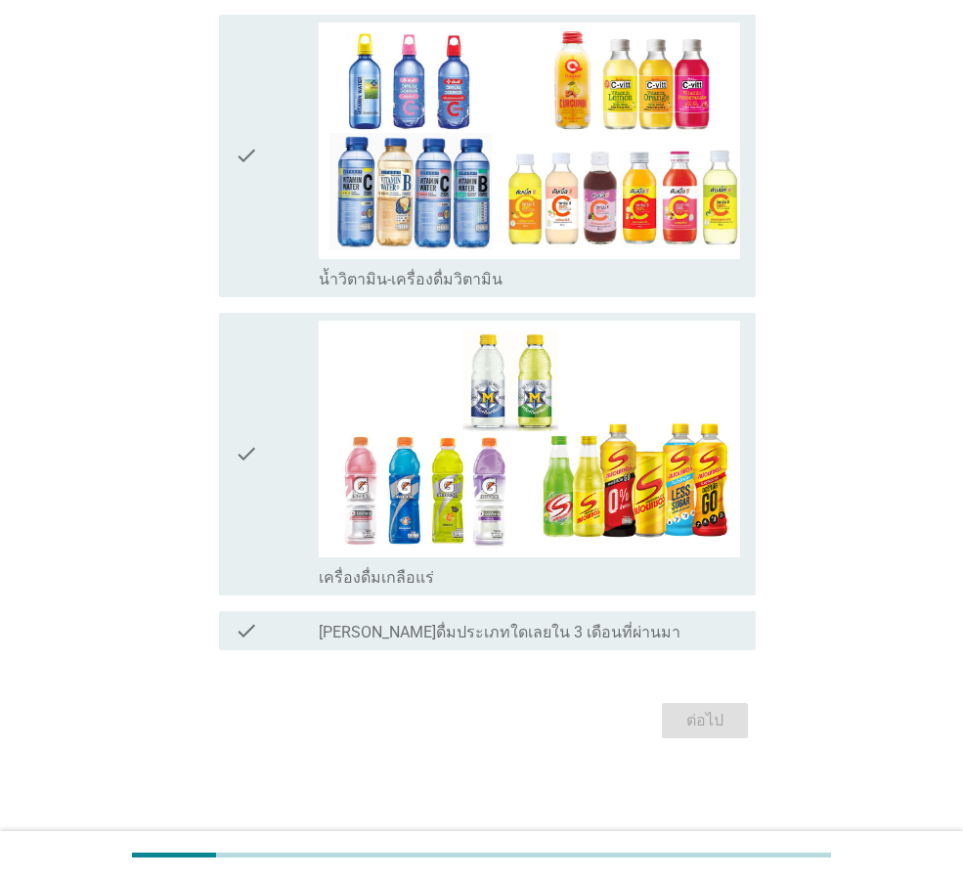
scroll to position [0, 0]
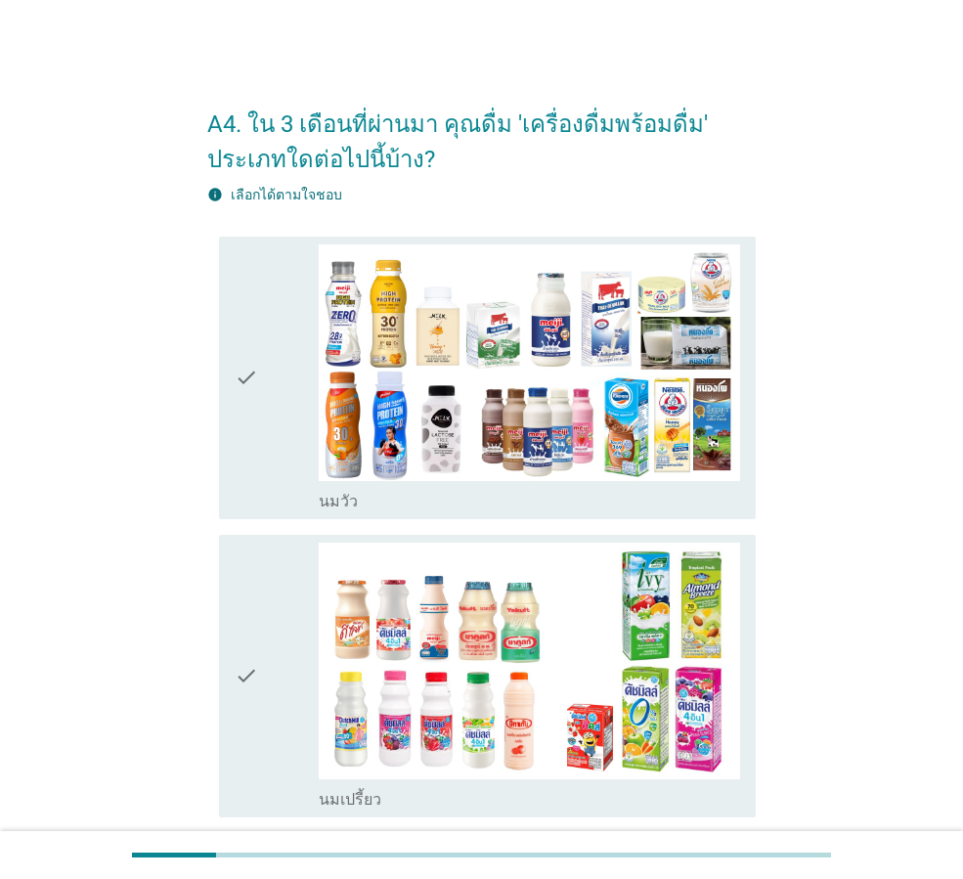
click at [285, 461] on div "check" at bounding box center [277, 377] width 84 height 267
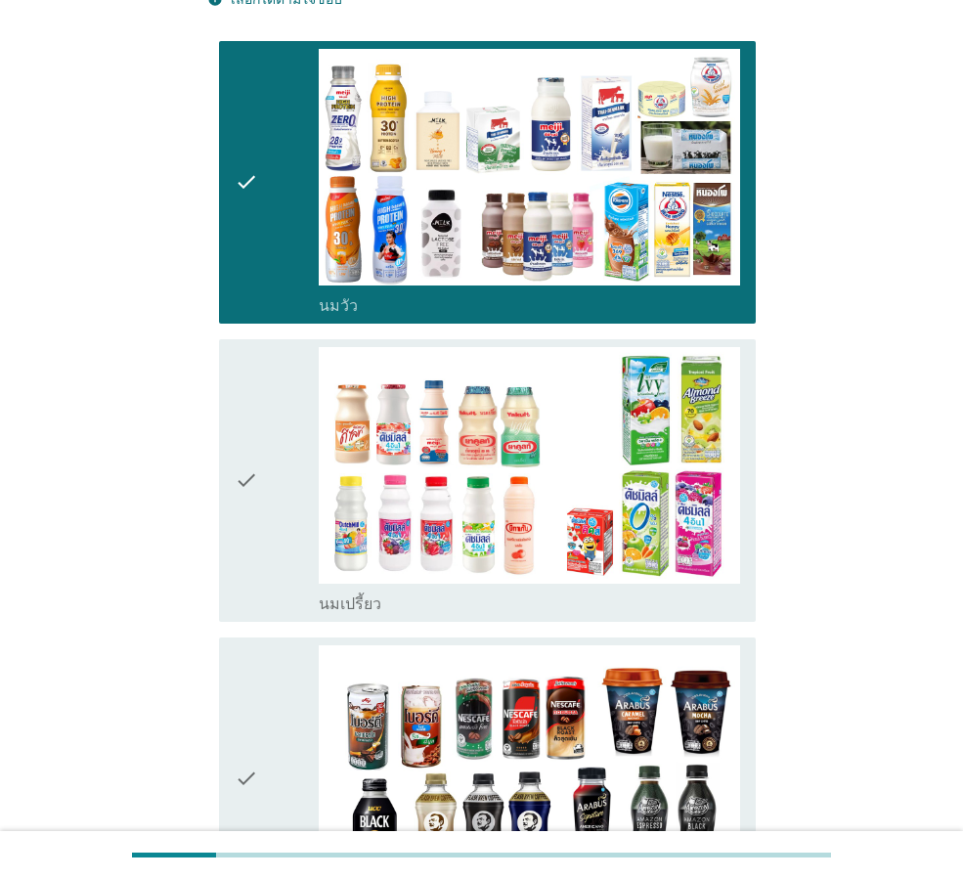
click at [287, 484] on div "check" at bounding box center [277, 480] width 84 height 267
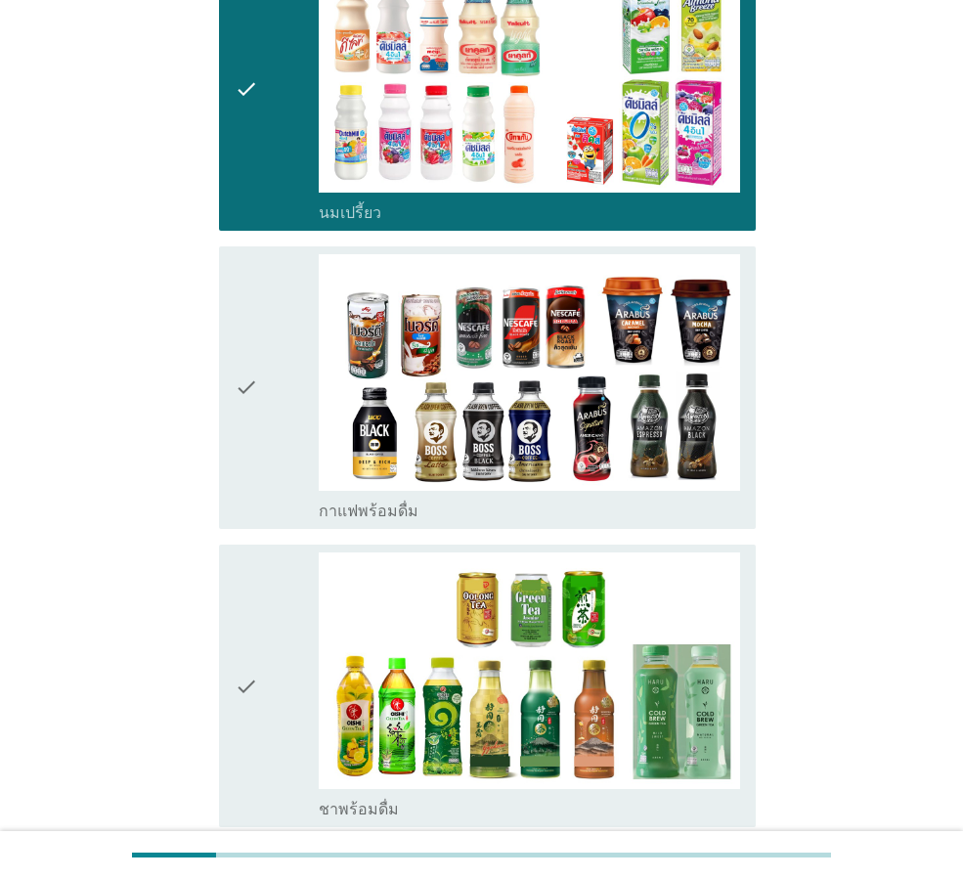
click at [287, 484] on div "check" at bounding box center [277, 387] width 84 height 267
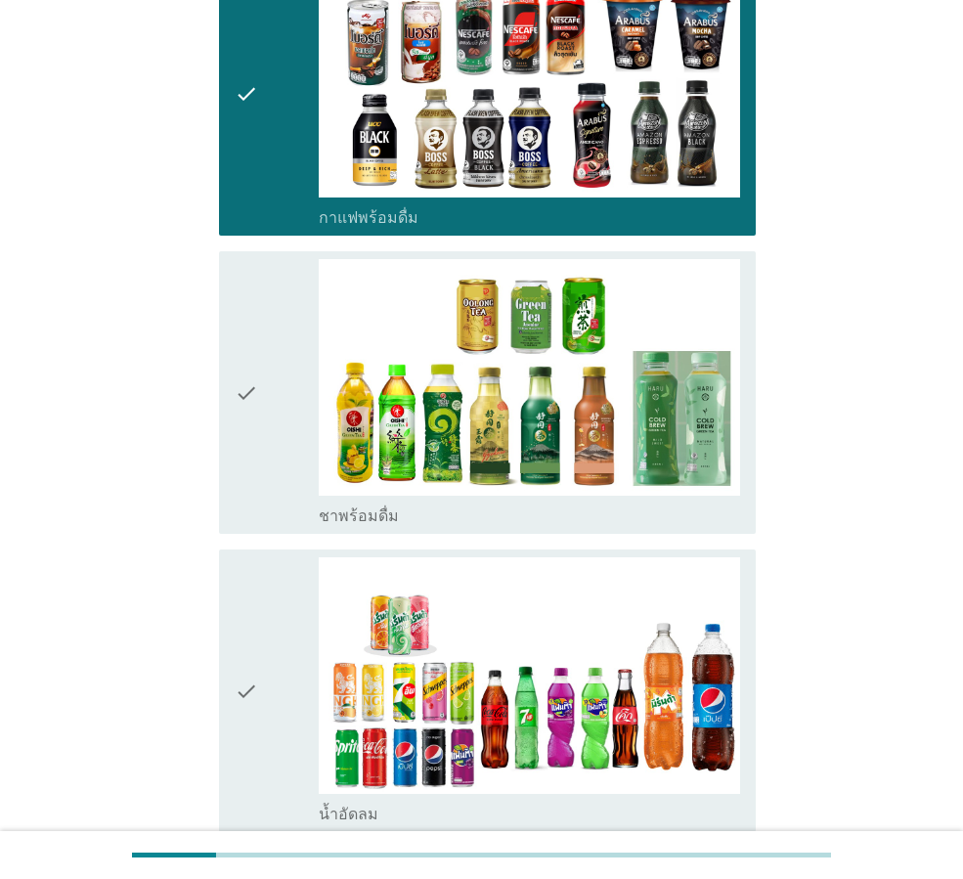
click at [287, 484] on div "check" at bounding box center [277, 392] width 84 height 267
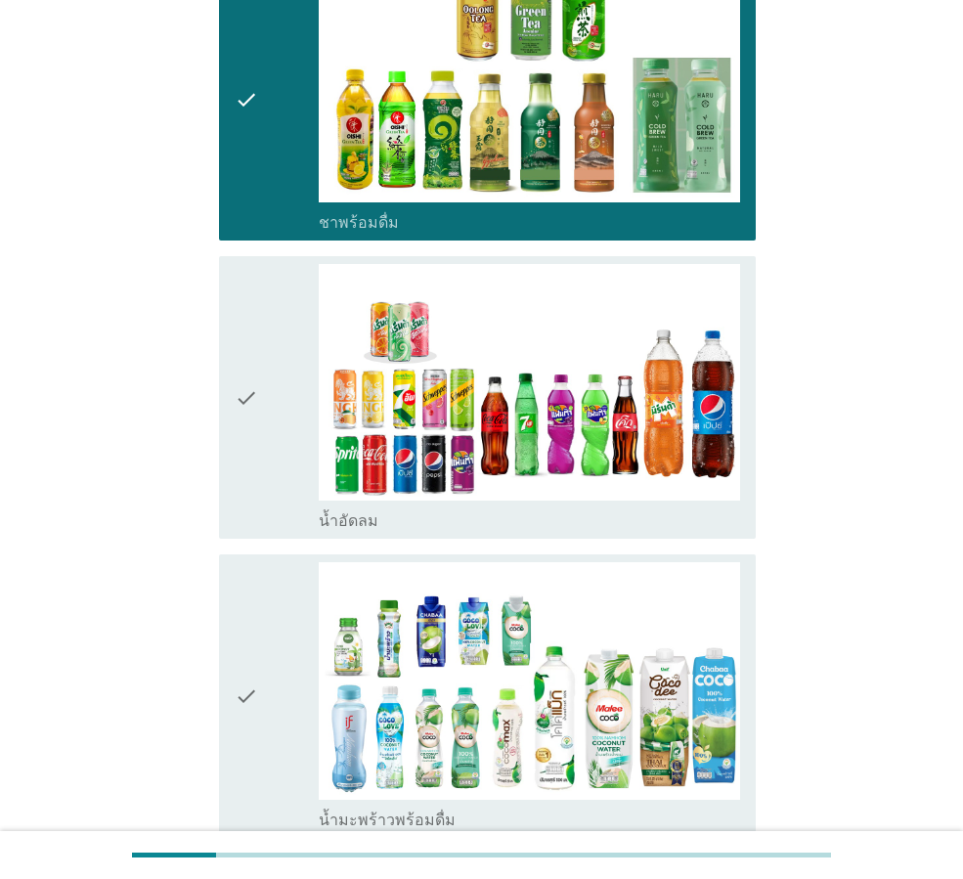
click at [287, 484] on div "check" at bounding box center [277, 397] width 84 height 267
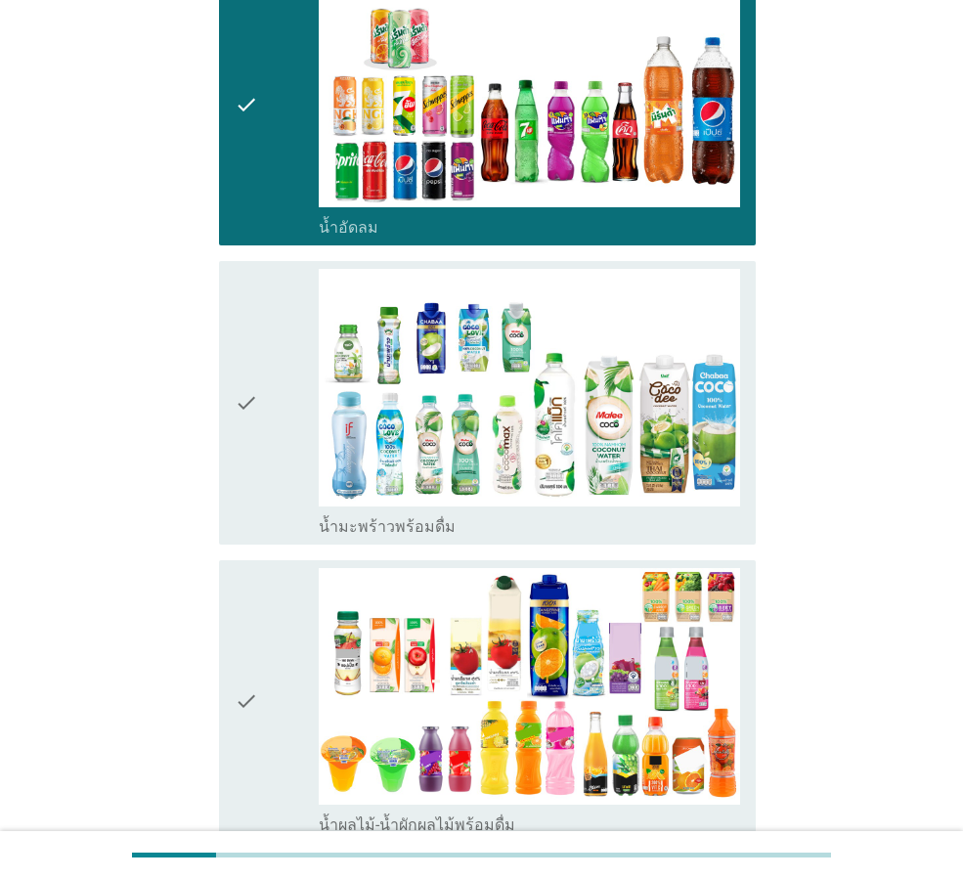
click at [287, 484] on div "check" at bounding box center [277, 402] width 84 height 267
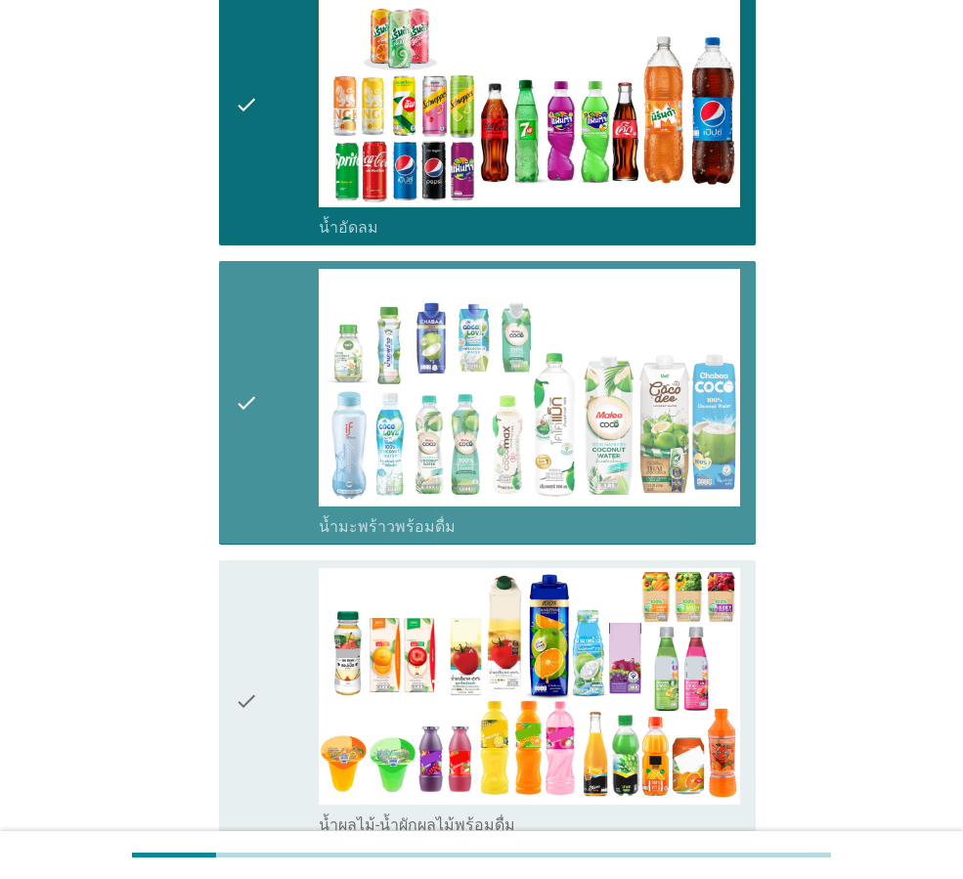
scroll to position [1760, 0]
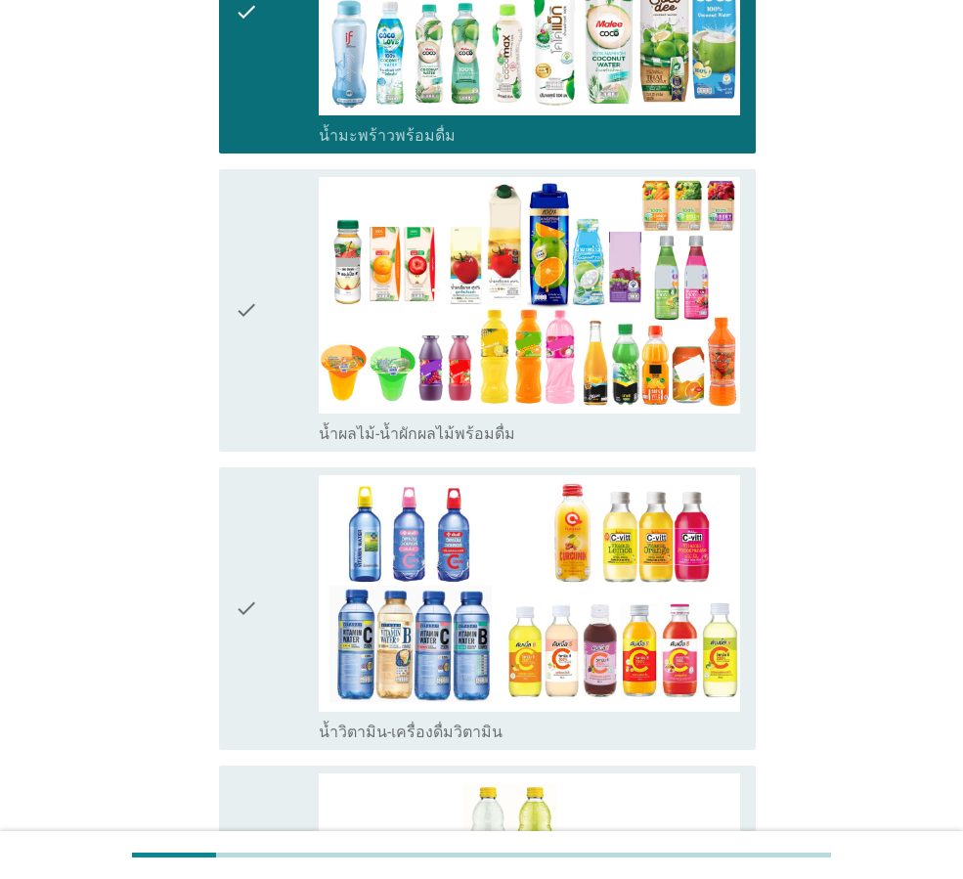
click at [292, 404] on div "check" at bounding box center [277, 310] width 84 height 267
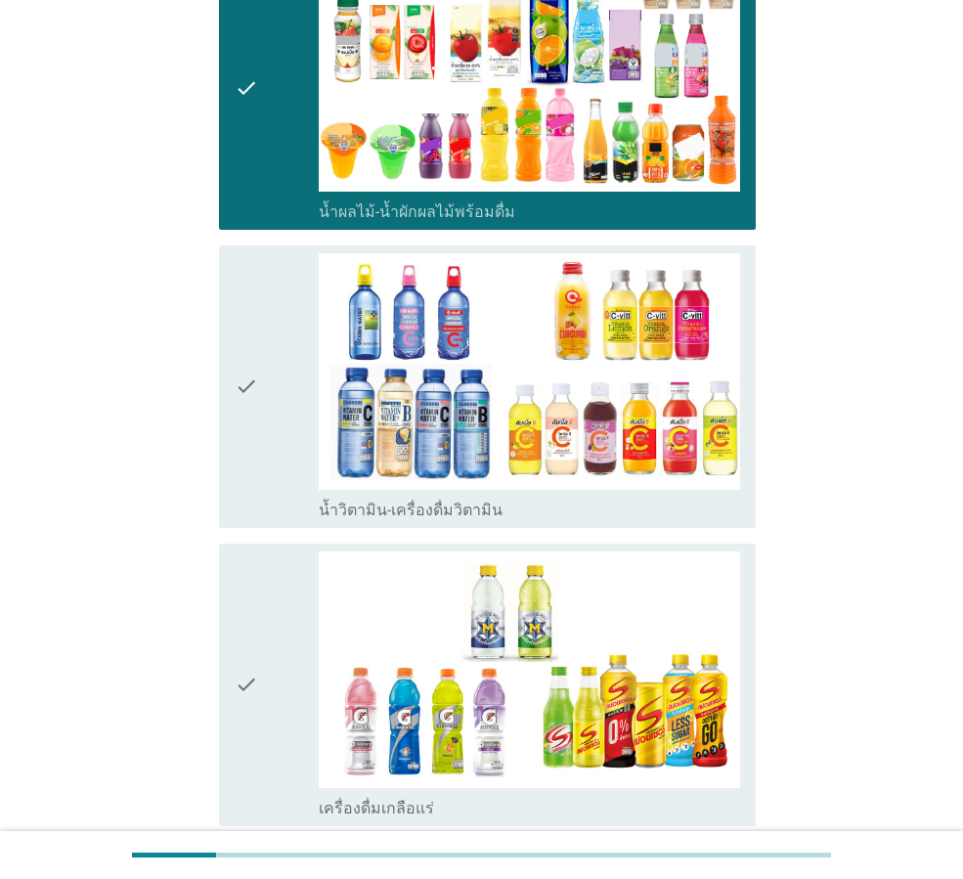
scroll to position [2249, 0]
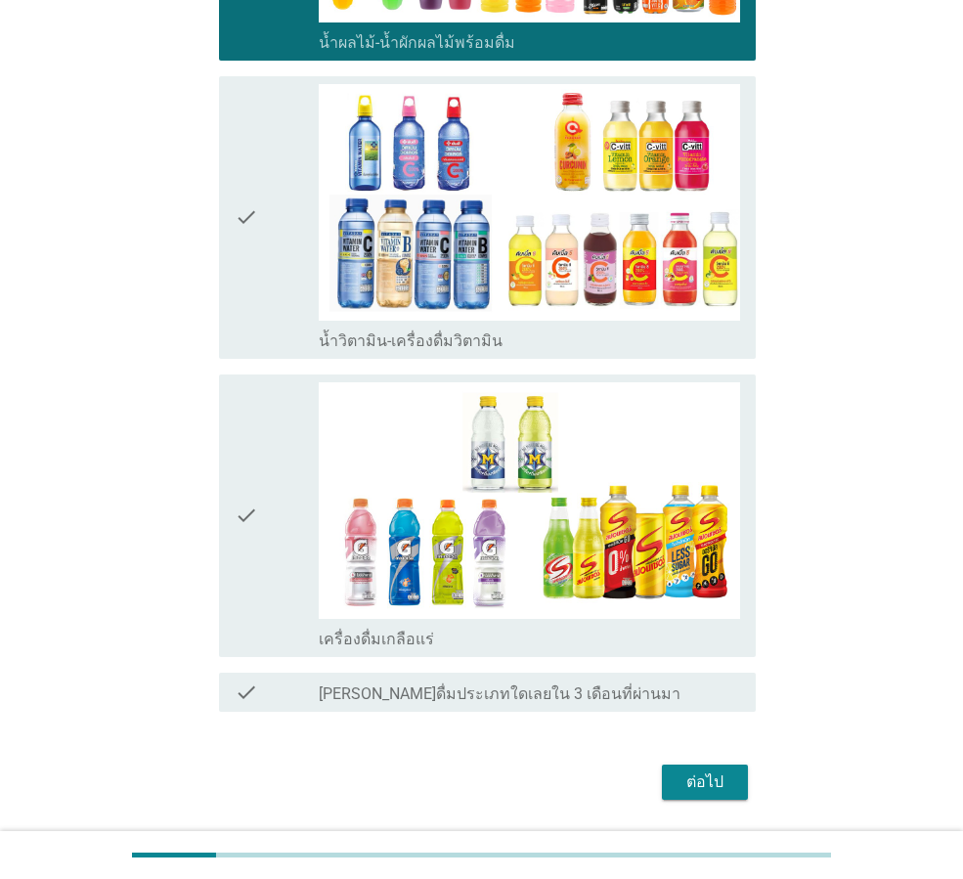
click at [711, 780] on div "ต่อไป" at bounding box center [705, 781] width 55 height 23
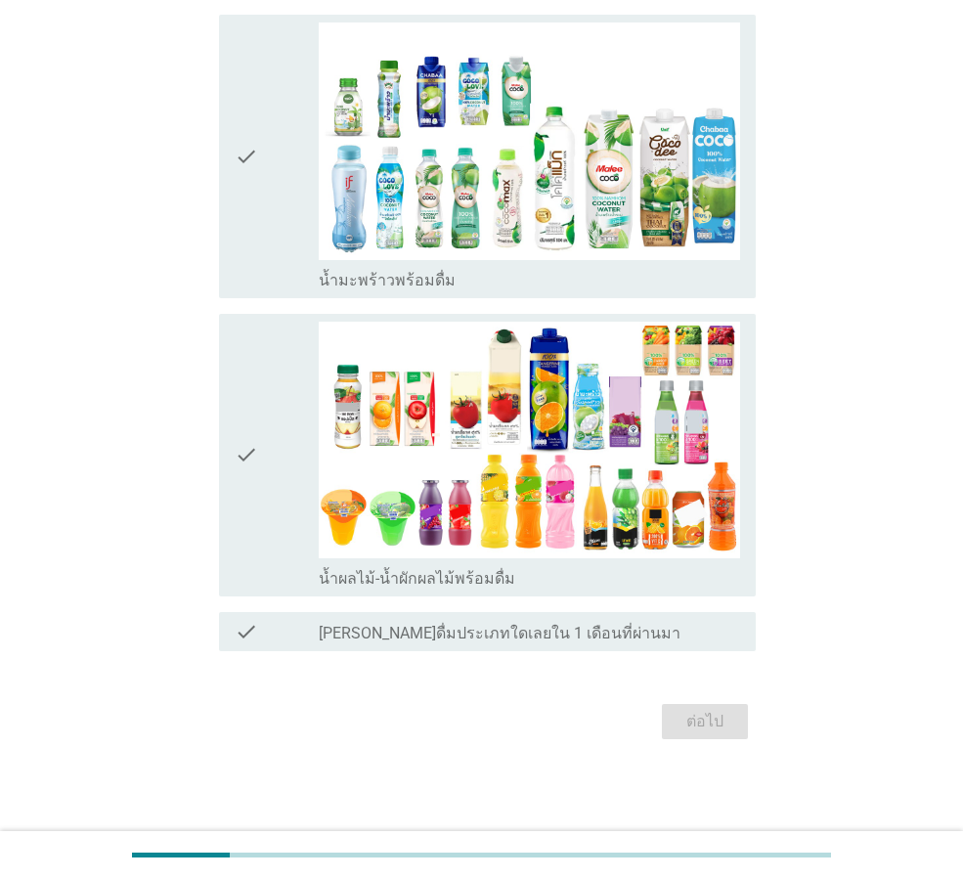
scroll to position [0, 0]
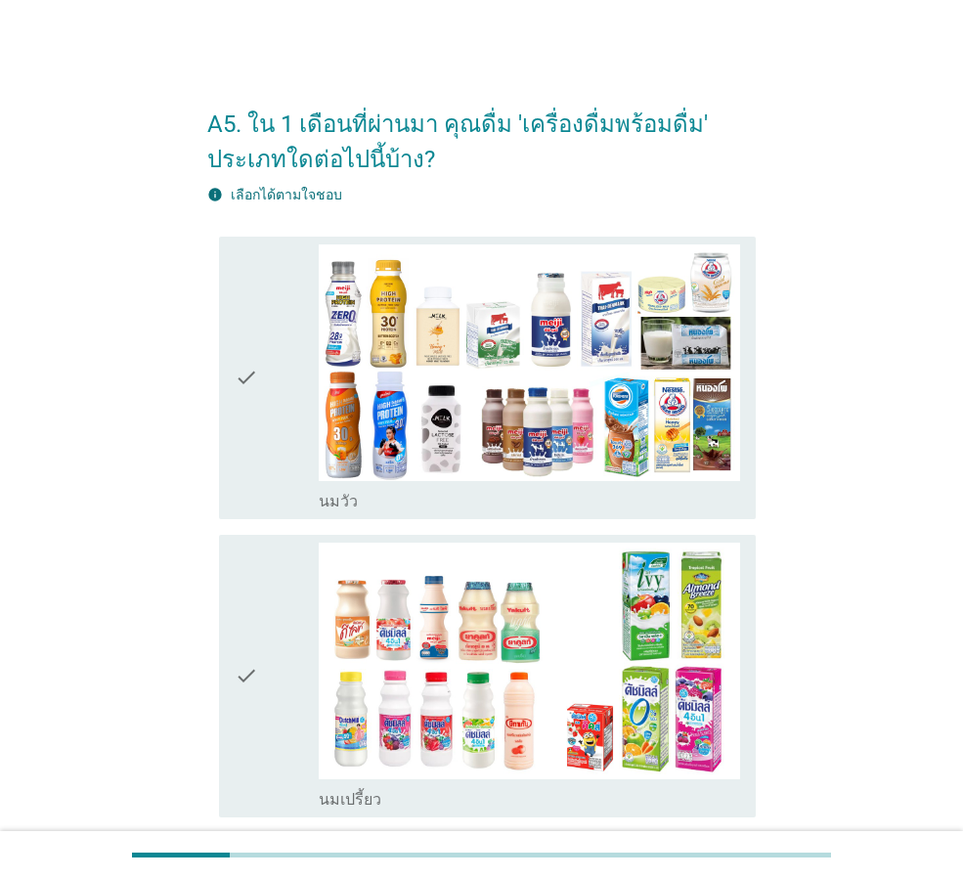
click at [279, 483] on div "check" at bounding box center [277, 377] width 84 height 267
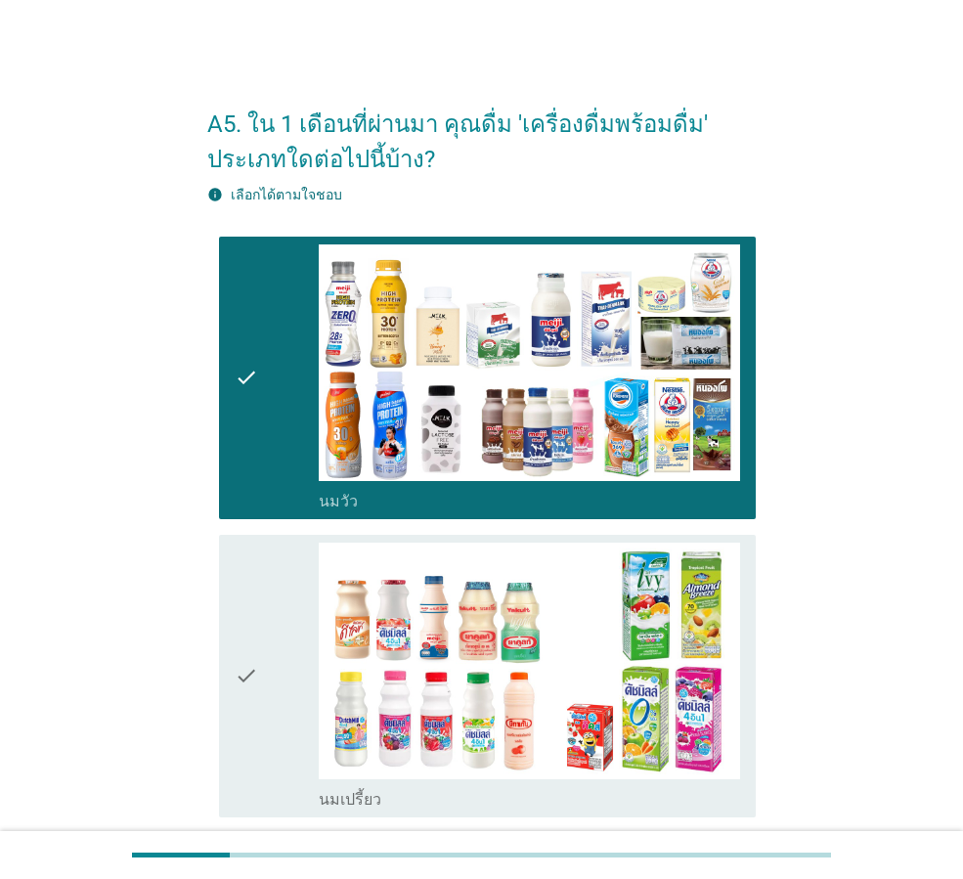
click at [278, 560] on div "check" at bounding box center [277, 676] width 84 height 267
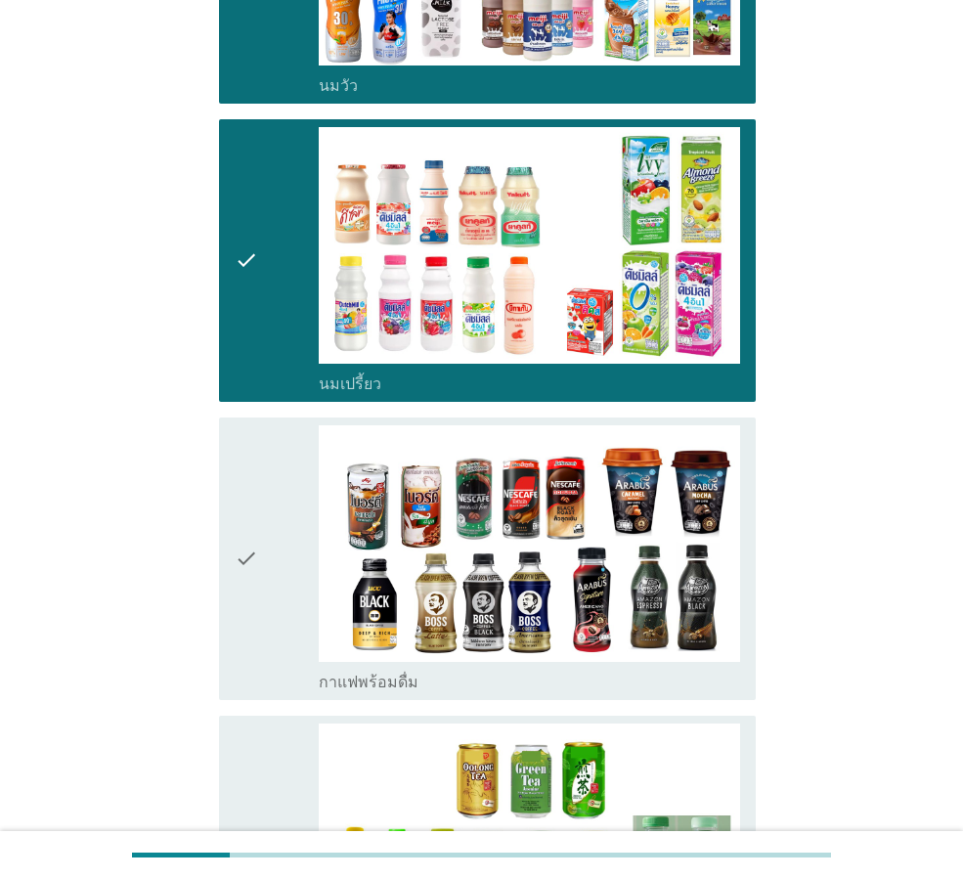
scroll to position [684, 0]
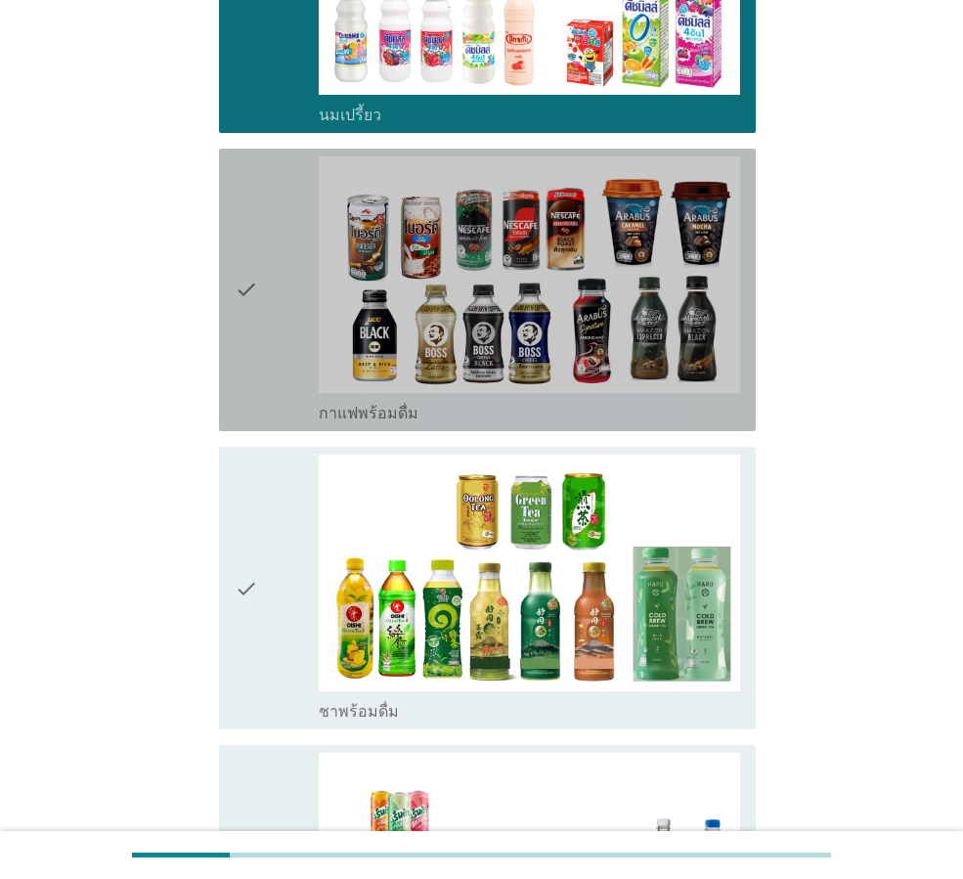
click at [290, 403] on div "check" at bounding box center [277, 289] width 84 height 267
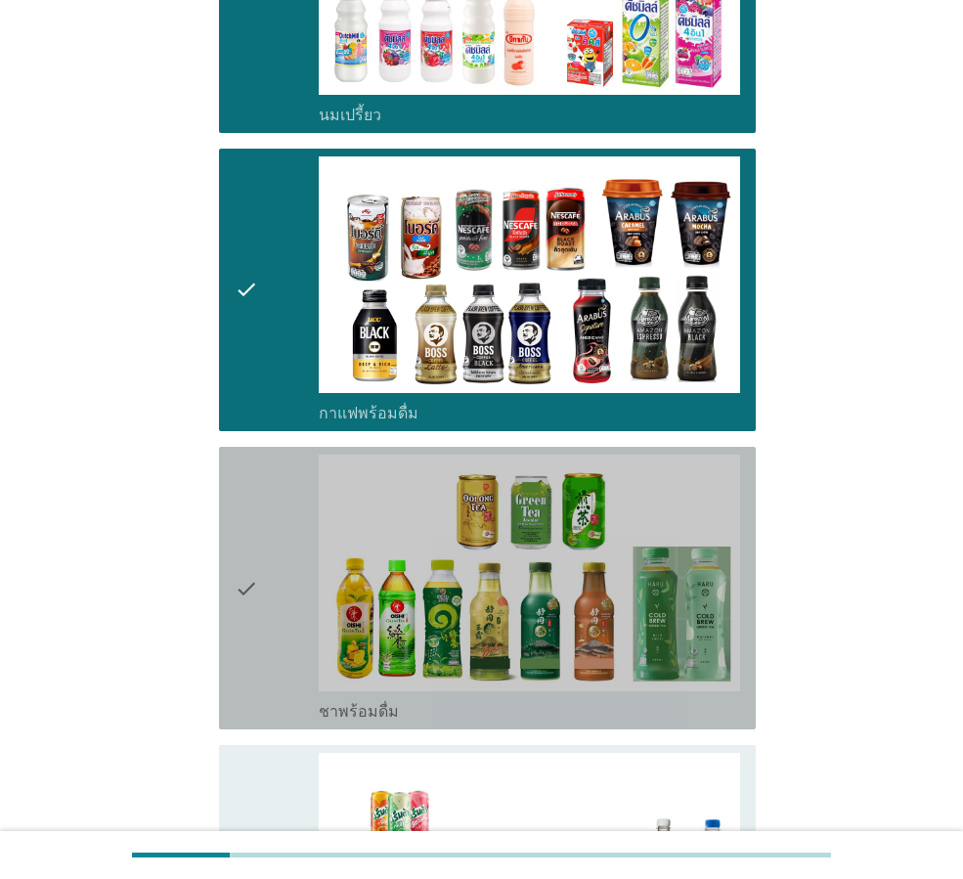
click at [286, 538] on div "check" at bounding box center [277, 588] width 84 height 267
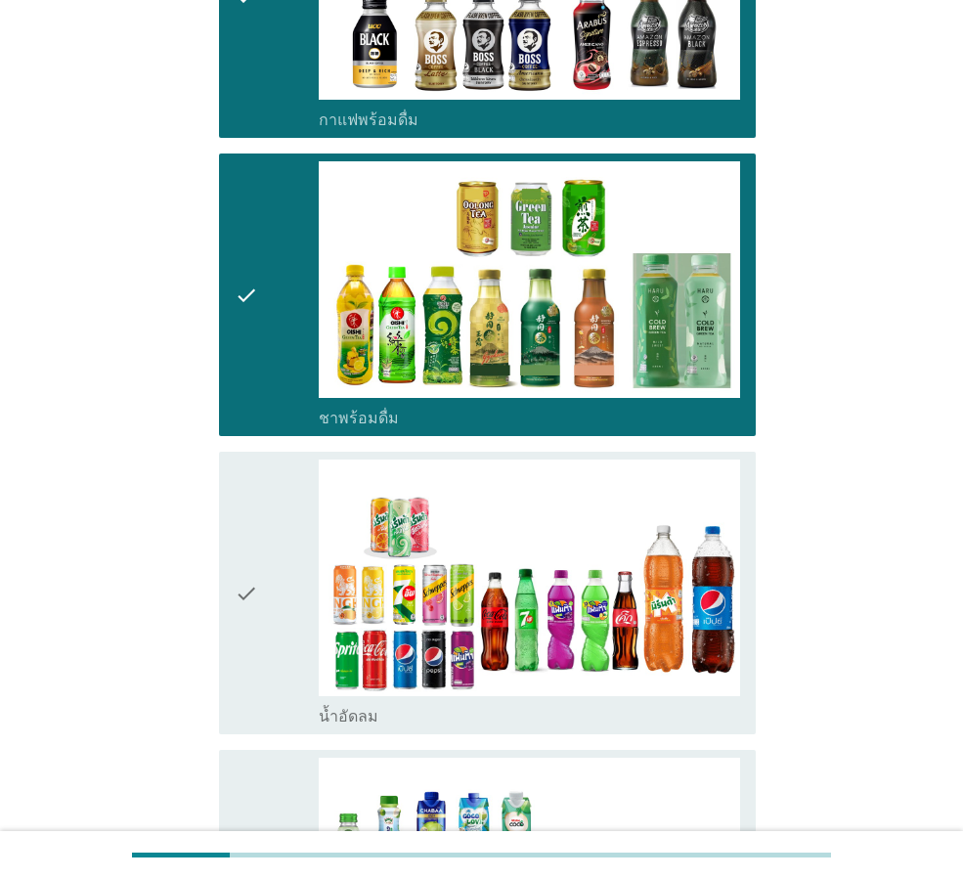
click at [286, 538] on div "check" at bounding box center [277, 593] width 84 height 267
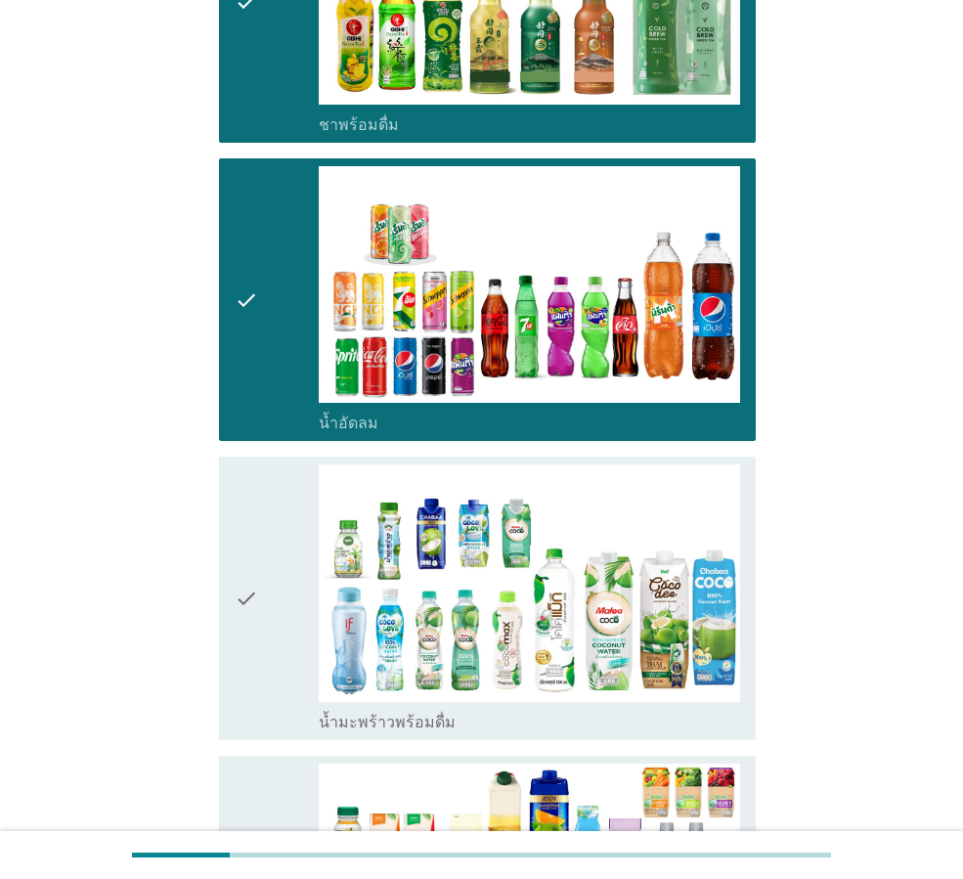
click at [286, 538] on div "check" at bounding box center [277, 597] width 84 height 267
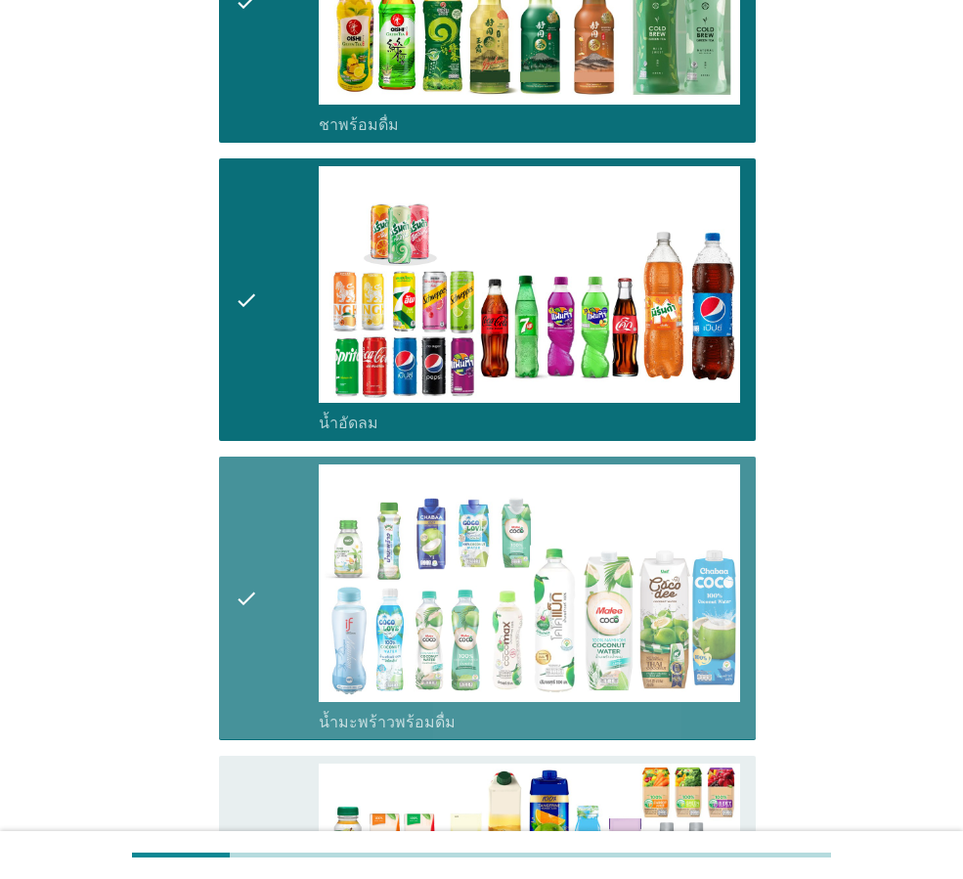
scroll to position [1662, 0]
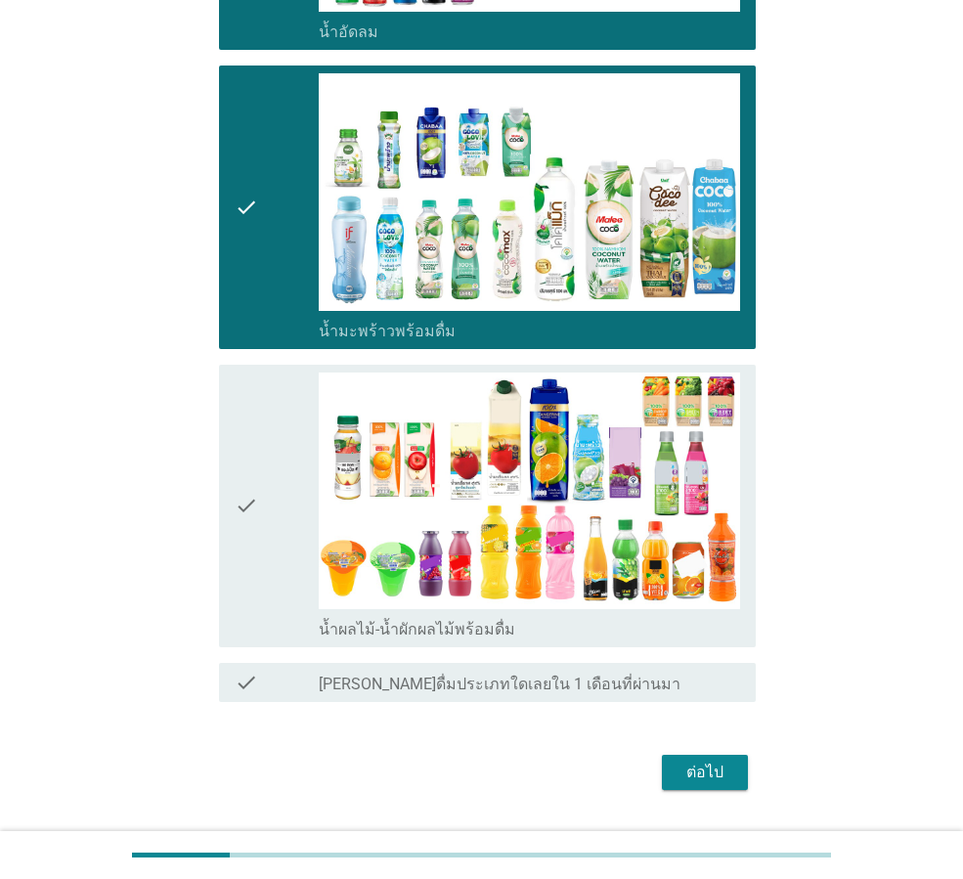
click at [286, 538] on div "check" at bounding box center [277, 506] width 84 height 267
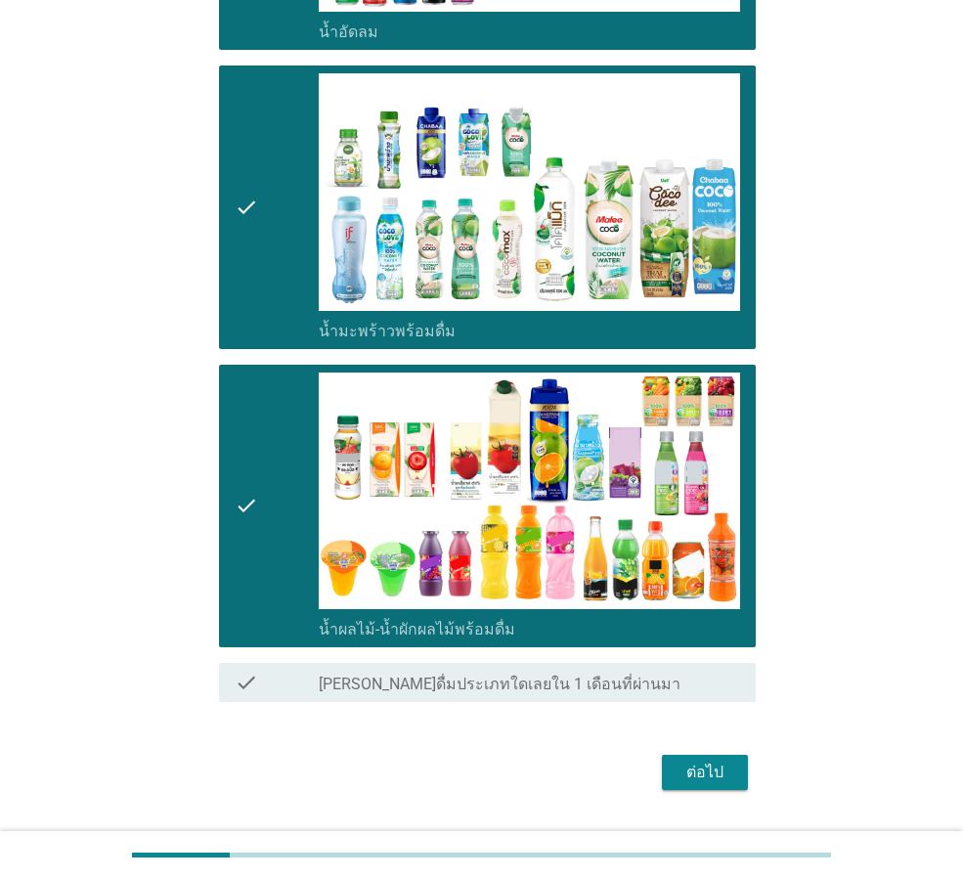
click at [681, 762] on div "ต่อไป" at bounding box center [705, 772] width 55 height 23
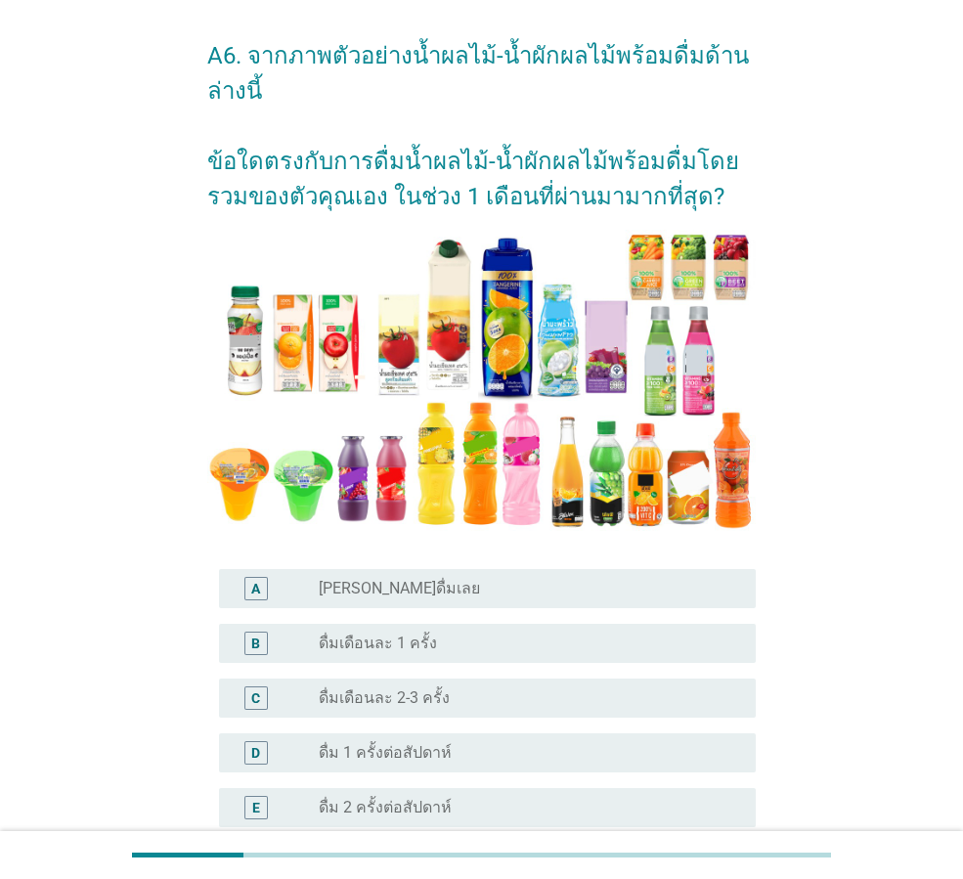
scroll to position [98, 0]
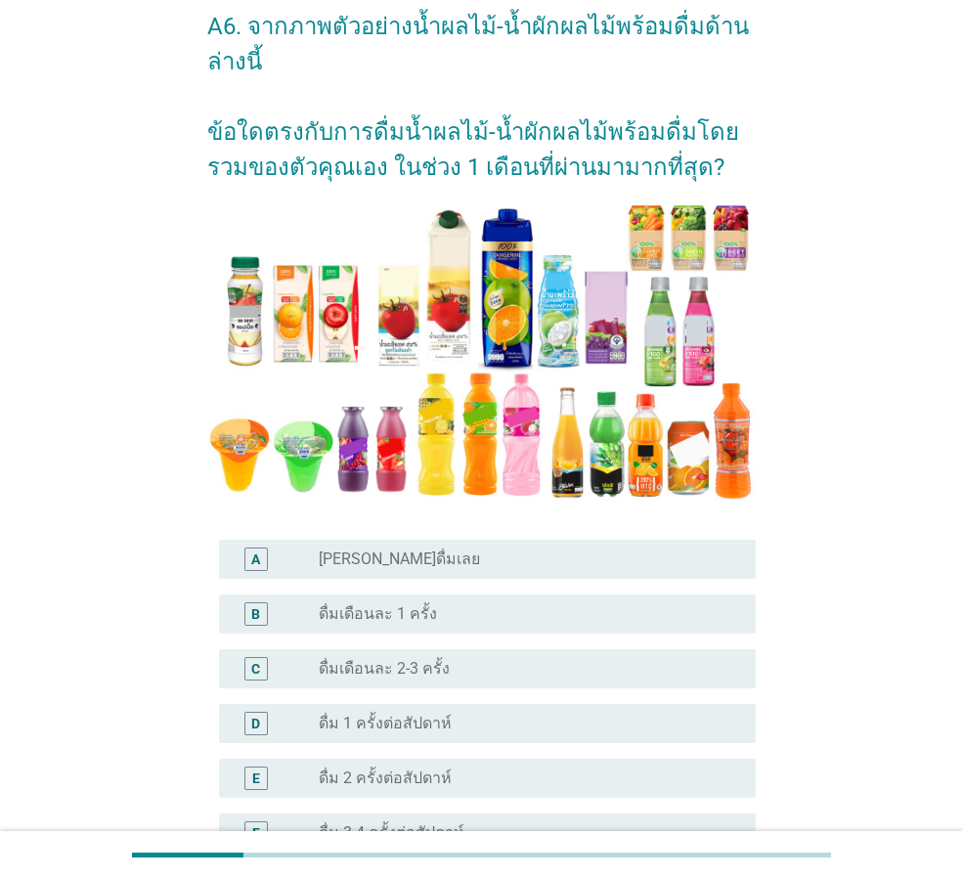
click at [518, 627] on div "B radio_button_unchecked ดื่มเดือนละ 1 ครั้ง" at bounding box center [487, 613] width 537 height 39
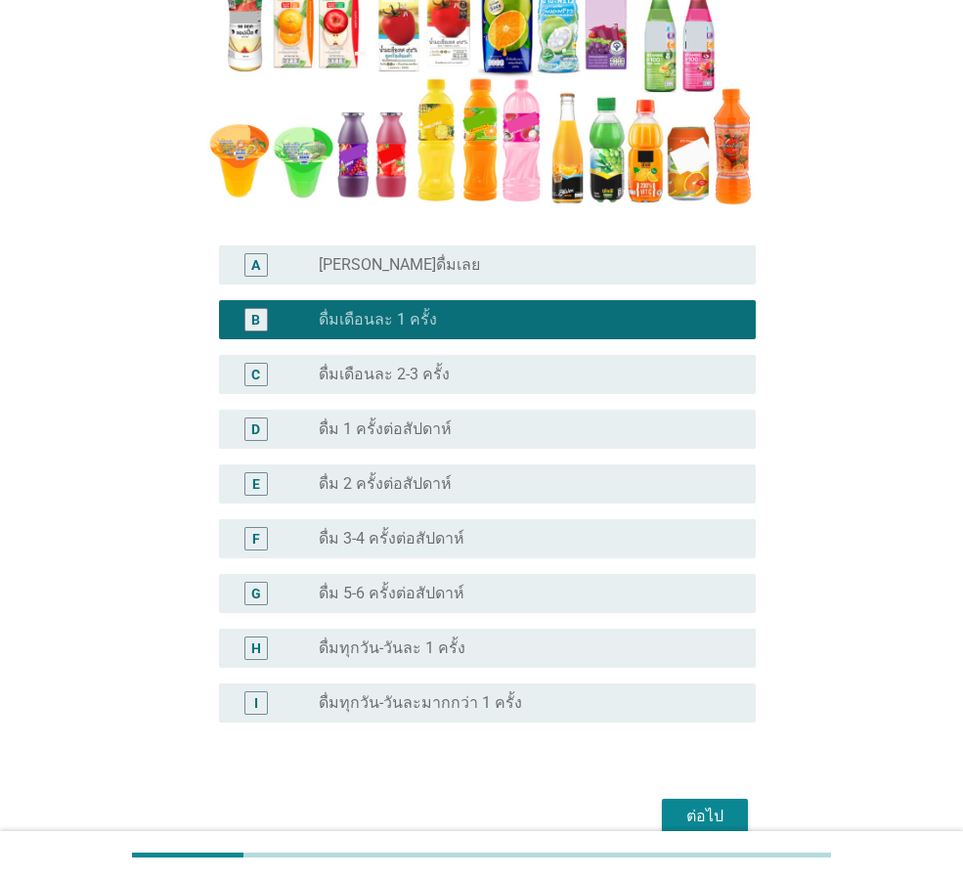
scroll to position [487, 0]
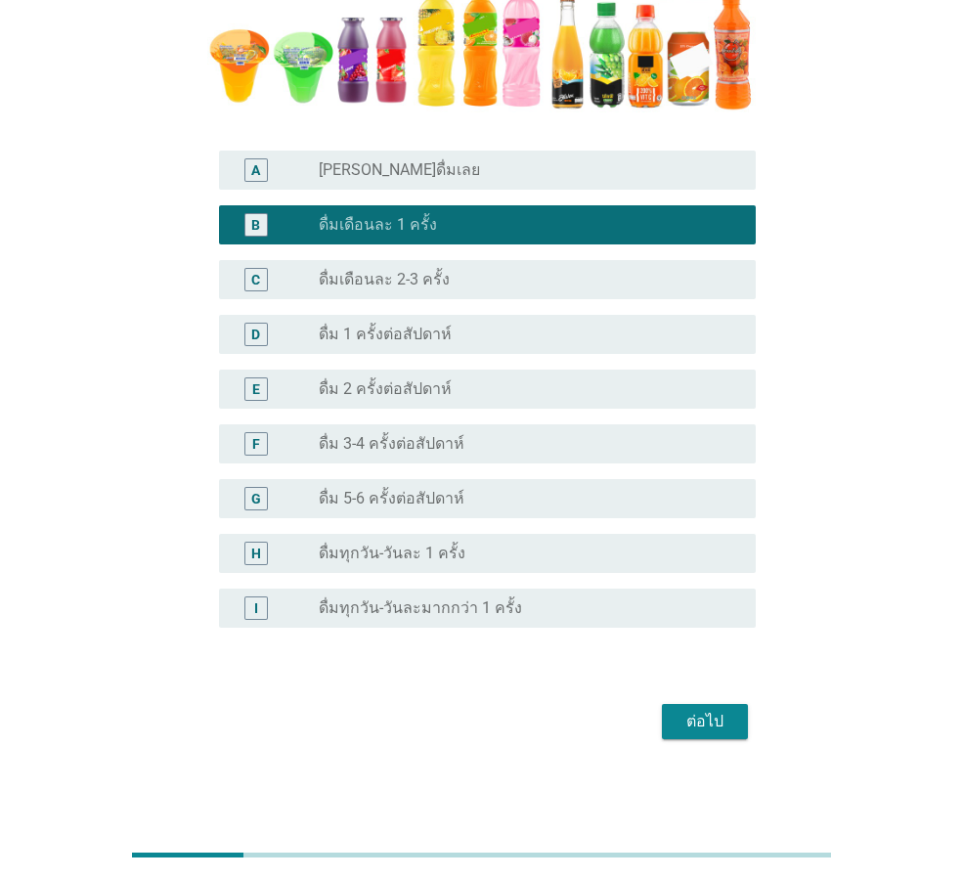
click at [692, 725] on div "ต่อไป" at bounding box center [705, 721] width 55 height 23
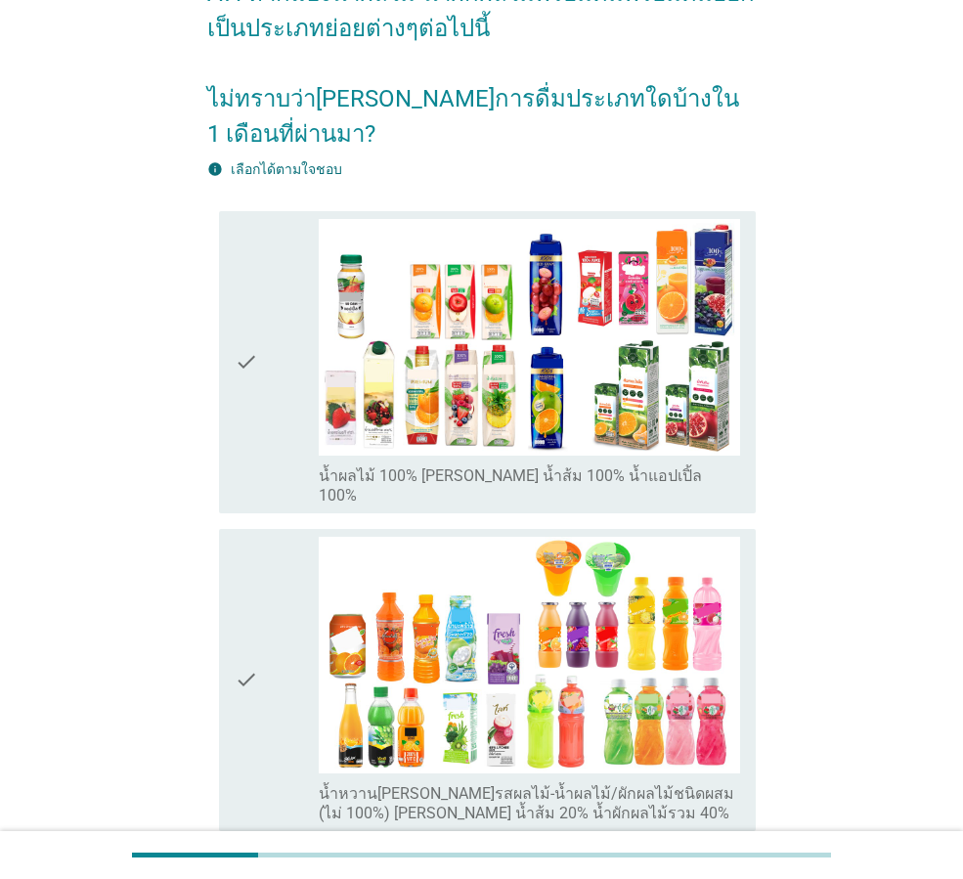
scroll to position [293, 0]
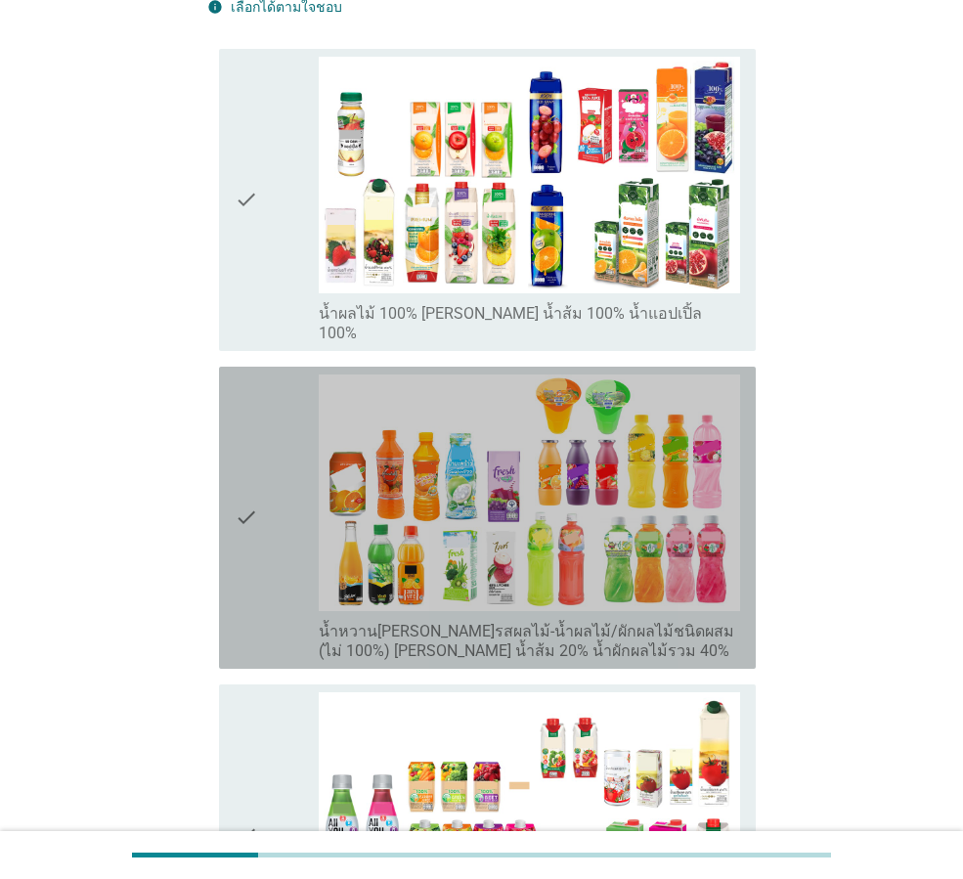
click at [248, 533] on icon "check" at bounding box center [246, 517] width 23 height 286
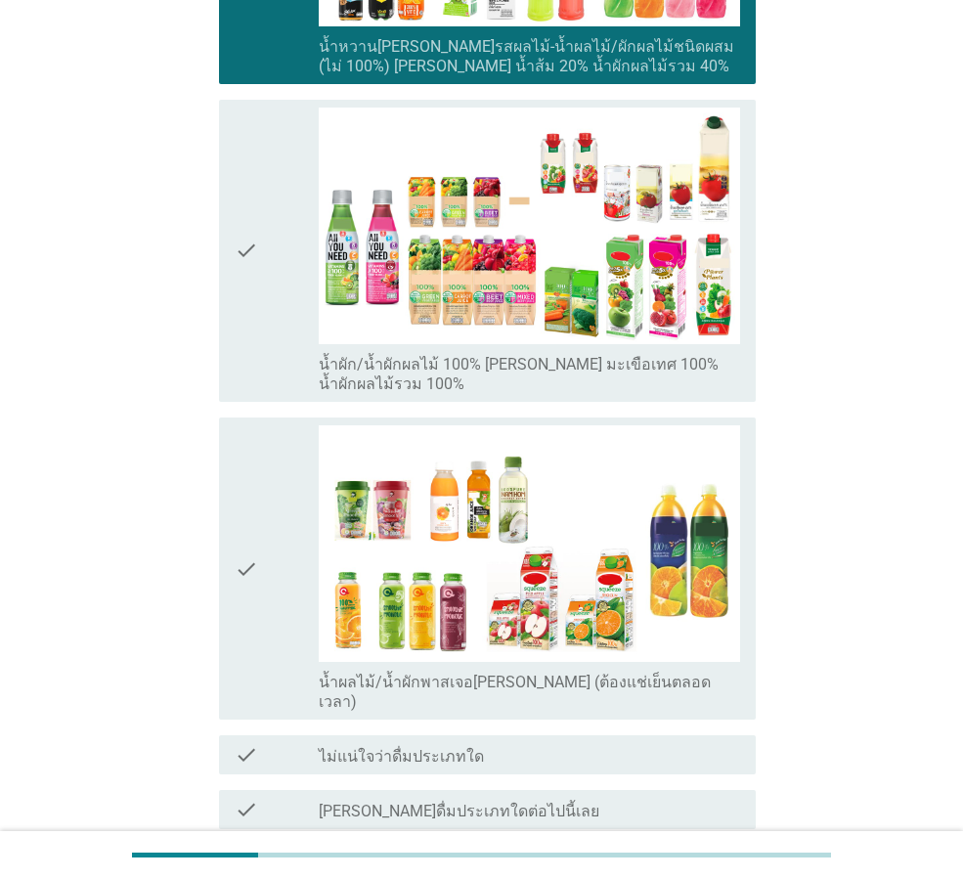
scroll to position [880, 0]
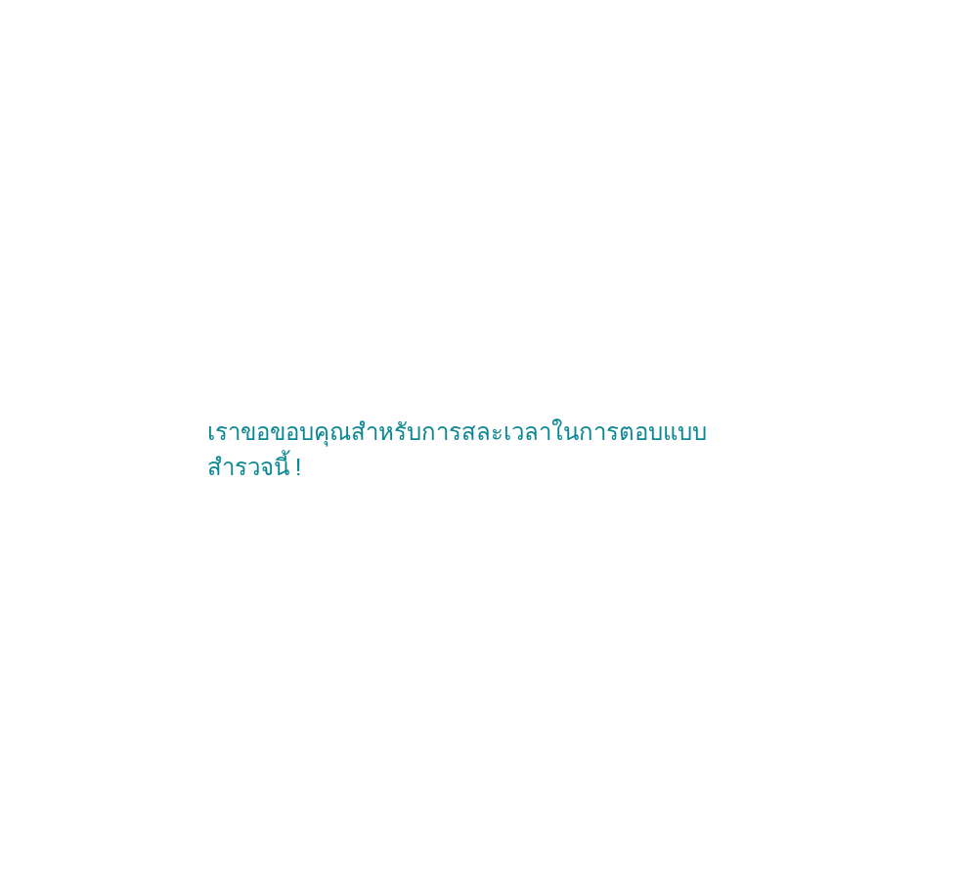
scroll to position [0, 0]
